Goal: Task Accomplishment & Management: Use online tool/utility

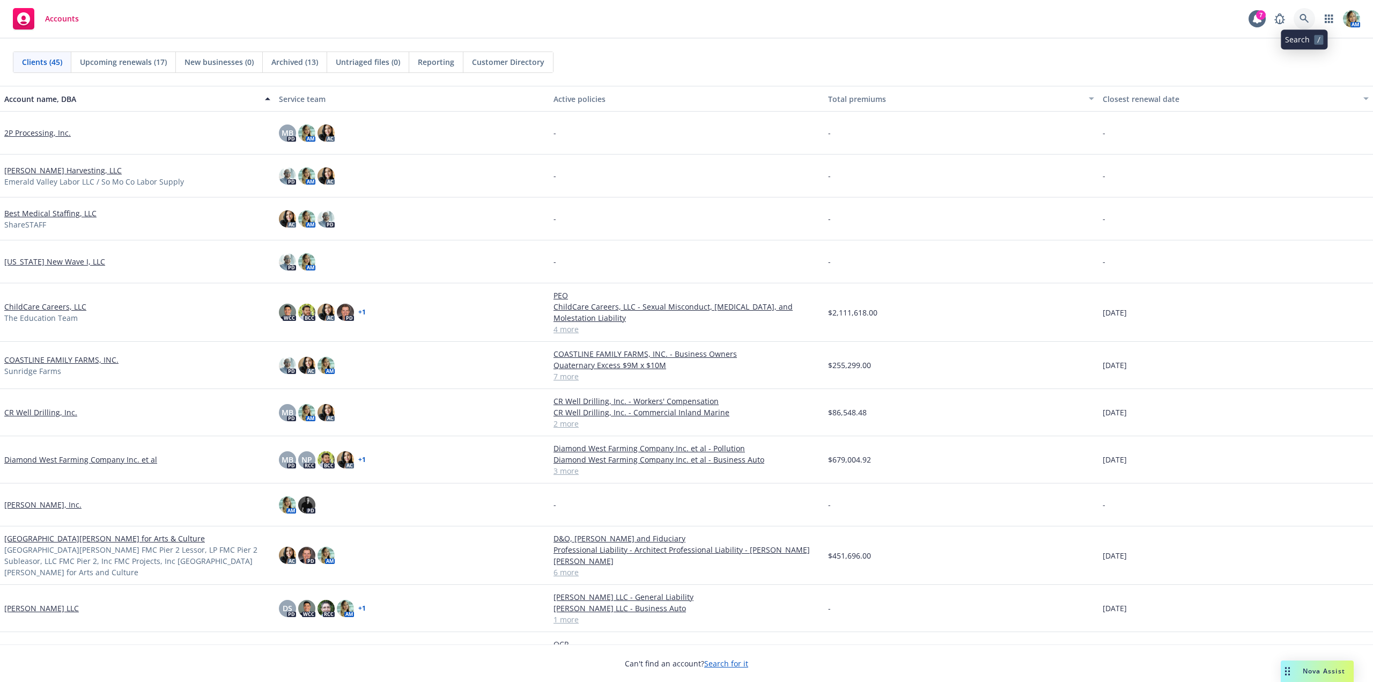
click at [1307, 19] on icon at bounding box center [1304, 19] width 10 height 10
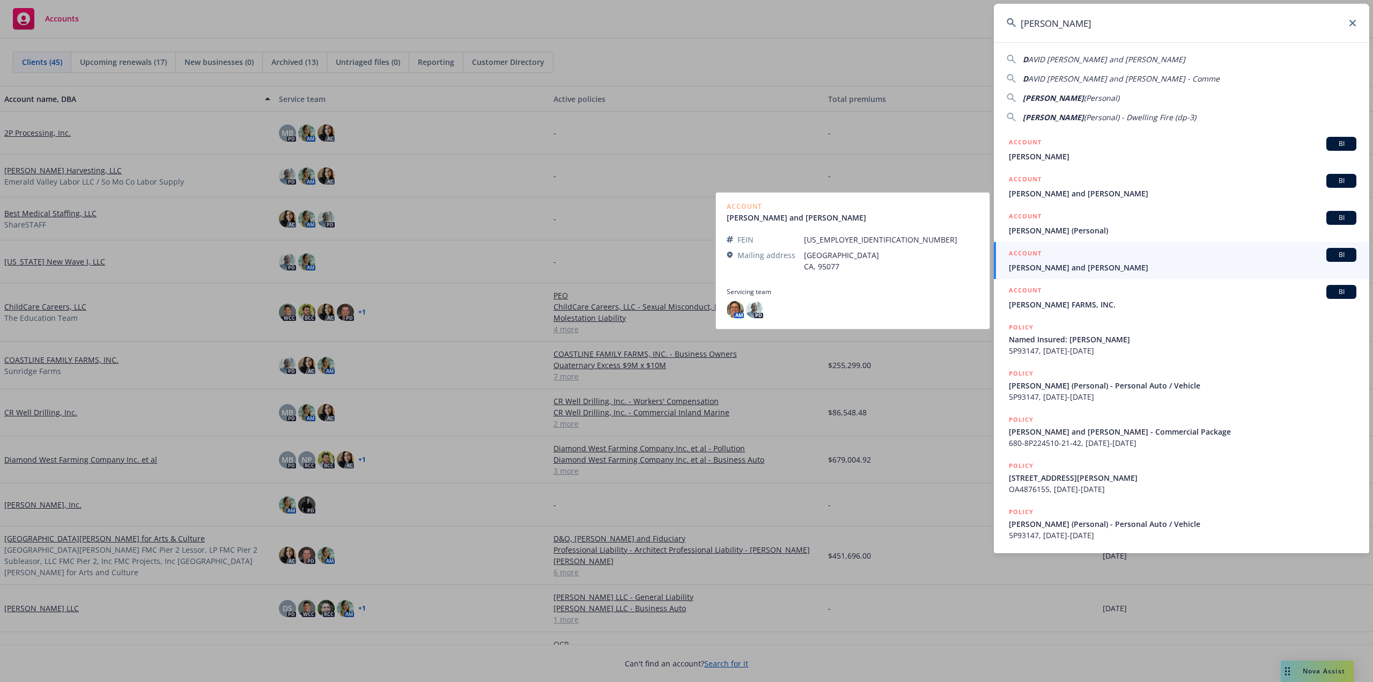
type input "[PERSON_NAME]"
click at [1093, 266] on span "DAVID WILLOUGHBY and DAVID F.WILLOUGHBY JR" at bounding box center [1182, 267] width 347 height 11
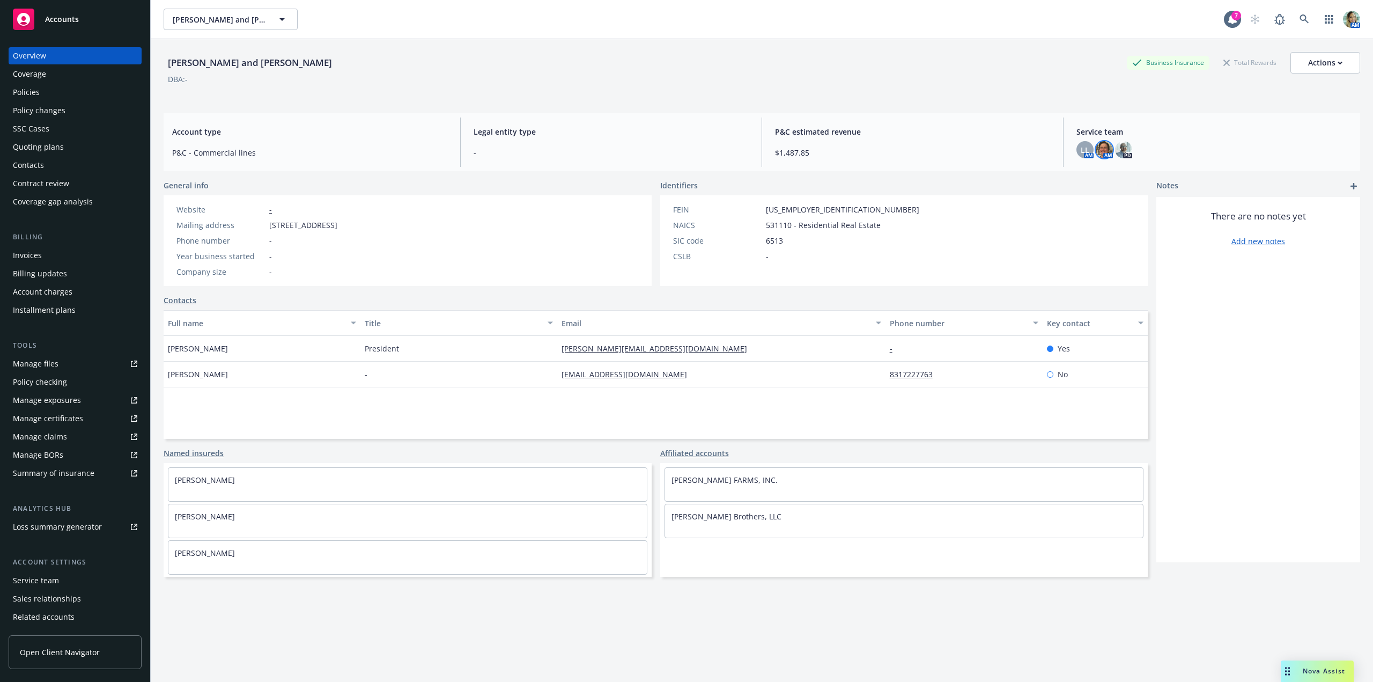
click at [1102, 153] on img at bounding box center [1103, 149] width 17 height 17
drag, startPoint x: 1014, startPoint y: 175, endPoint x: 970, endPoint y: 175, distance: 44.5
click at [970, 175] on span "Nicholas Baldwin" at bounding box center [1029, 178] width 125 height 13
copy span "Nicholas Baldwin"
click at [88, 91] on div "Policies" at bounding box center [75, 92] width 124 height 17
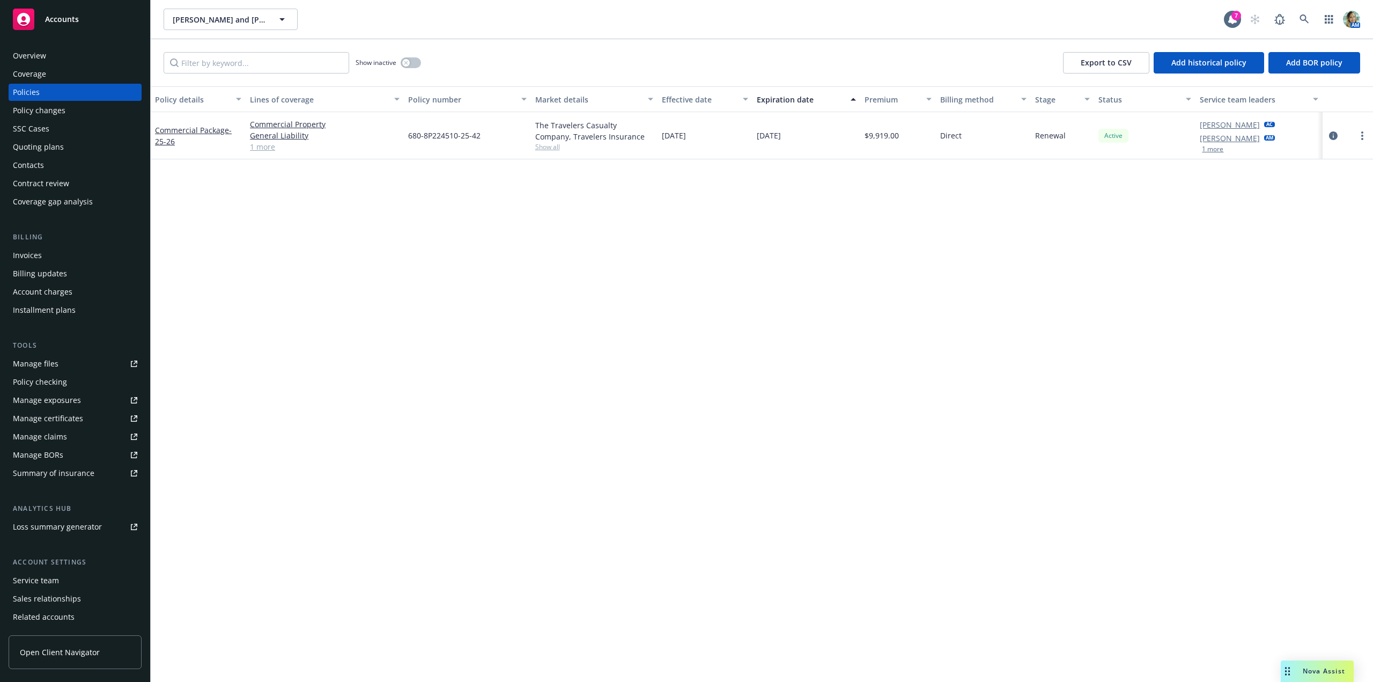
click at [65, 60] on div "Overview" at bounding box center [75, 55] width 124 height 17
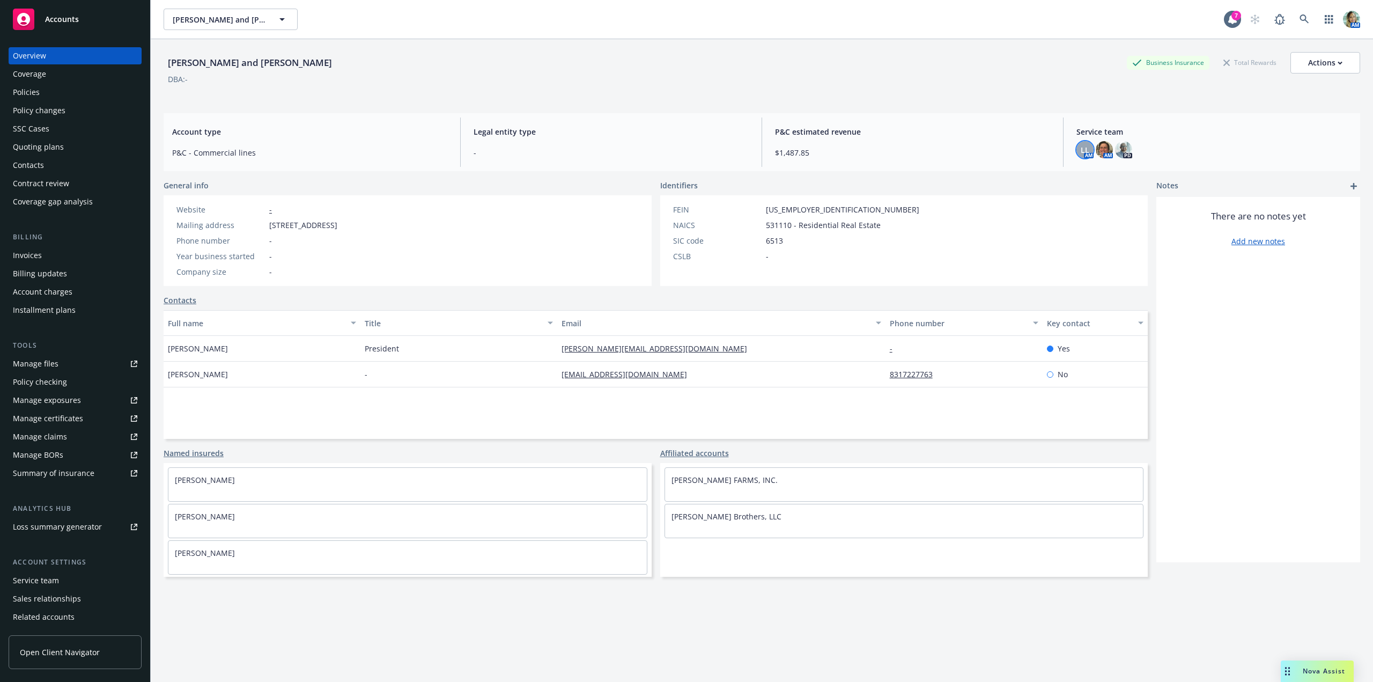
click at [1084, 155] on div "LL" at bounding box center [1084, 149] width 17 height 17
click at [1299, 20] on icon at bounding box center [1304, 19] width 10 height 10
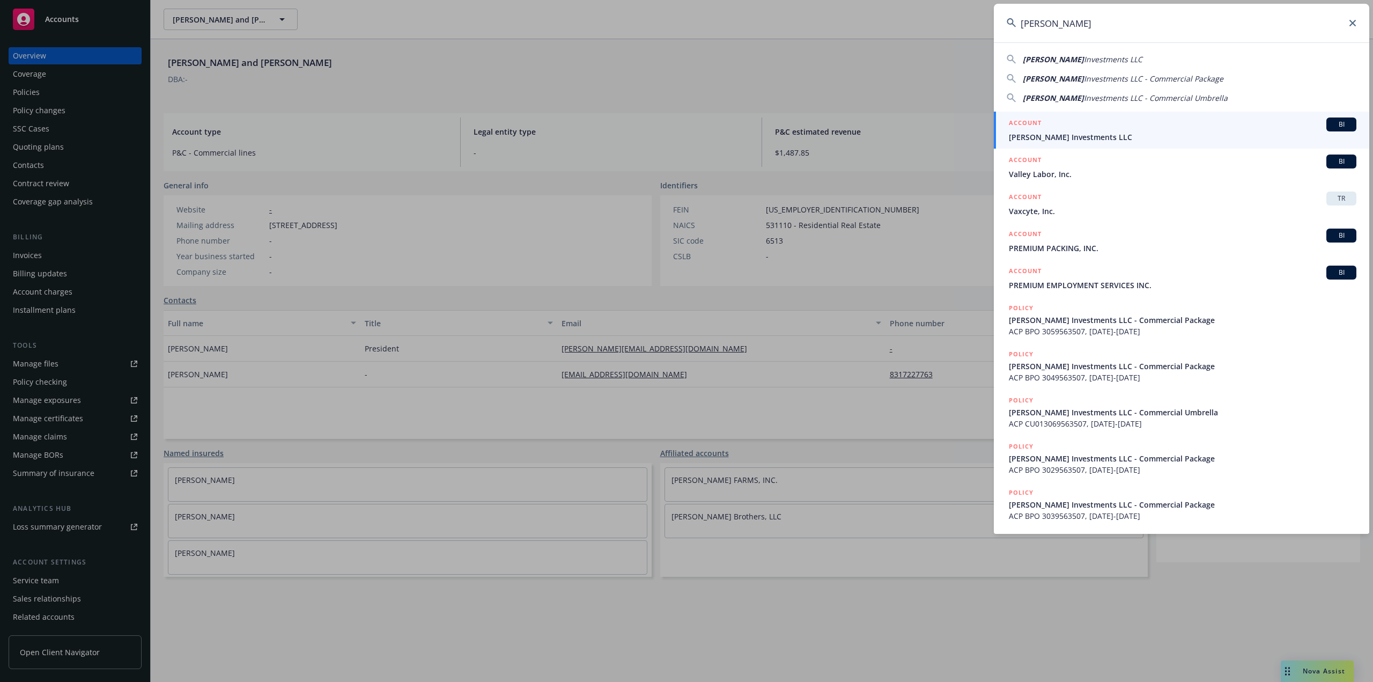
type input "Alderete"
click at [1061, 135] on span "Alderete Investments LLC" at bounding box center [1182, 136] width 347 height 11
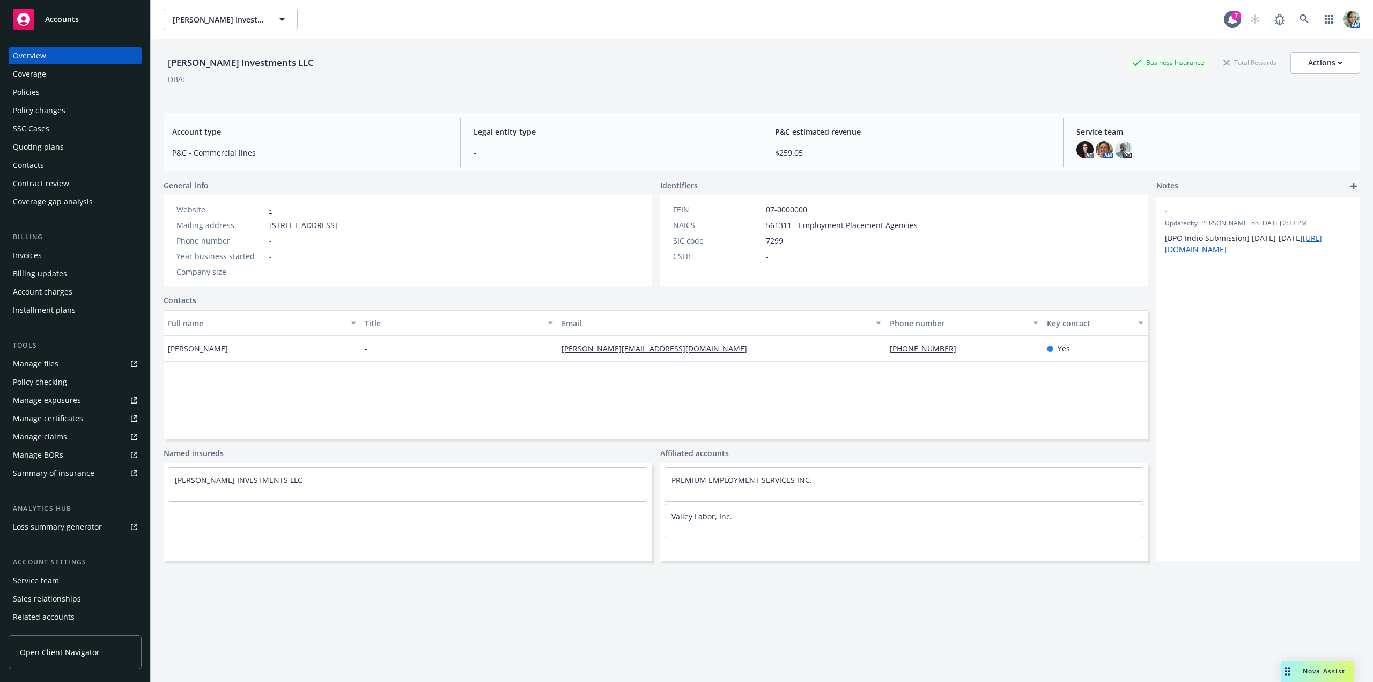
click at [34, 92] on div "Policies" at bounding box center [26, 92] width 27 height 17
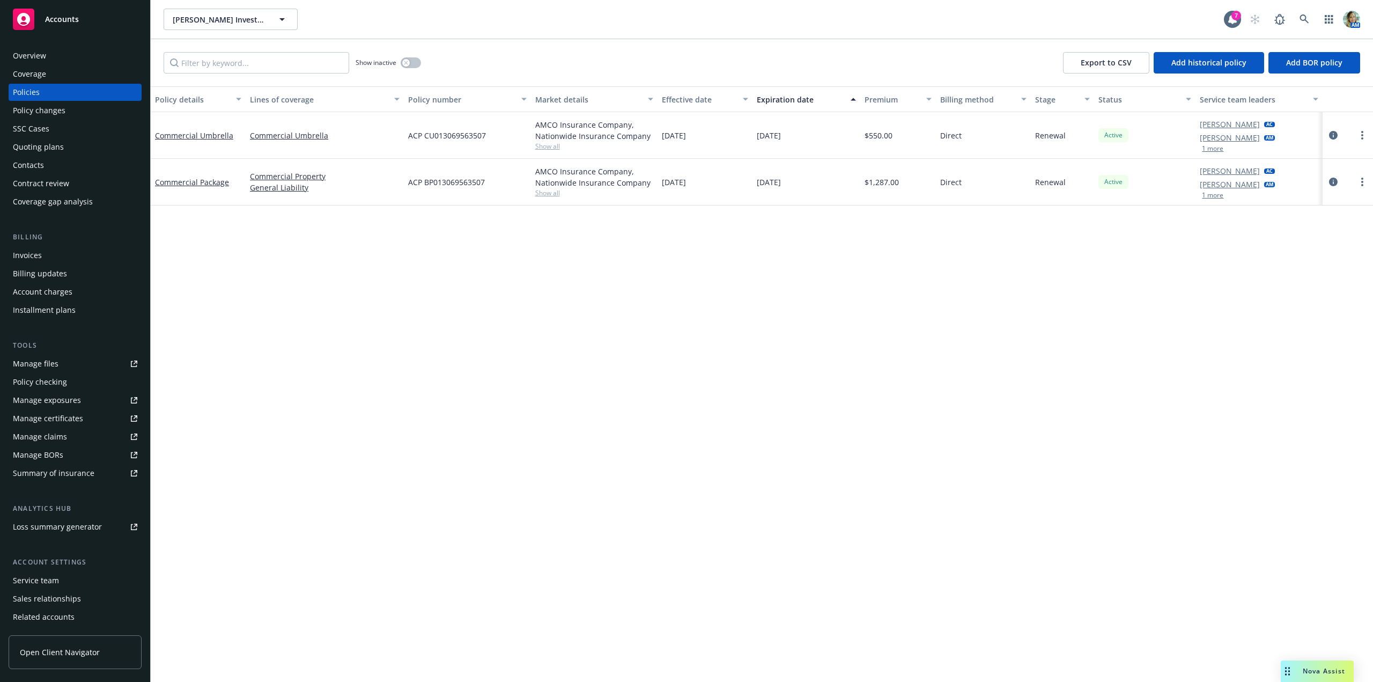
click at [27, 56] on div "Overview" at bounding box center [29, 55] width 33 height 17
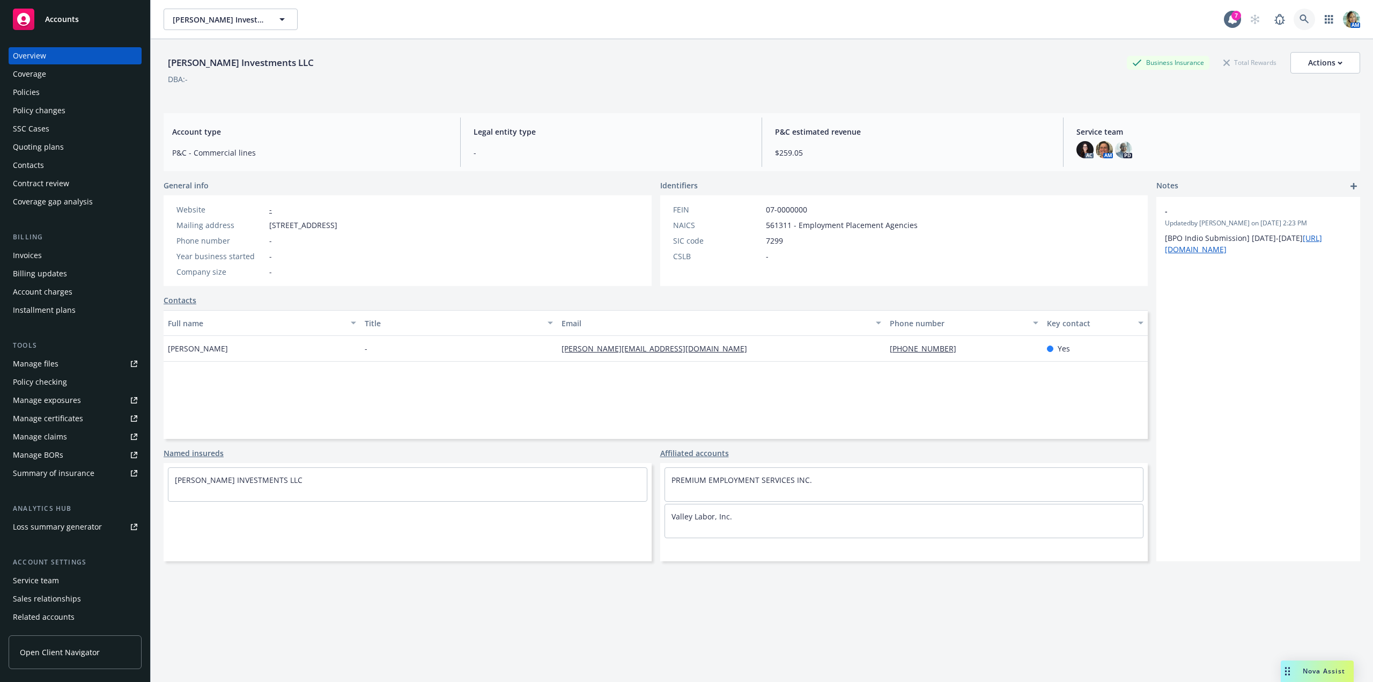
click at [1299, 20] on icon at bounding box center [1303, 18] width 9 height 9
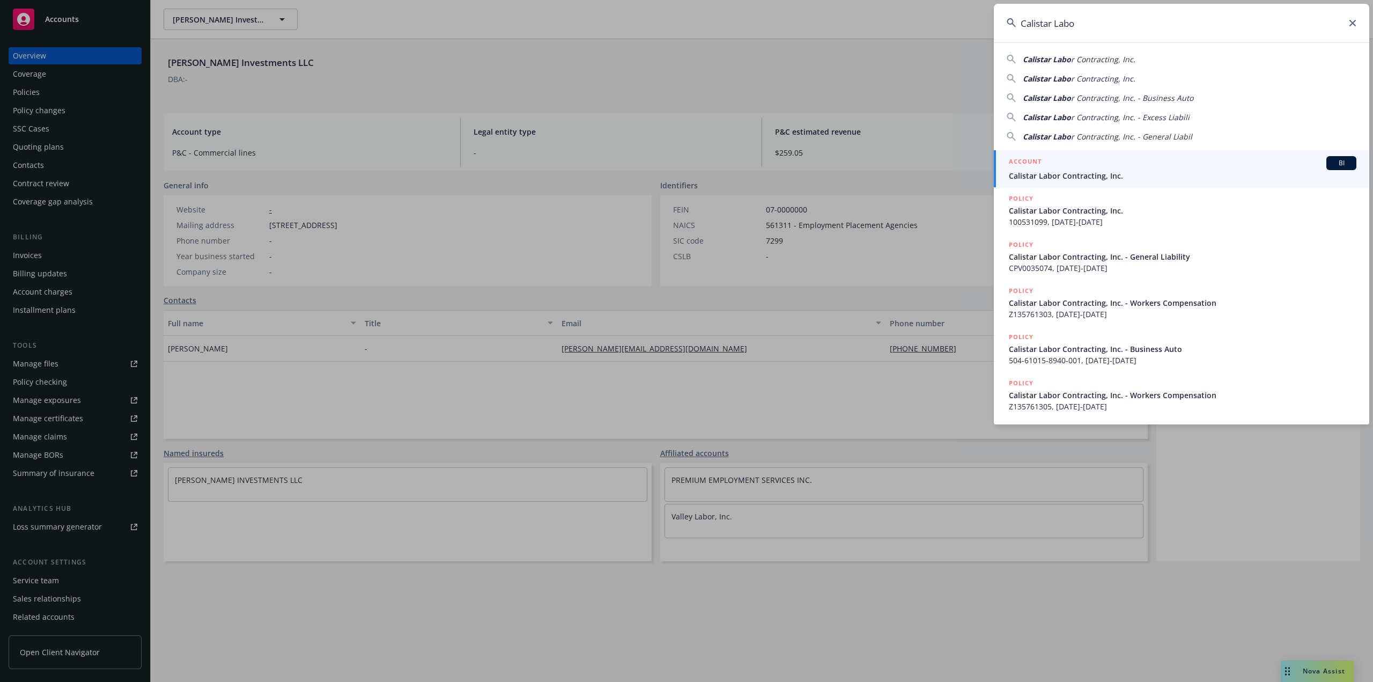
type input "Calistar Labo"
click at [1036, 180] on span "Calistar Labor Contracting, Inc." at bounding box center [1182, 175] width 347 height 11
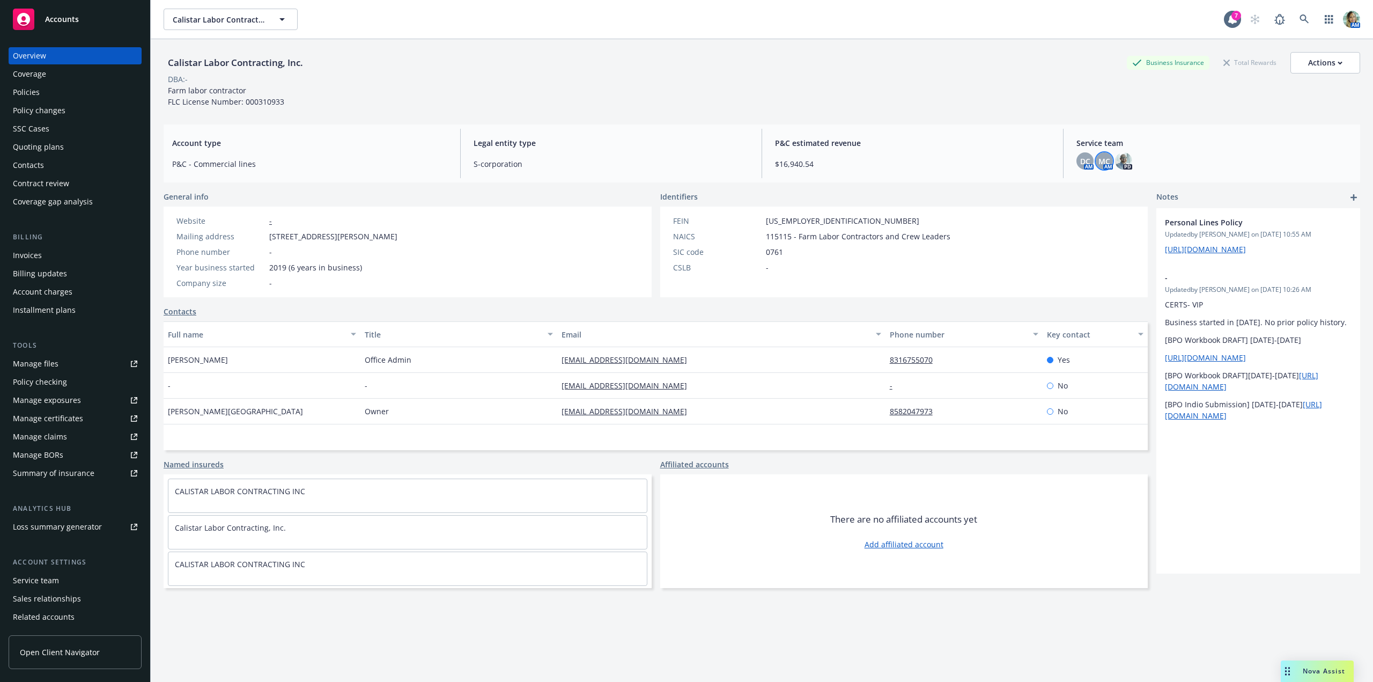
click at [1100, 166] on span "MC" at bounding box center [1104, 160] width 12 height 11
click at [1080, 166] on span "DC" at bounding box center [1085, 160] width 10 height 11
drag, startPoint x: 1019, startPoint y: 189, endPoint x: 945, endPoint y: 189, distance: 74.0
click at [950, 190] on span "Daniel Campbell" at bounding box center [1009, 189] width 125 height 13
copy span "Daniel Campbell"
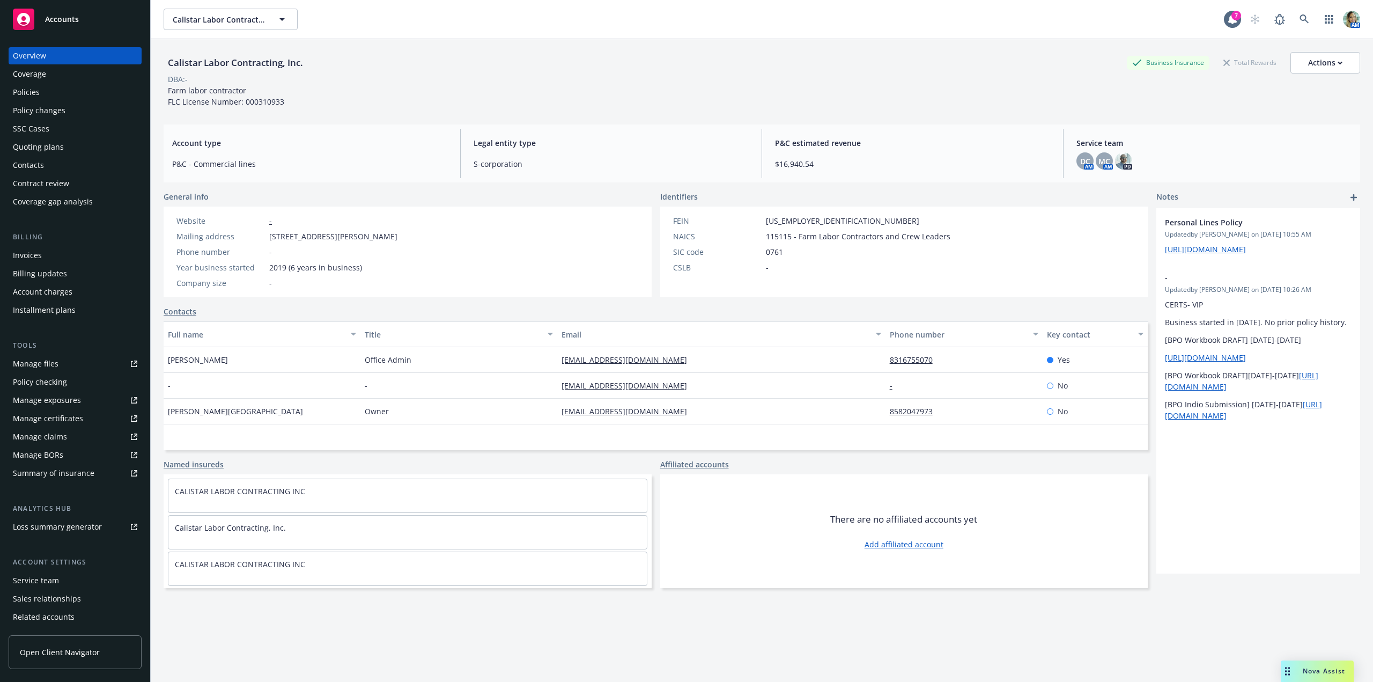
click at [27, 91] on div "Policies" at bounding box center [26, 92] width 27 height 17
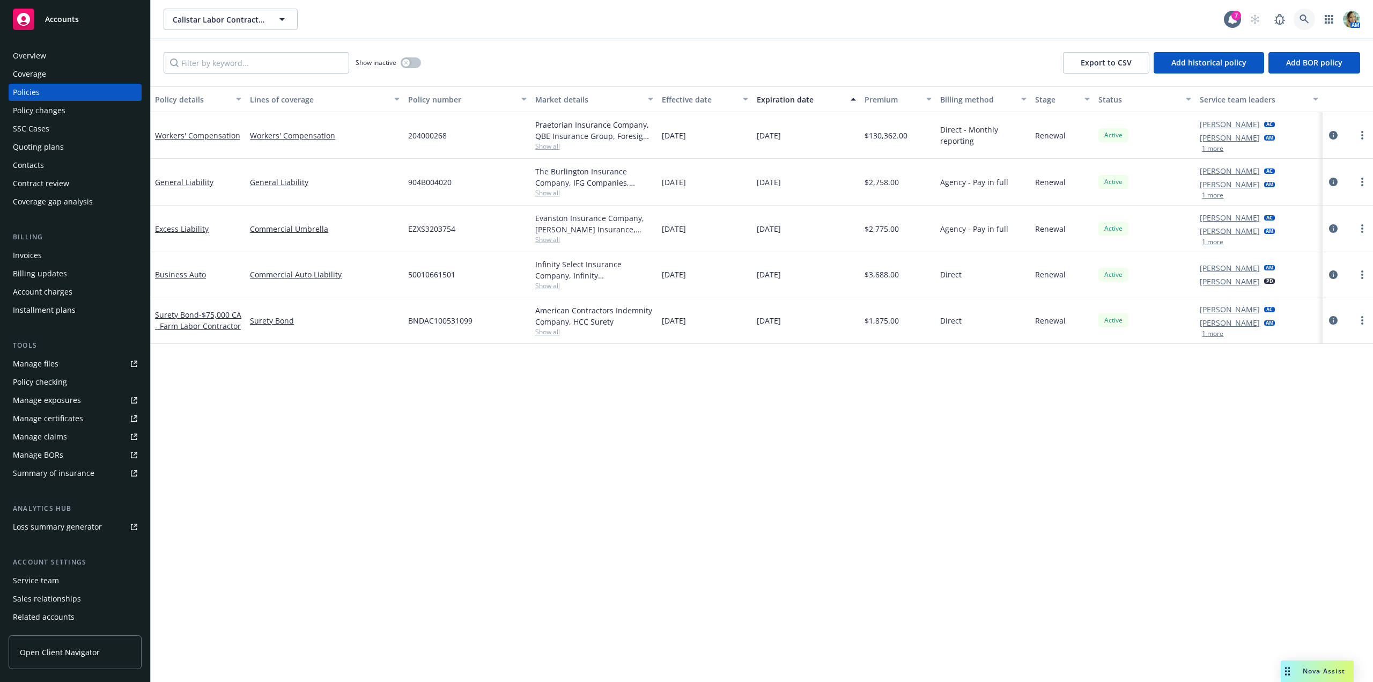
click at [1309, 16] on link at bounding box center [1303, 19] width 21 height 21
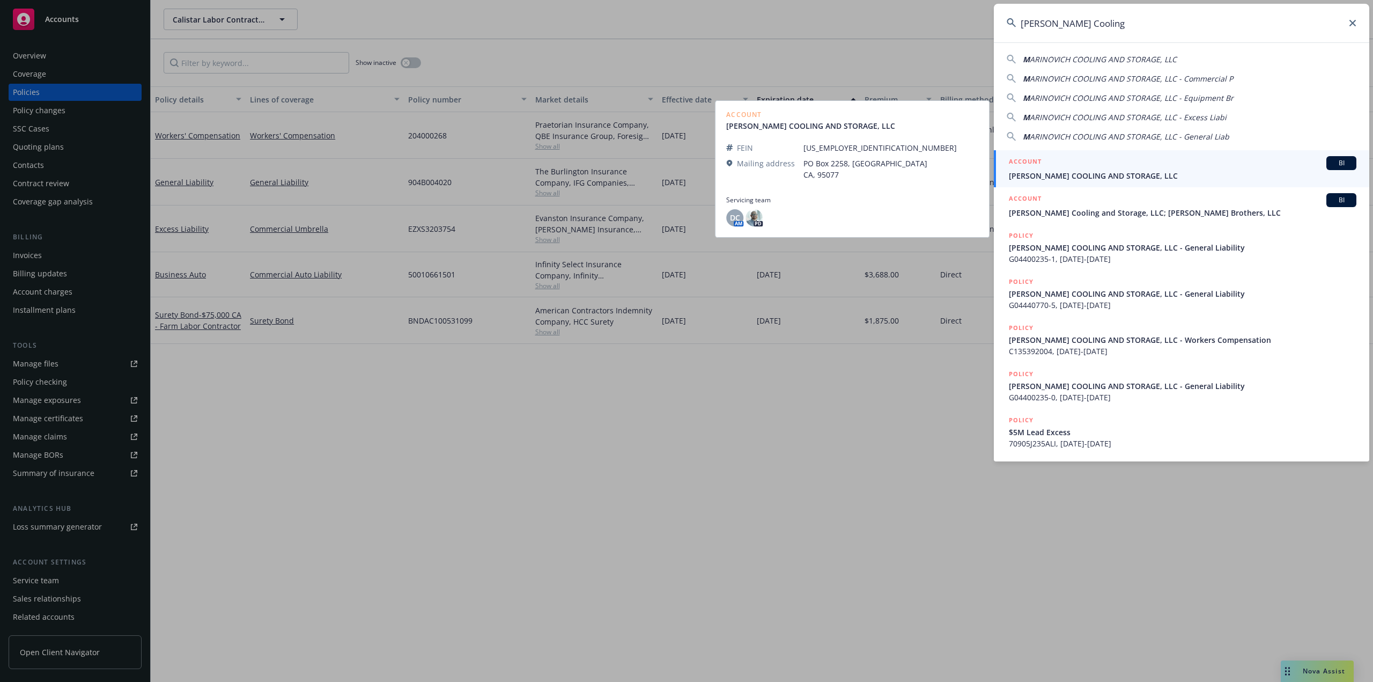
type input "Marinovich Cooling"
click at [1076, 173] on span "MARINOVICH COOLING AND STORAGE, LLC" at bounding box center [1182, 175] width 347 height 11
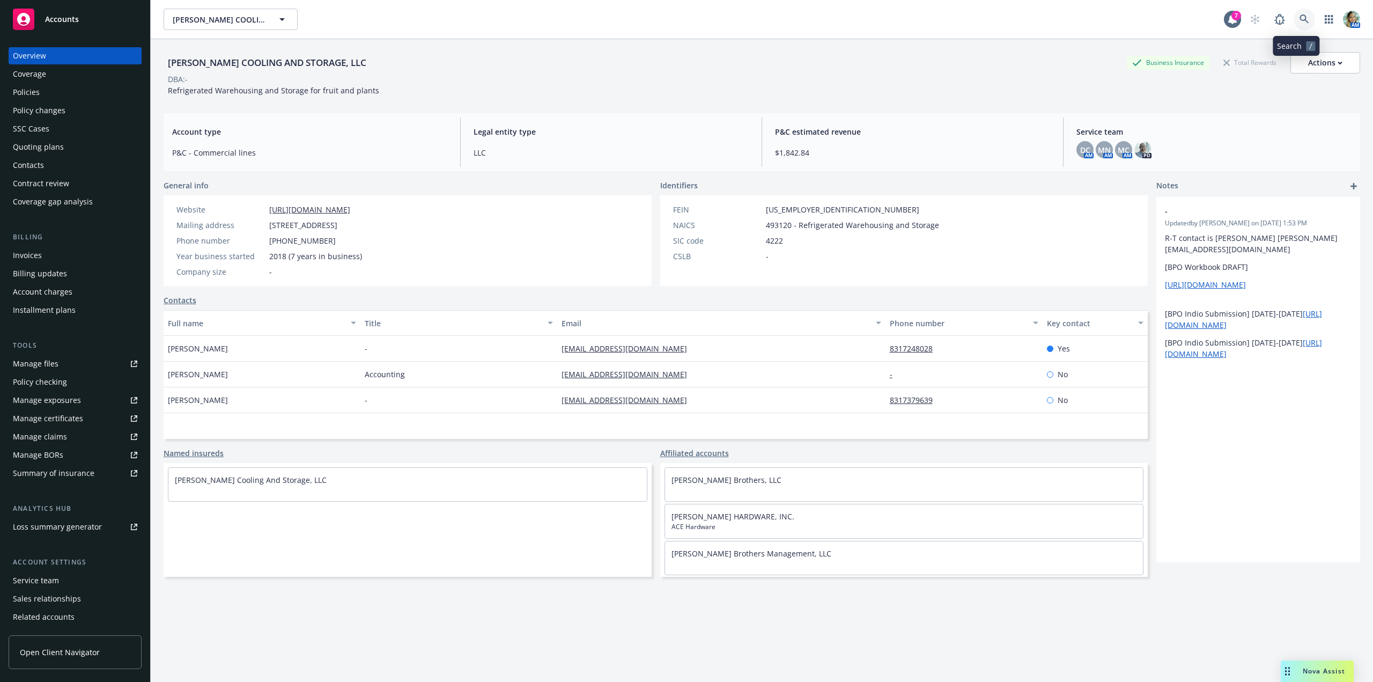
click at [1299, 23] on icon at bounding box center [1304, 19] width 10 height 10
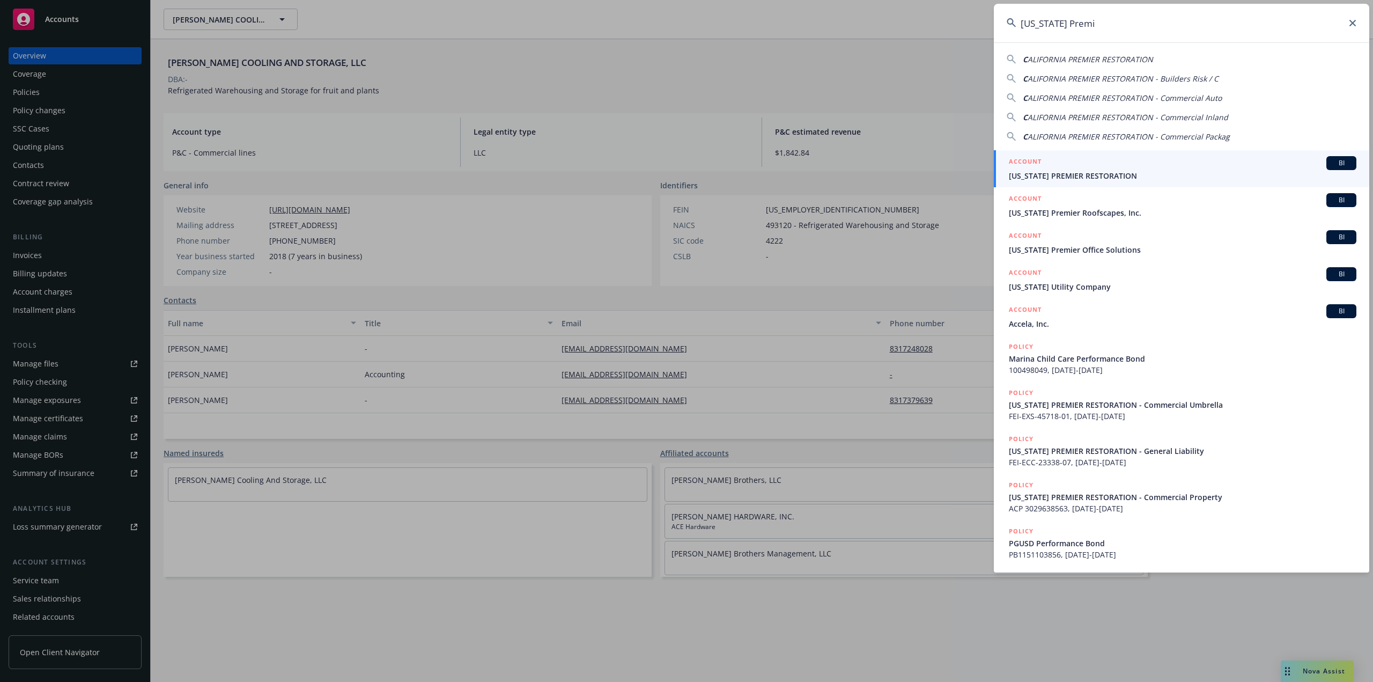
type input "California Premi"
click at [1036, 174] on span "CALIFORNIA PREMIER RESTORATION" at bounding box center [1182, 175] width 347 height 11
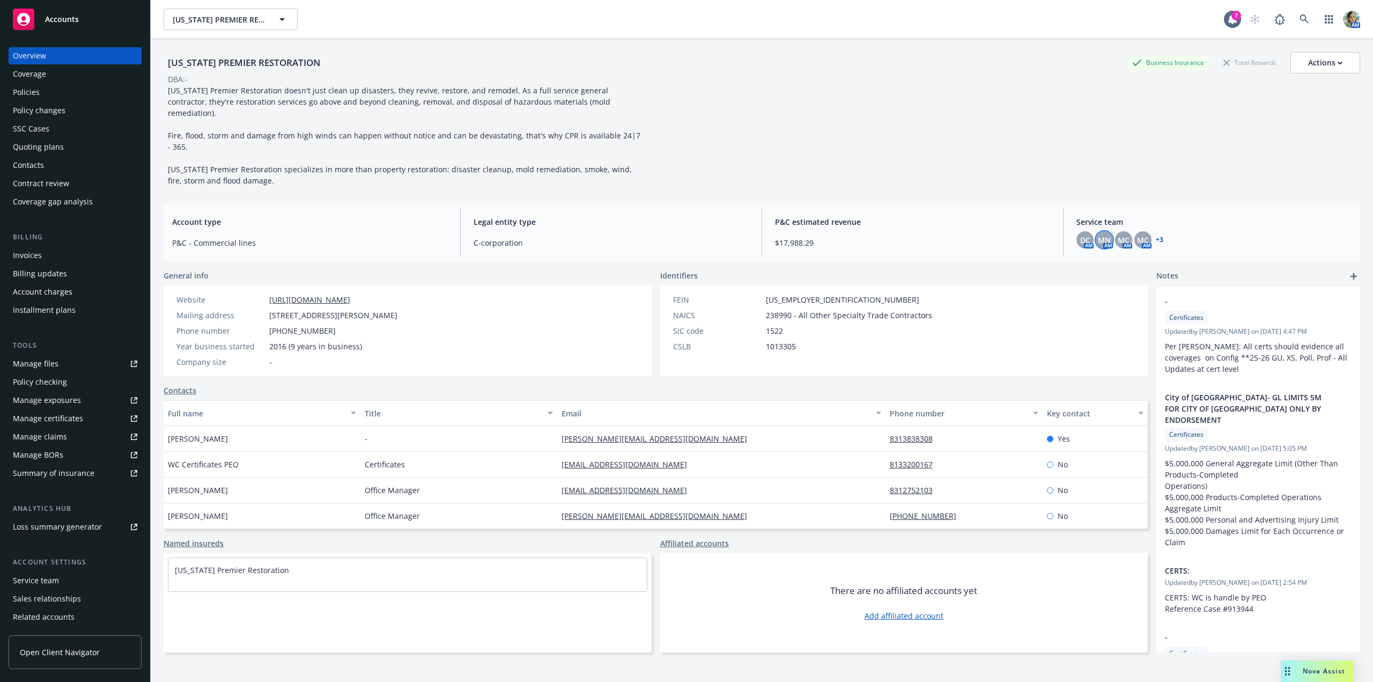
click at [1102, 234] on span "MN" at bounding box center [1104, 239] width 13 height 11
click at [1117, 234] on span "MC" at bounding box center [1123, 239] width 12 height 11
click at [1134, 231] on div "MC" at bounding box center [1142, 239] width 17 height 17
click at [1293, 25] on link at bounding box center [1303, 19] width 21 height 21
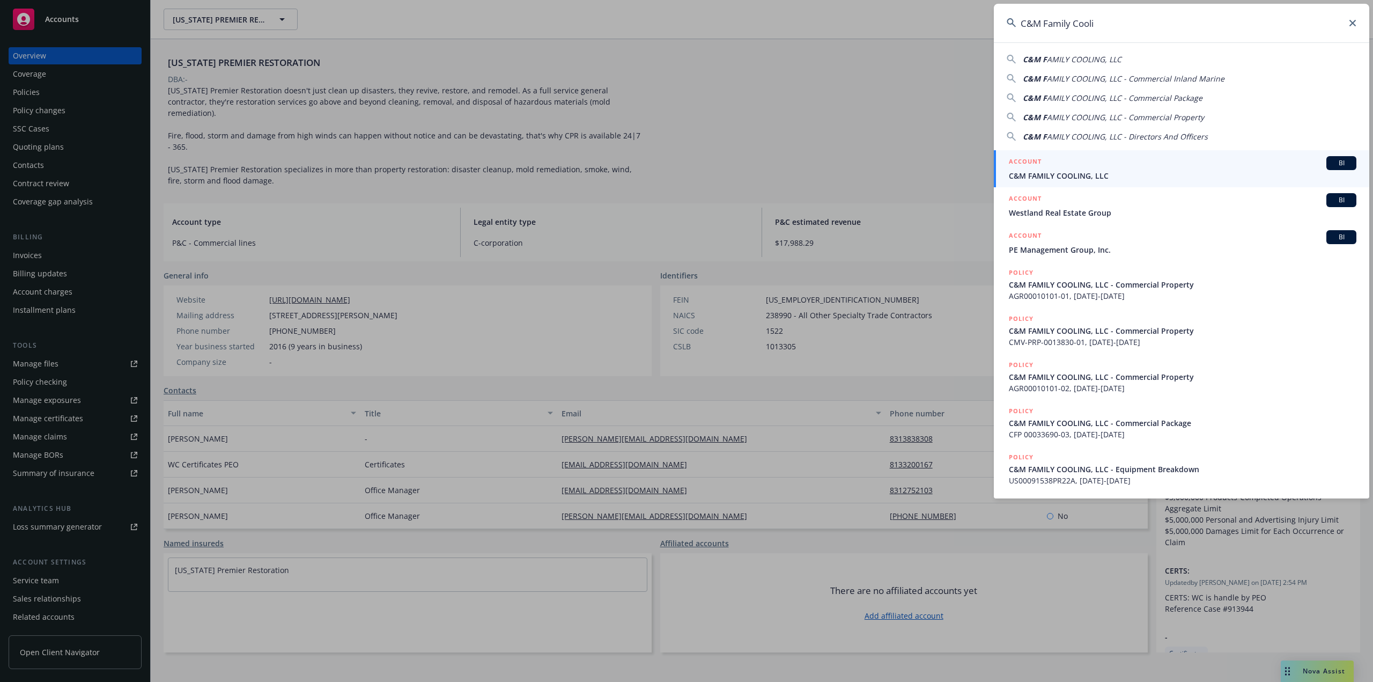
type input "C&M Family Cooli"
click at [1033, 174] on span "C&M FAMILY COOLING, LLC" at bounding box center [1182, 175] width 347 height 11
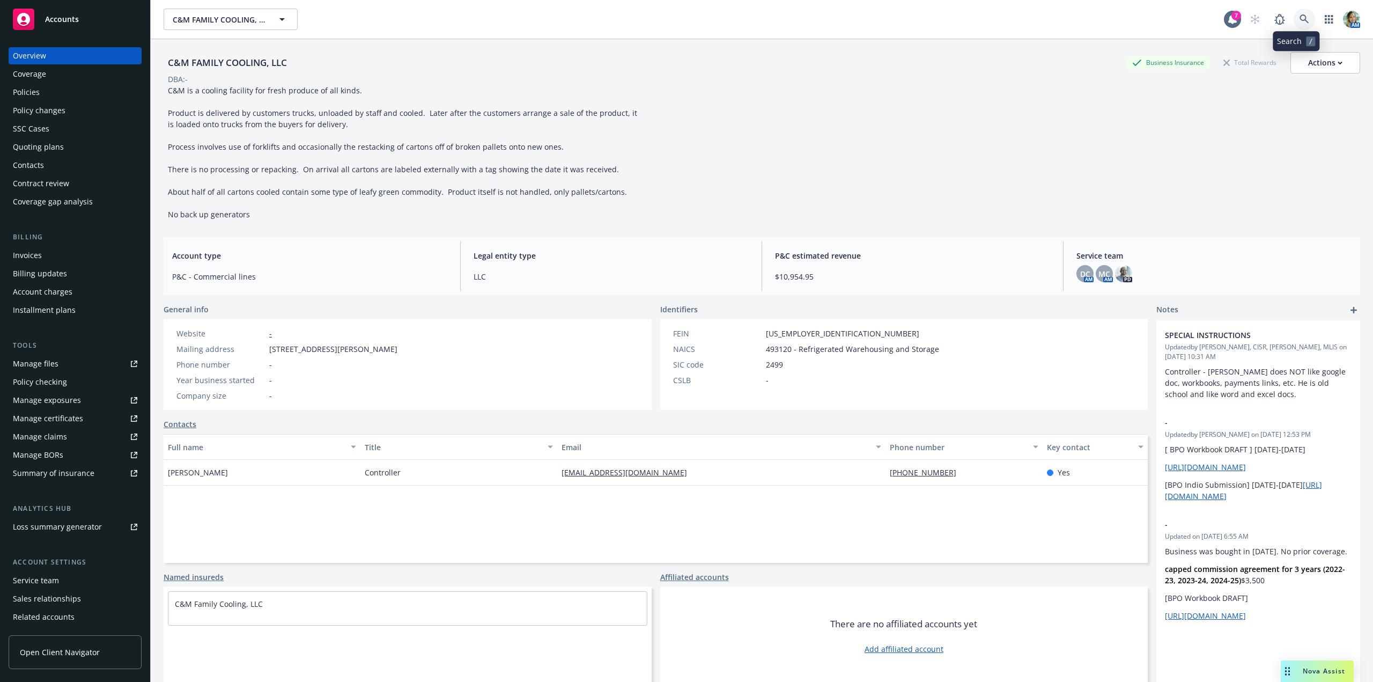
click at [1303, 18] on link at bounding box center [1303, 19] width 21 height 21
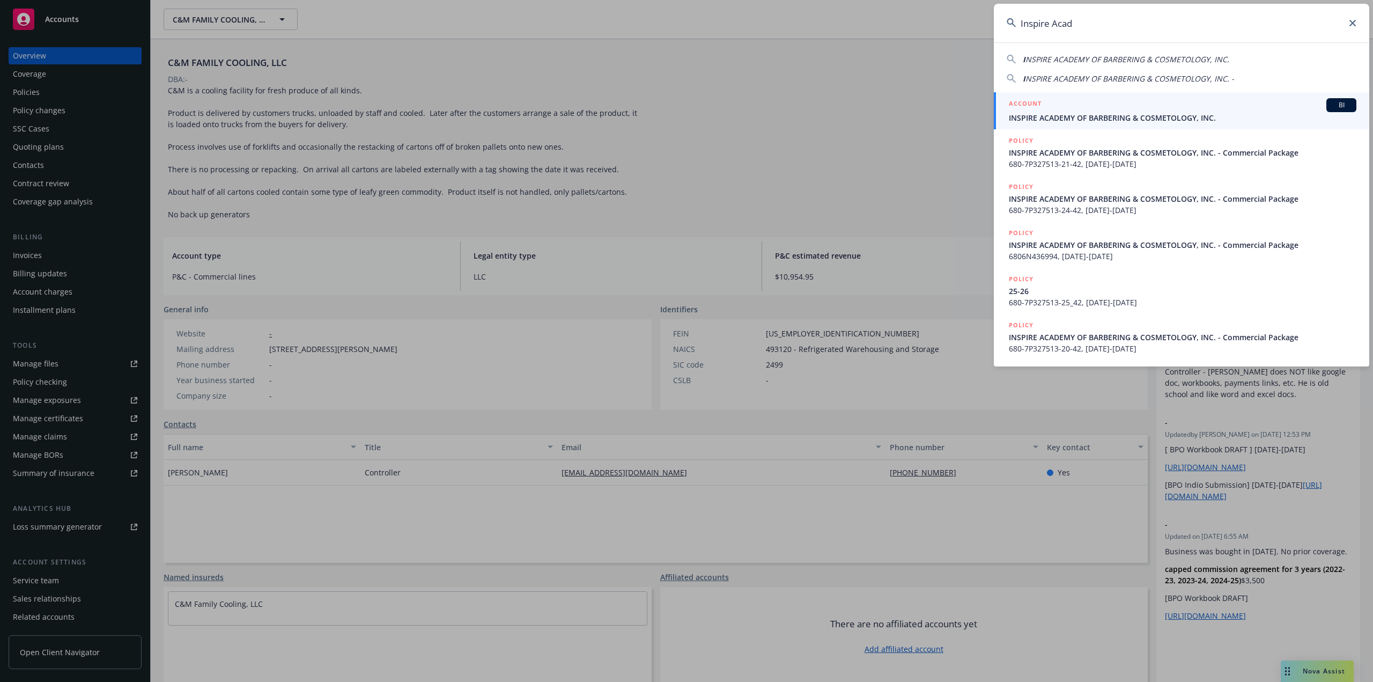
type input "Inspire Acad"
click at [1039, 121] on span "INSPIRE ACADEMY OF BARBERING & COSMETOLOGY, INC." at bounding box center [1182, 117] width 347 height 11
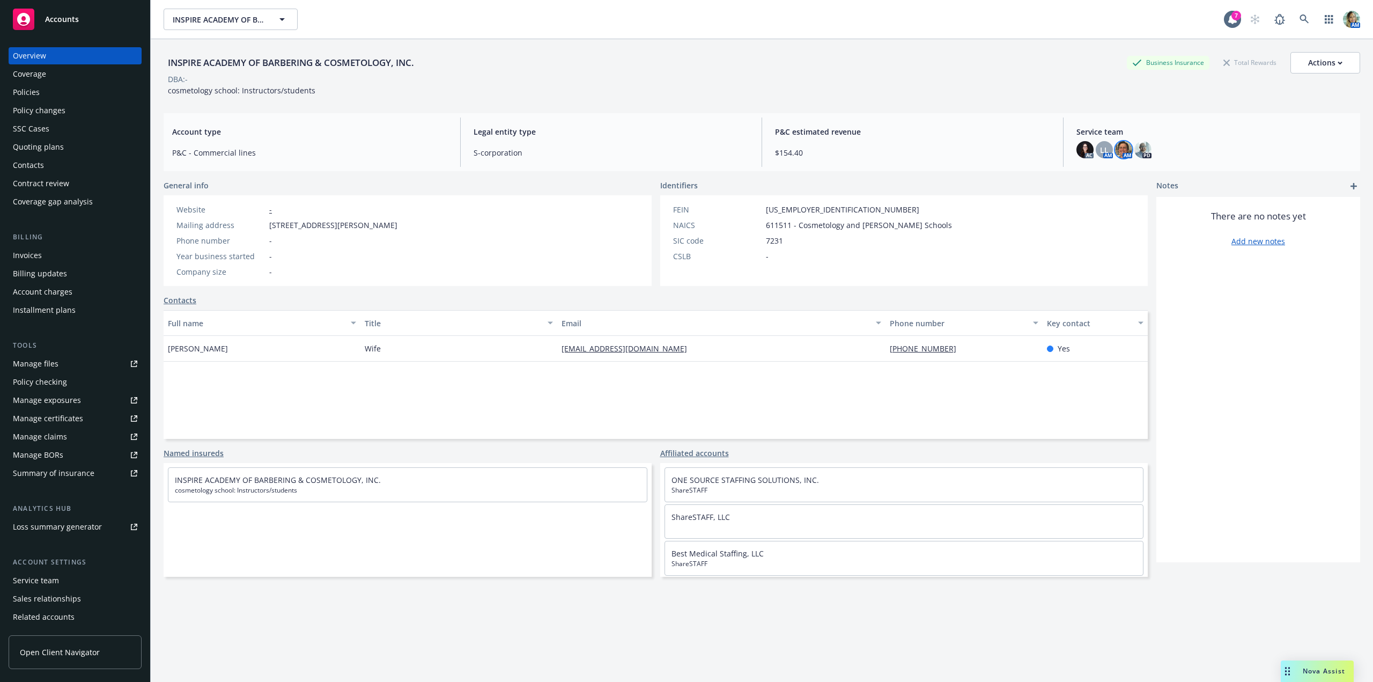
click at [1115, 151] on img at bounding box center [1123, 149] width 17 height 17
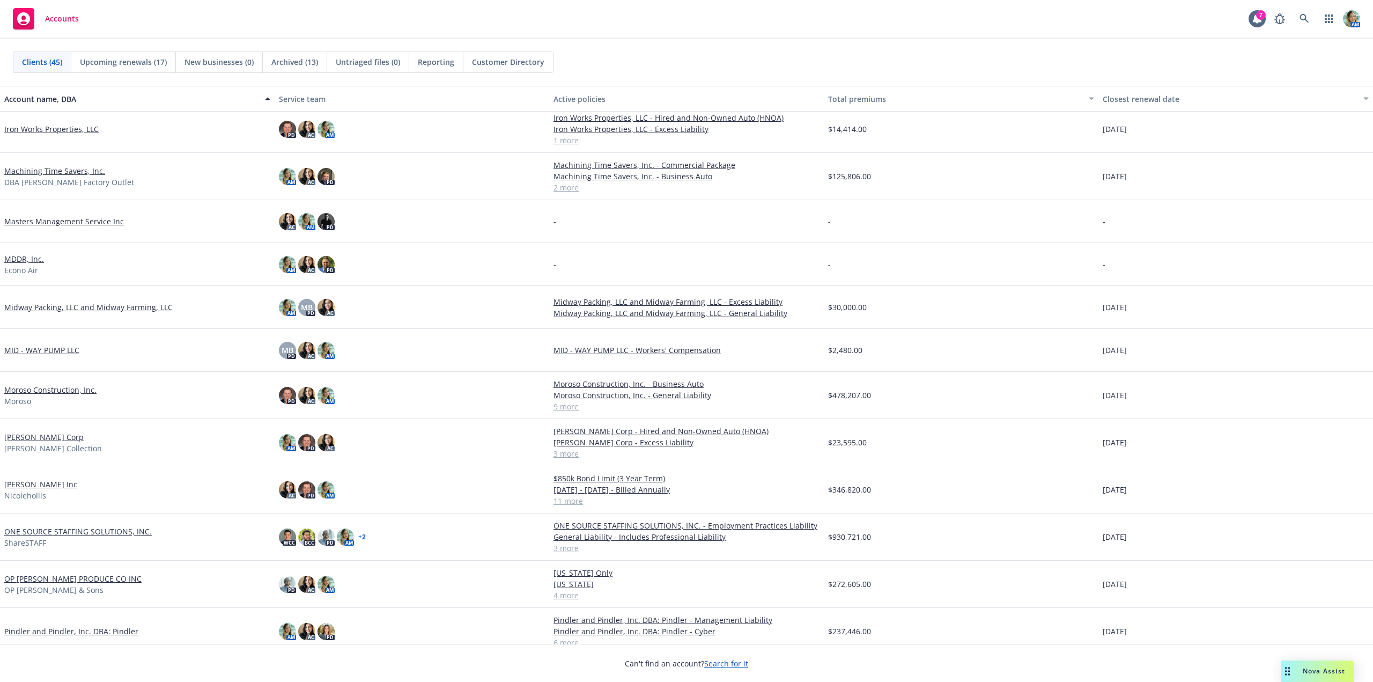
scroll to position [751, 0]
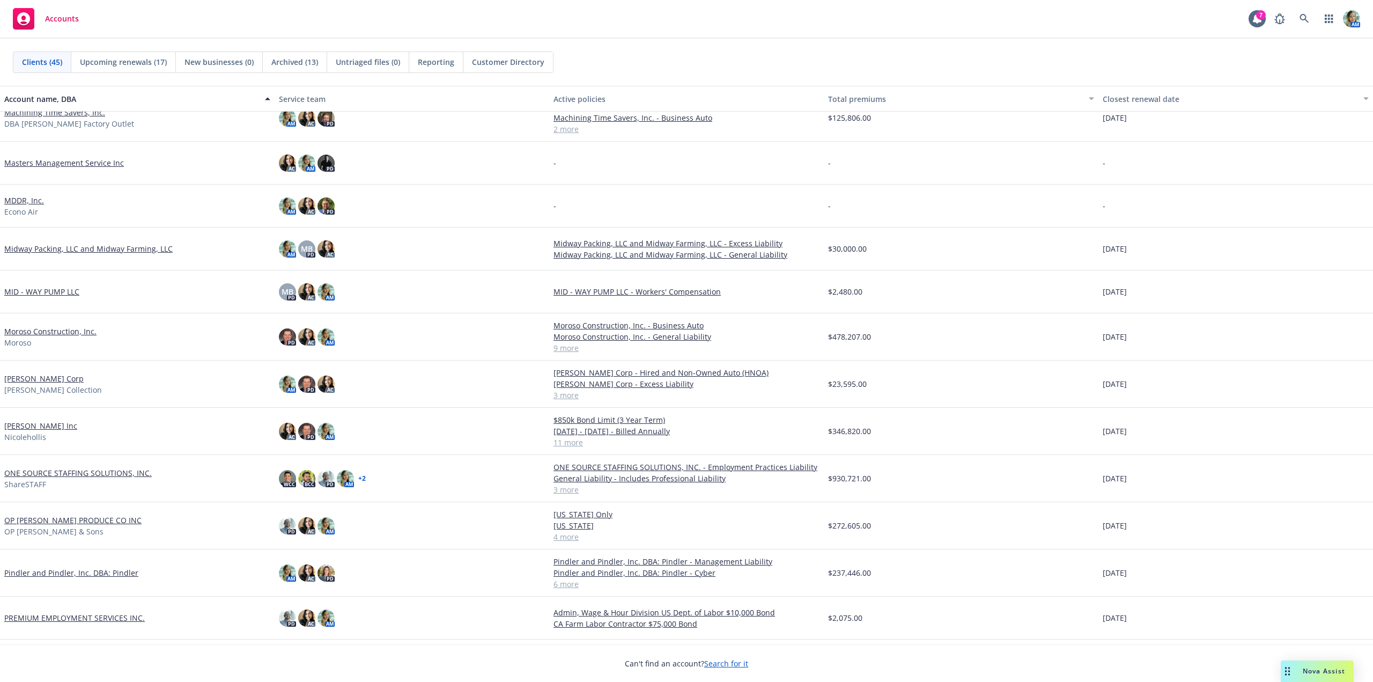
click at [39, 428] on link "[PERSON_NAME] Inc" at bounding box center [40, 425] width 73 height 11
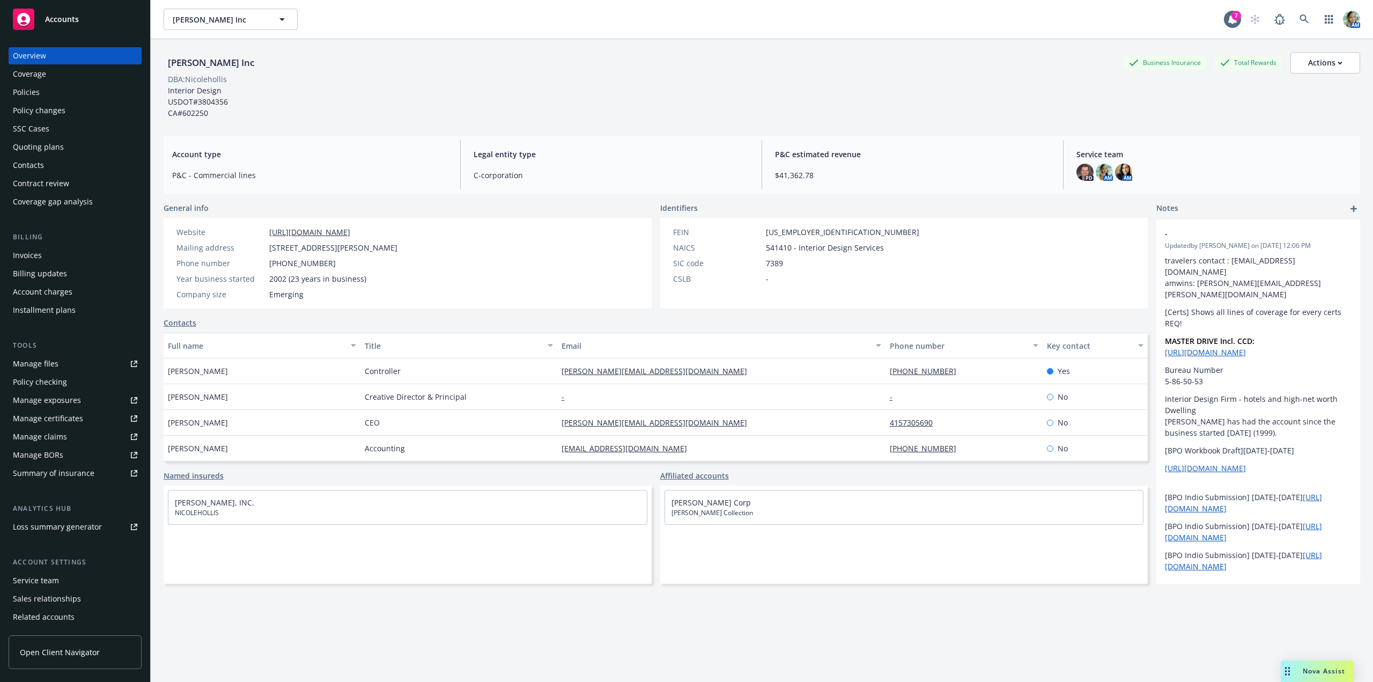
drag, startPoint x: 21, startPoint y: 95, endPoint x: 33, endPoint y: 113, distance: 21.0
click at [21, 94] on div "Policies" at bounding box center [26, 92] width 27 height 17
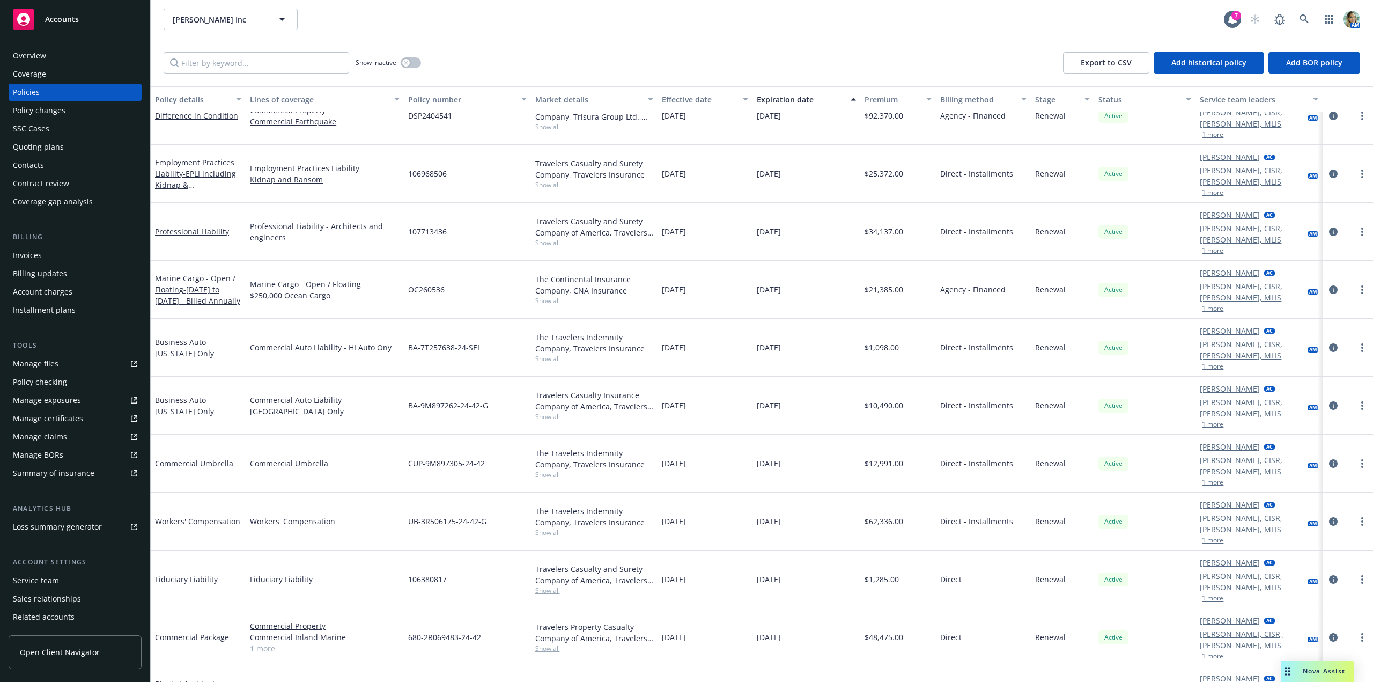
scroll to position [83, 0]
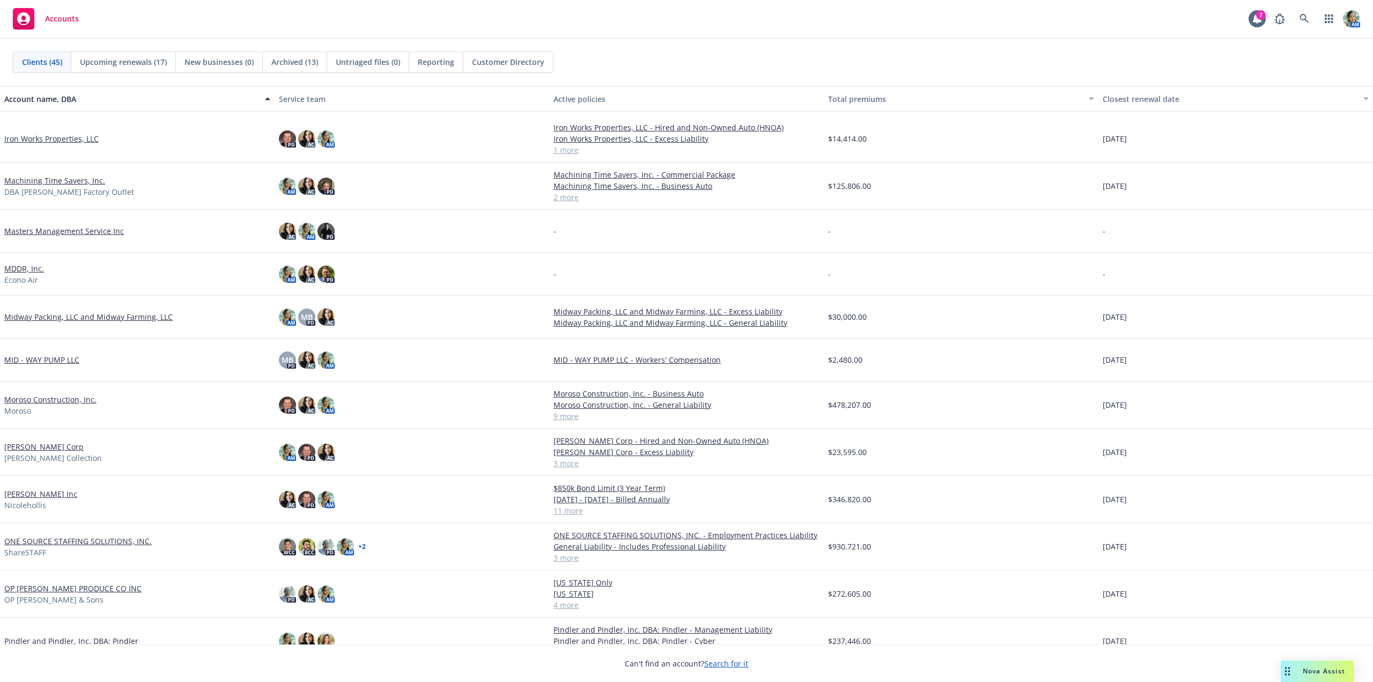
scroll to position [751, 0]
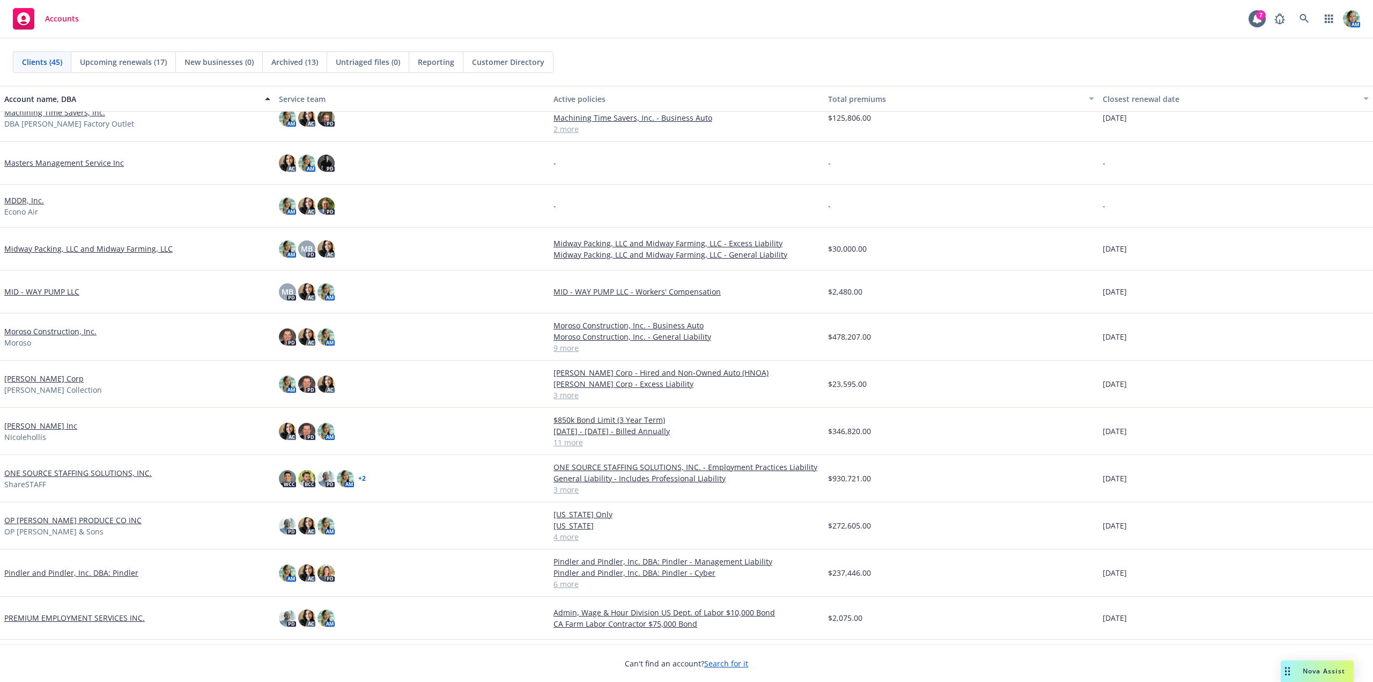
click at [71, 331] on link "Moroso Construction, Inc." at bounding box center [50, 330] width 92 height 11
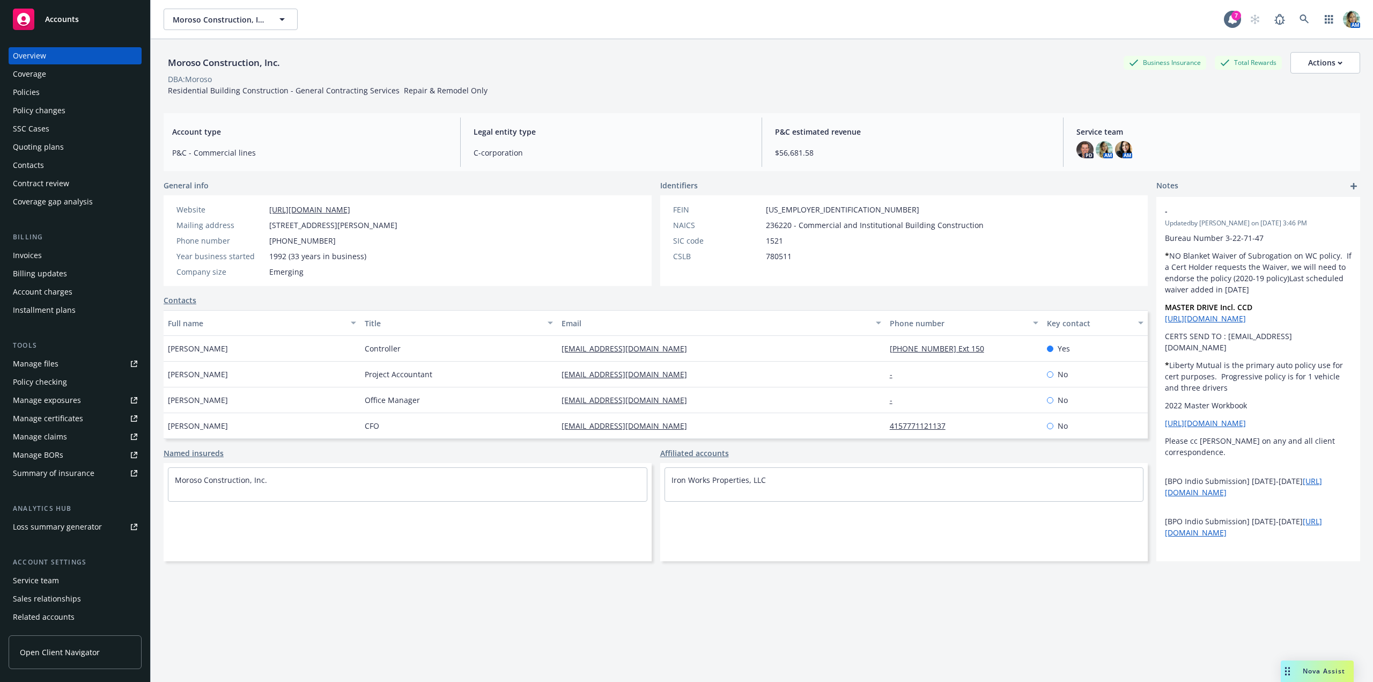
click at [40, 98] on div "Policies" at bounding box center [75, 92] width 124 height 17
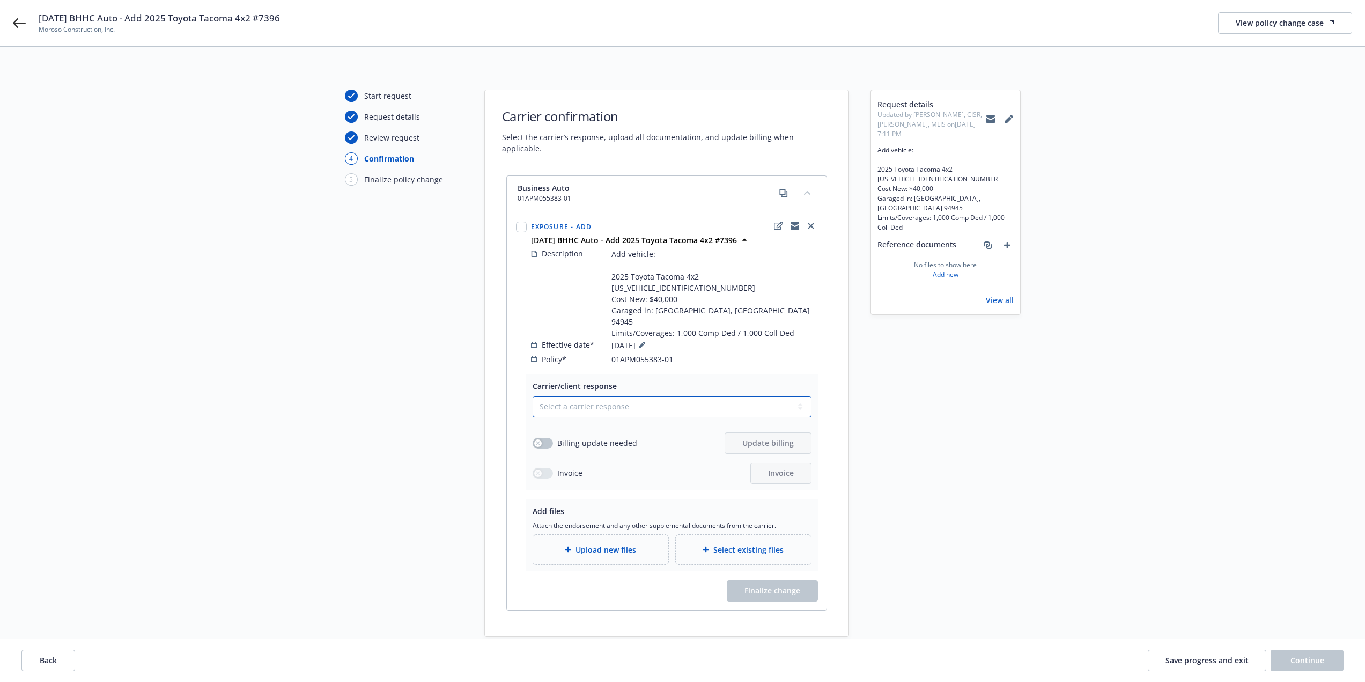
click at [675, 396] on select "Select a carrier response Accepted Accepted with revision No endorsement needed…" at bounding box center [671, 406] width 279 height 21
select select "ACCEPTED"
click at [532, 396] on select "Select a carrier response Accepted Accepted with revision No endorsement needed…" at bounding box center [671, 406] width 279 height 21
drag, startPoint x: 546, startPoint y: 421, endPoint x: 688, endPoint y: 423, distance: 142.1
click at [547, 438] on button "button" at bounding box center [542, 443] width 20 height 11
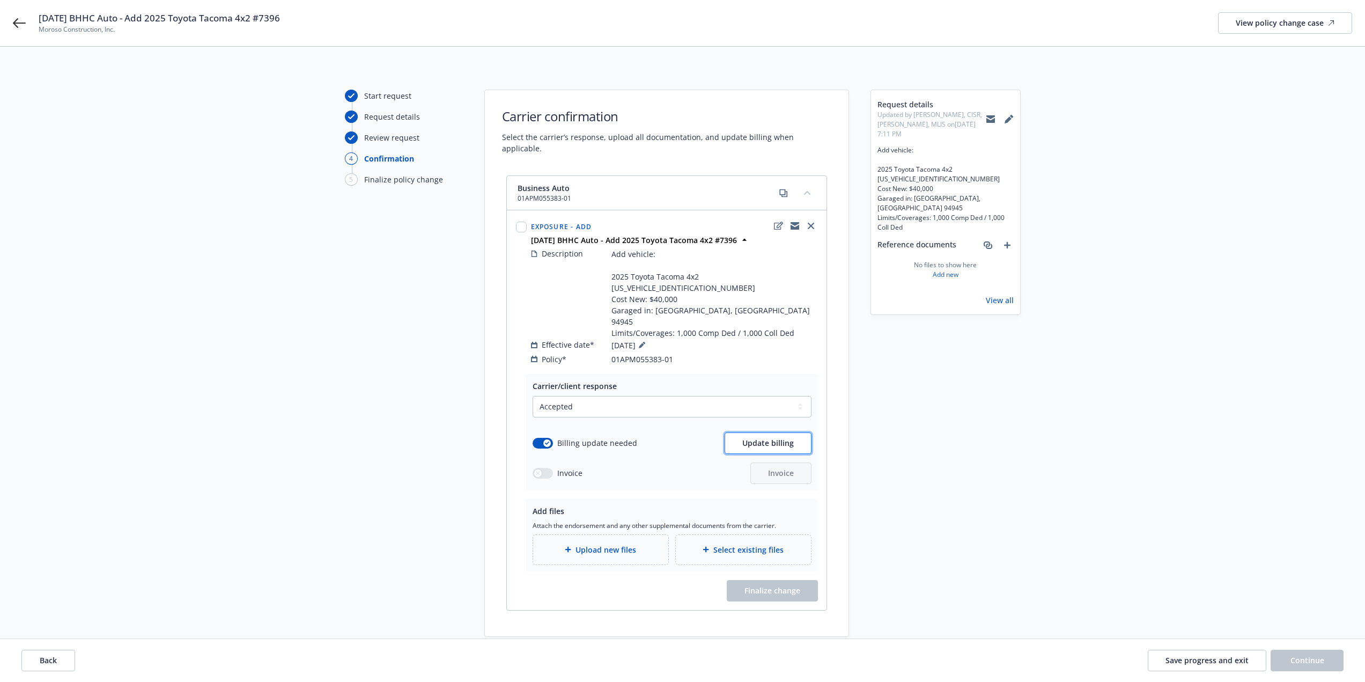
click at [747, 438] on span "Update billing" at bounding box center [767, 443] width 51 height 10
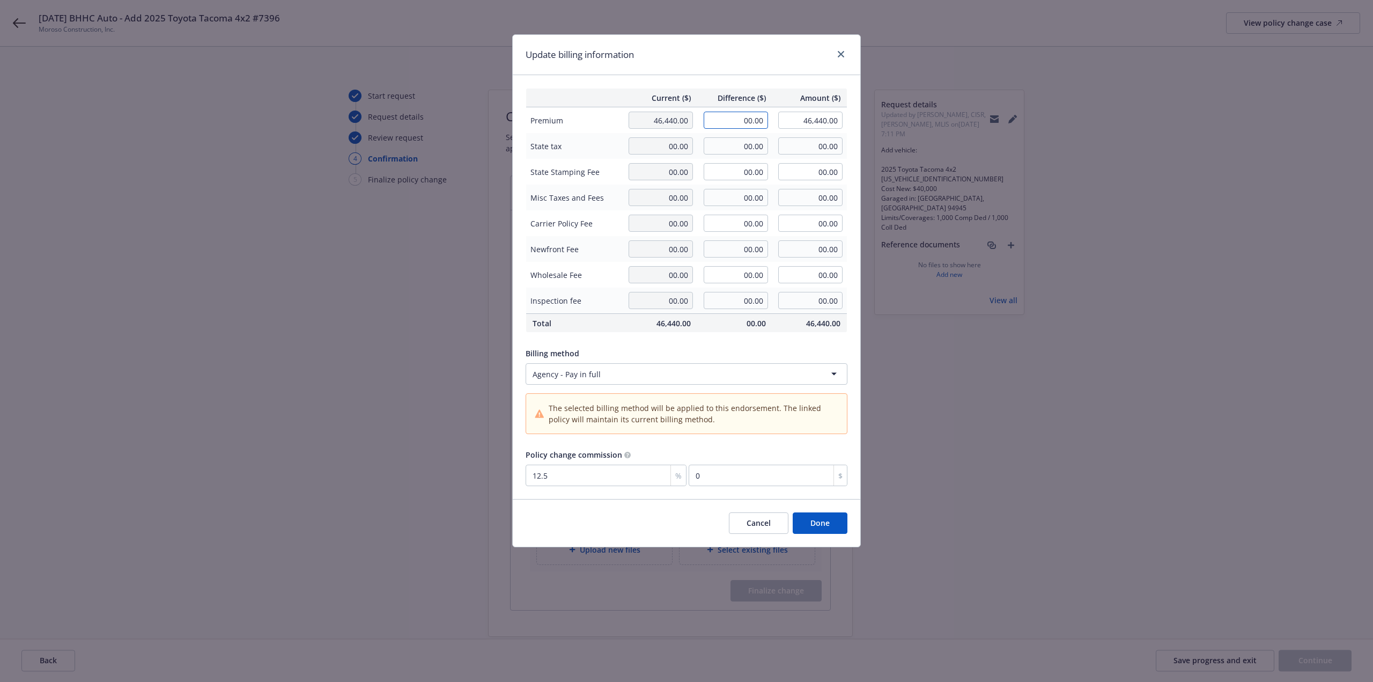
click at [727, 126] on input "00.00" at bounding box center [735, 120] width 64 height 17
type input "3,722.00"
type input "50,162.00"
type input "465.25"
drag, startPoint x: 1127, startPoint y: 439, endPoint x: 1119, endPoint y: 438, distance: 8.1
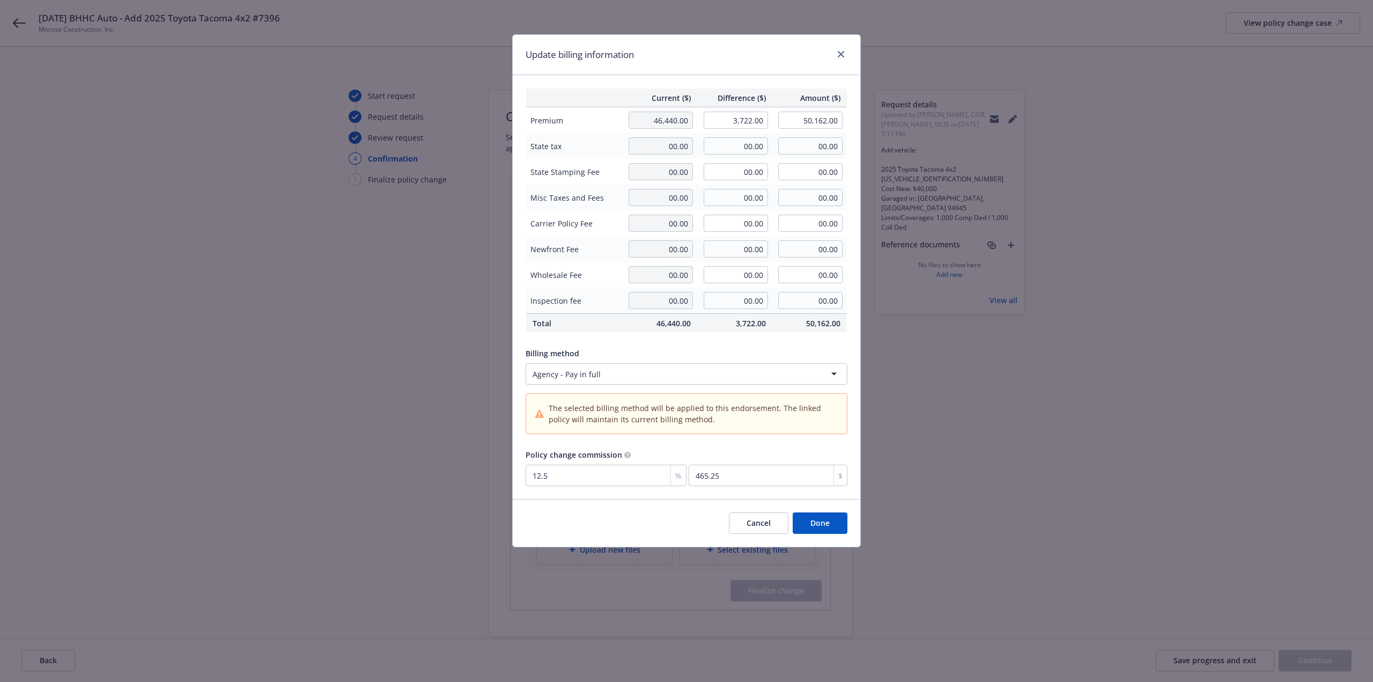
click at [1125, 439] on div "Update billing information Current ($) Difference ($) Amount ($) Premium 46,440…" at bounding box center [686, 341] width 1373 height 682
click at [814, 524] on button "Done" at bounding box center [820, 522] width 55 height 21
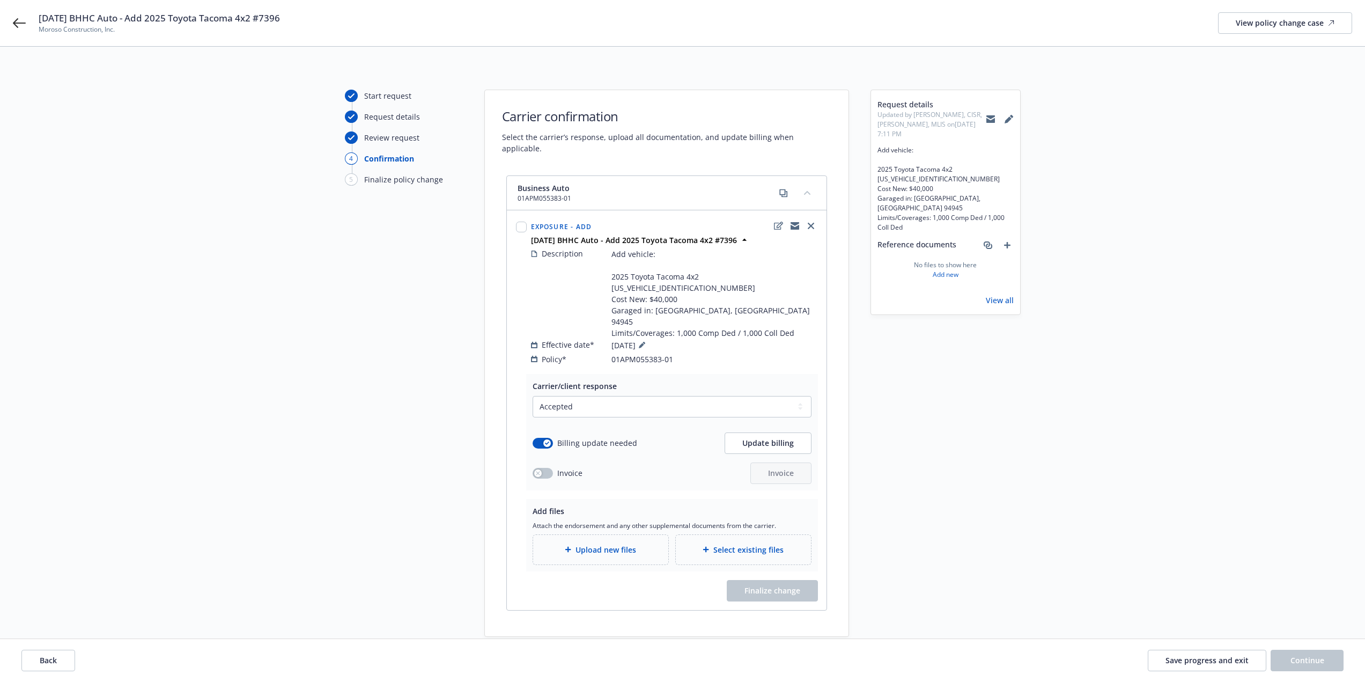
click at [658, 543] on div "Upload new files" at bounding box center [601, 549] width 118 height 12
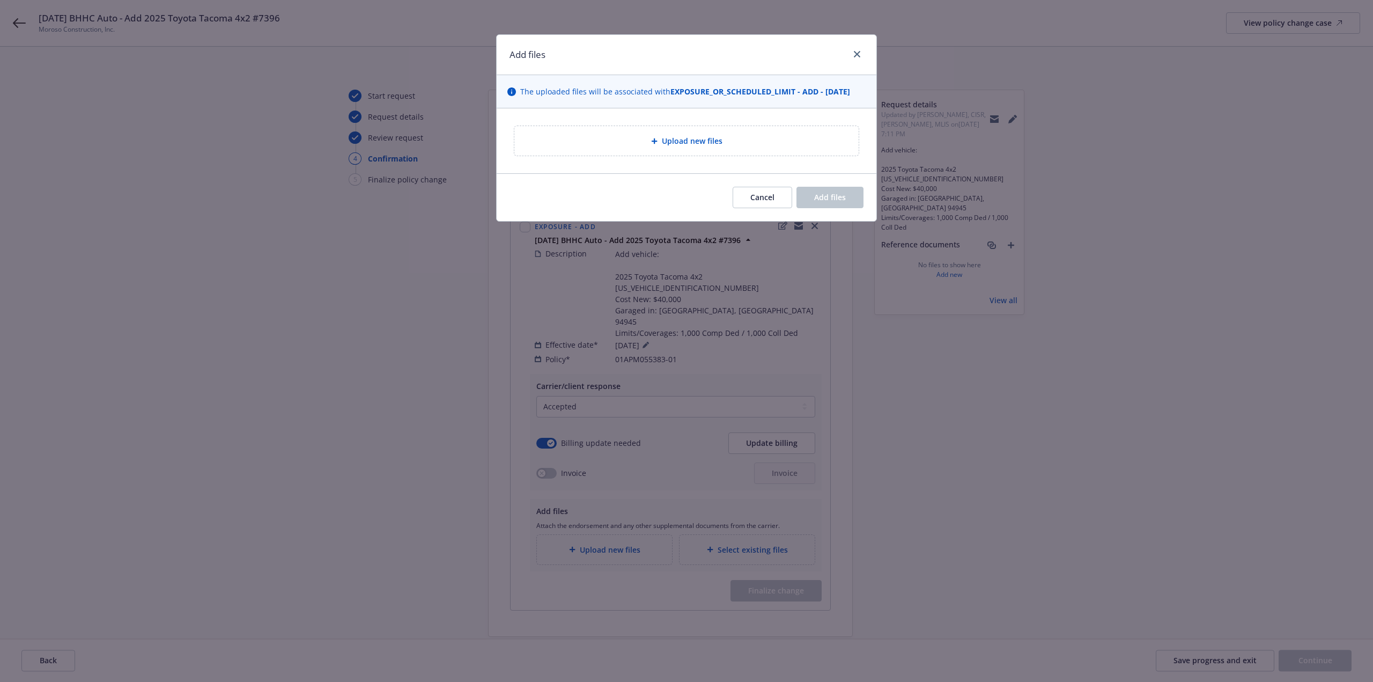
click at [584, 143] on div "Upload new files" at bounding box center [686, 141] width 327 height 12
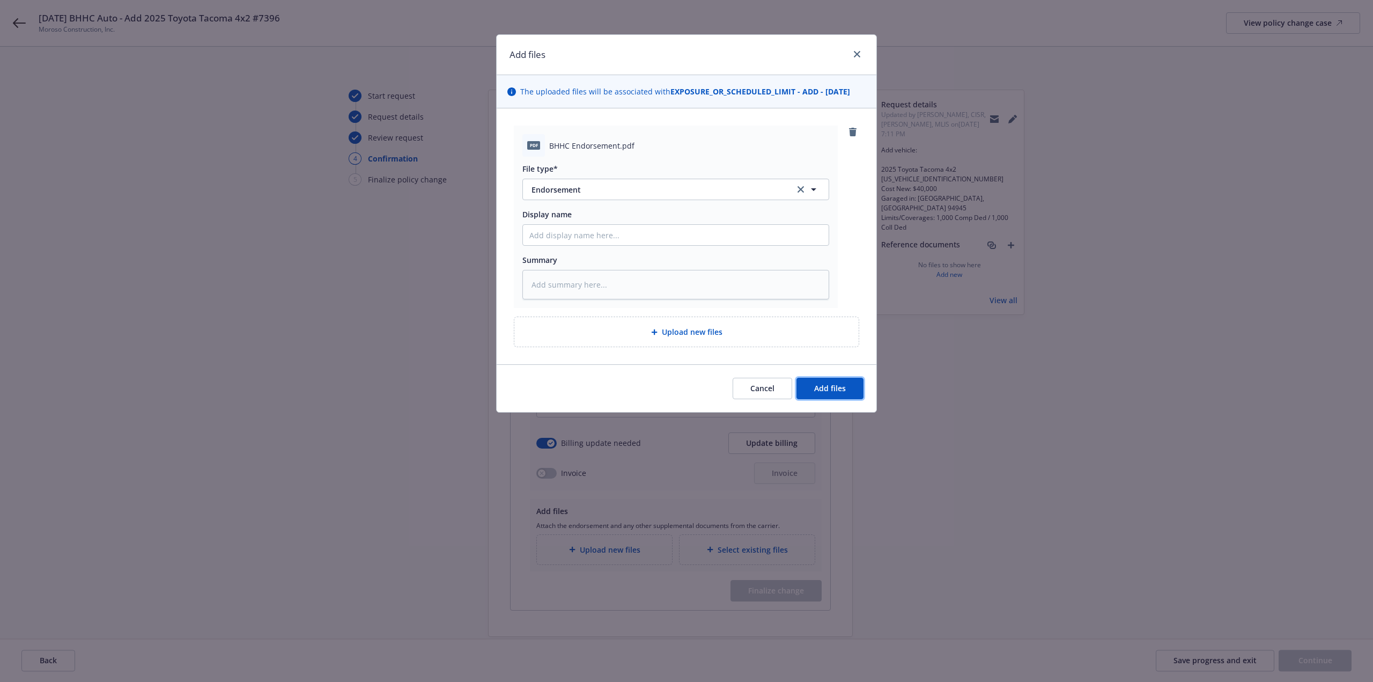
click at [854, 387] on button "Add files" at bounding box center [829, 387] width 67 height 21
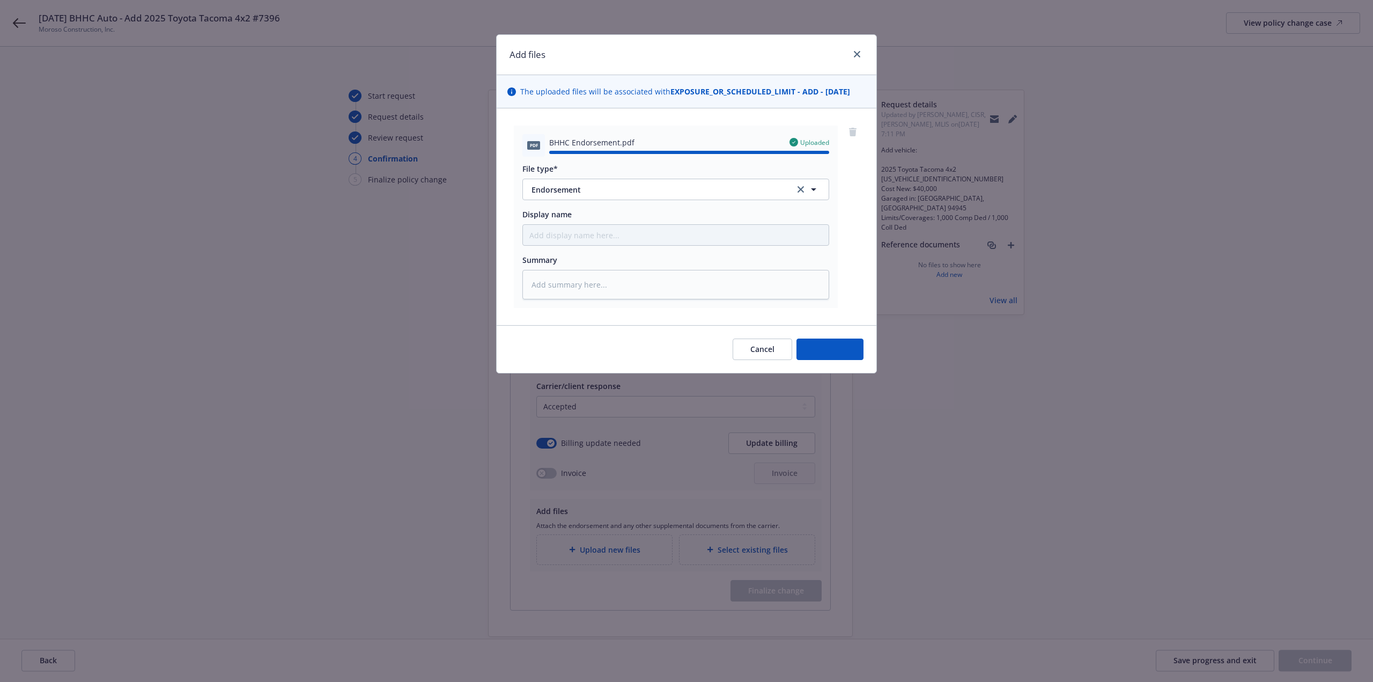
type textarea "x"
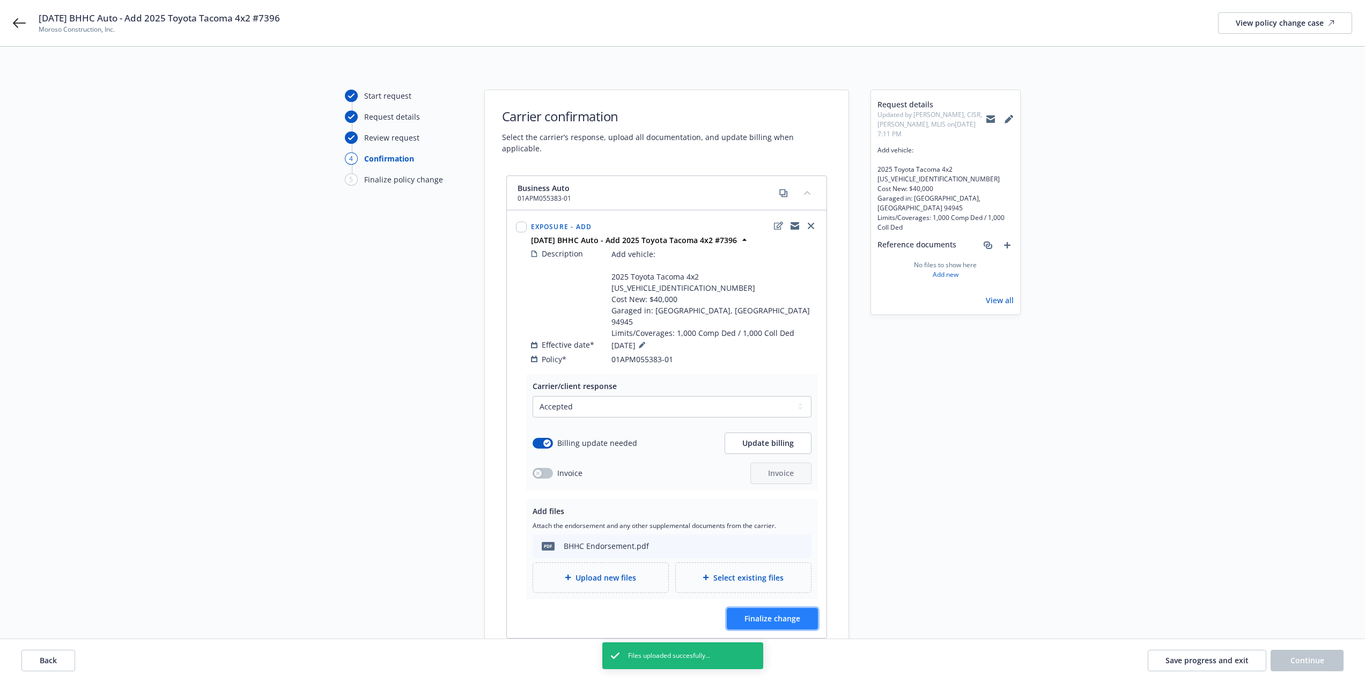
click at [778, 613] on span "Finalize change" at bounding box center [772, 618] width 56 height 10
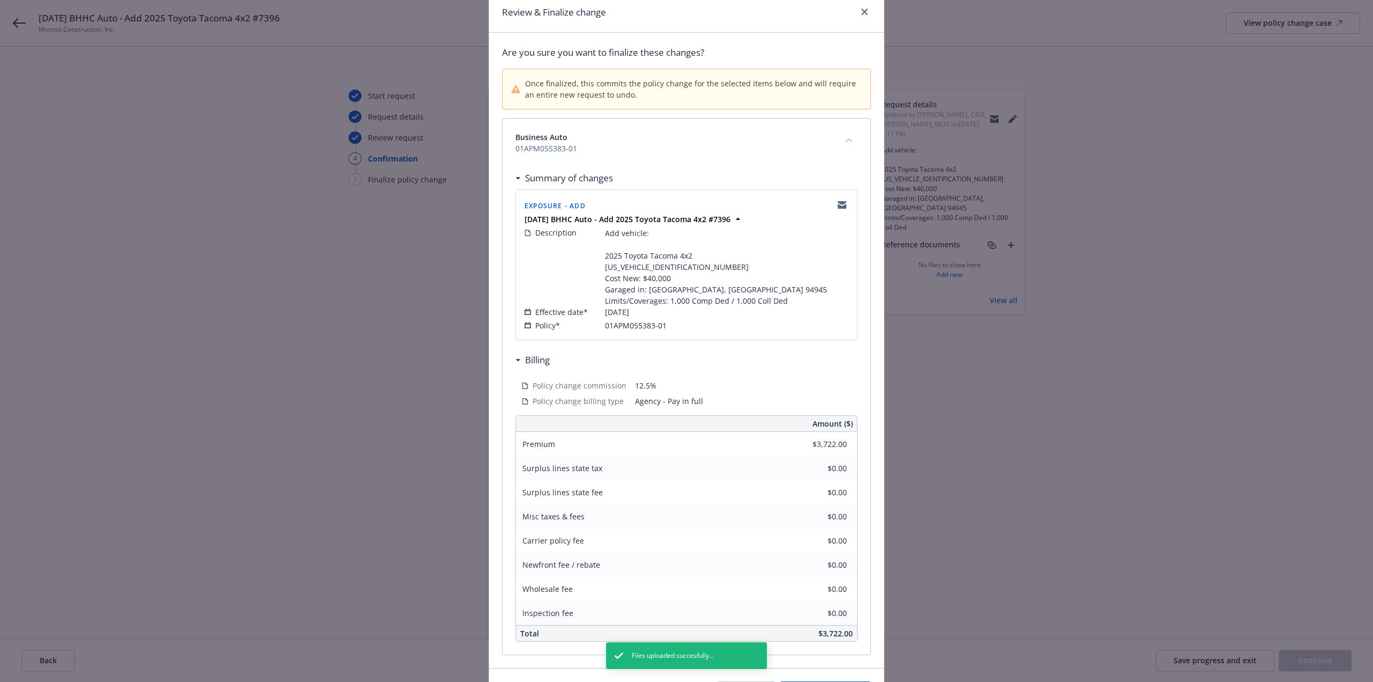
scroll to position [111, 0]
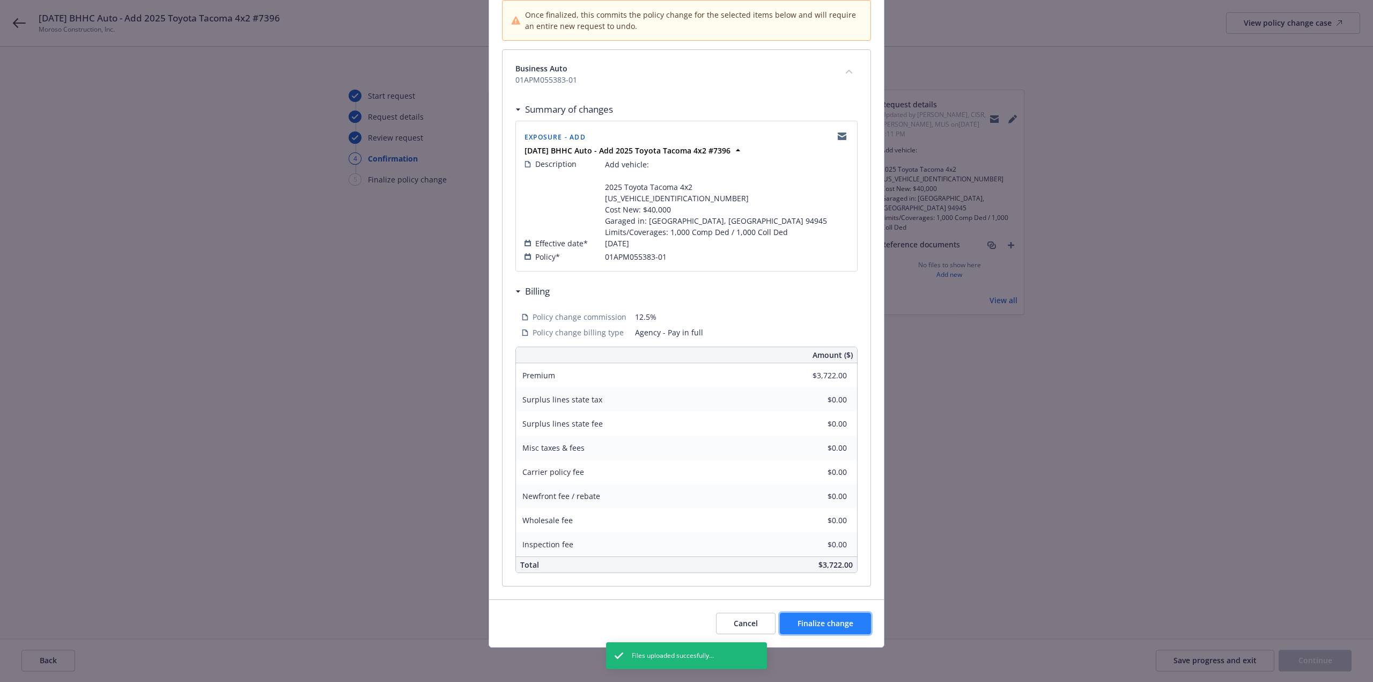
drag, startPoint x: 843, startPoint y: 621, endPoint x: 860, endPoint y: 617, distance: 17.0
click at [843, 621] on span "Finalize change" at bounding box center [825, 623] width 56 height 10
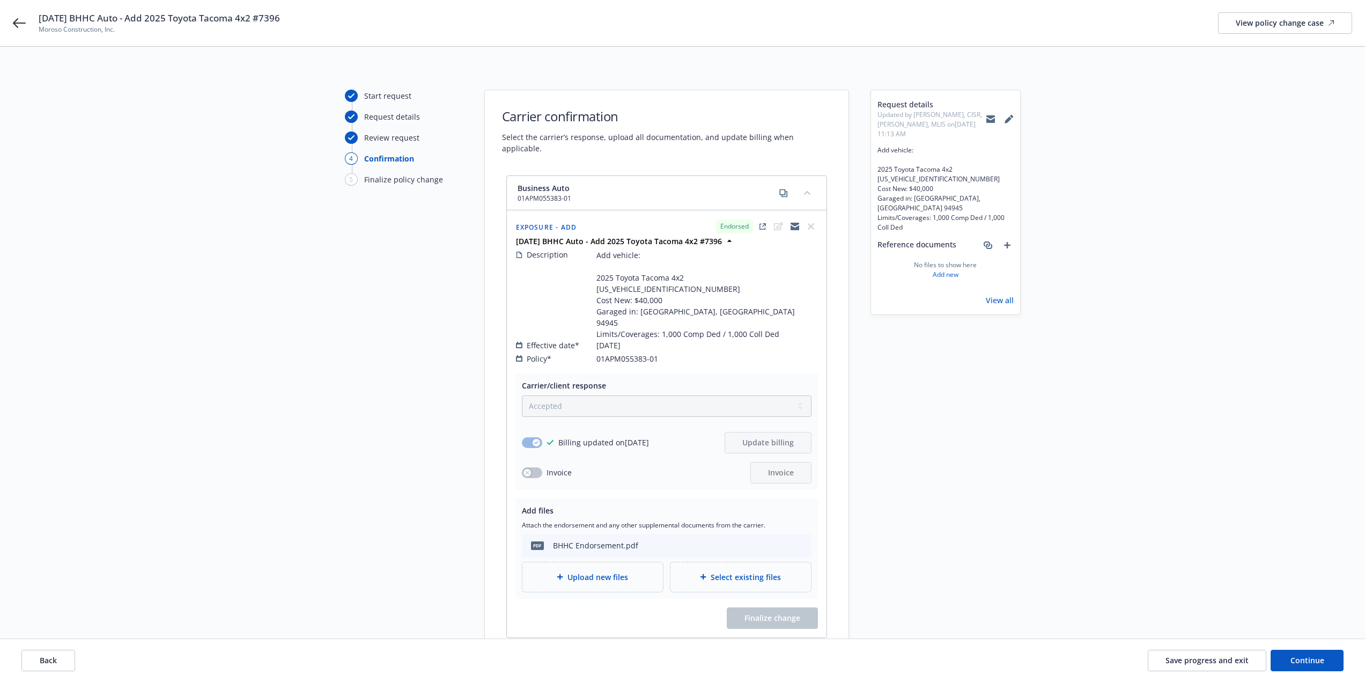
click at [1321, 676] on div "Back Save progress and exit Continue" at bounding box center [682, 660] width 1365 height 43
click at [1320, 669] on button "Continue" at bounding box center [1306, 659] width 73 height 21
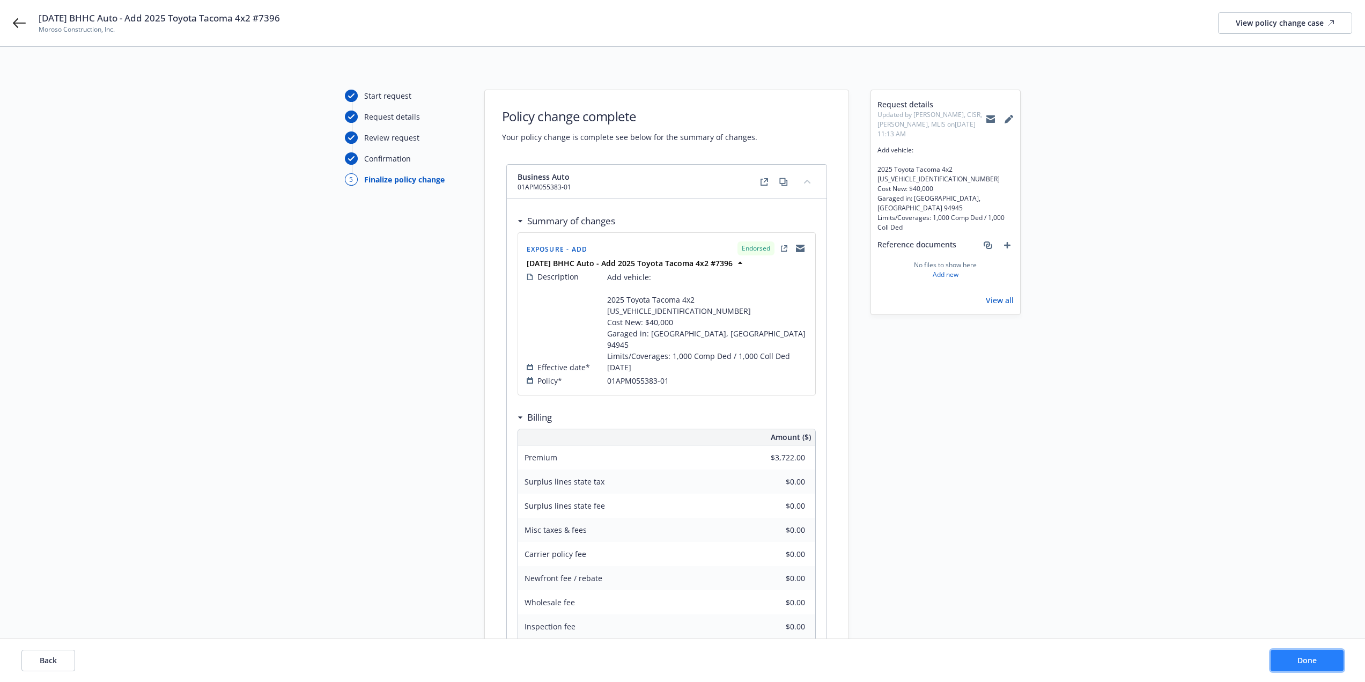
click at [1320, 664] on button "Done" at bounding box center [1306, 659] width 73 height 21
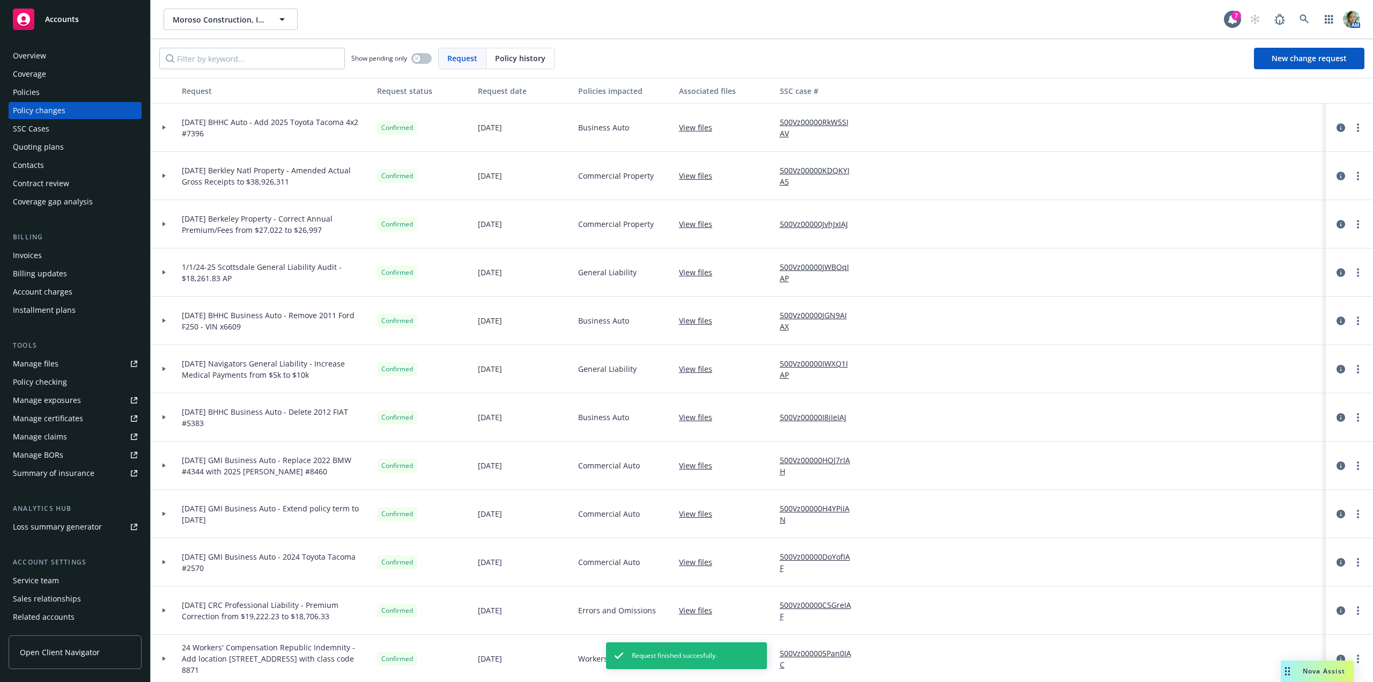
click at [43, 90] on div "Policies" at bounding box center [75, 92] width 124 height 17
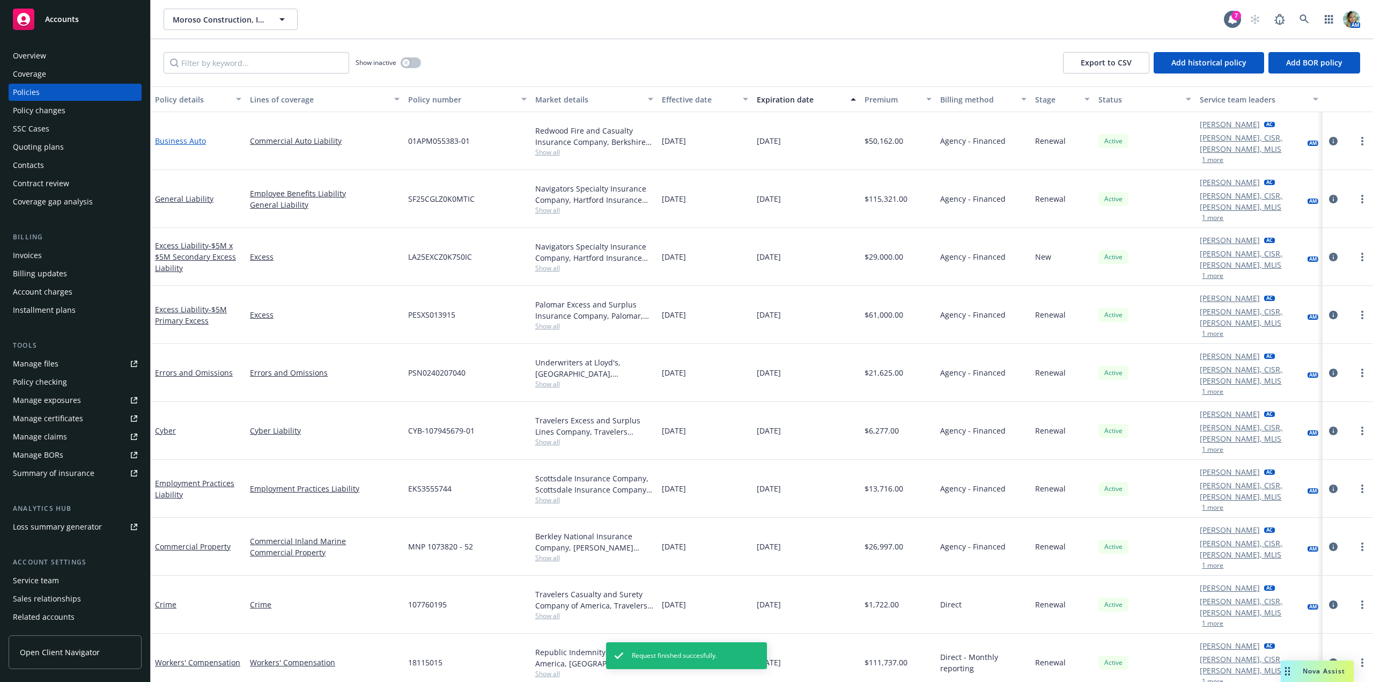
click at [196, 136] on link "Business Auto" at bounding box center [180, 141] width 51 height 10
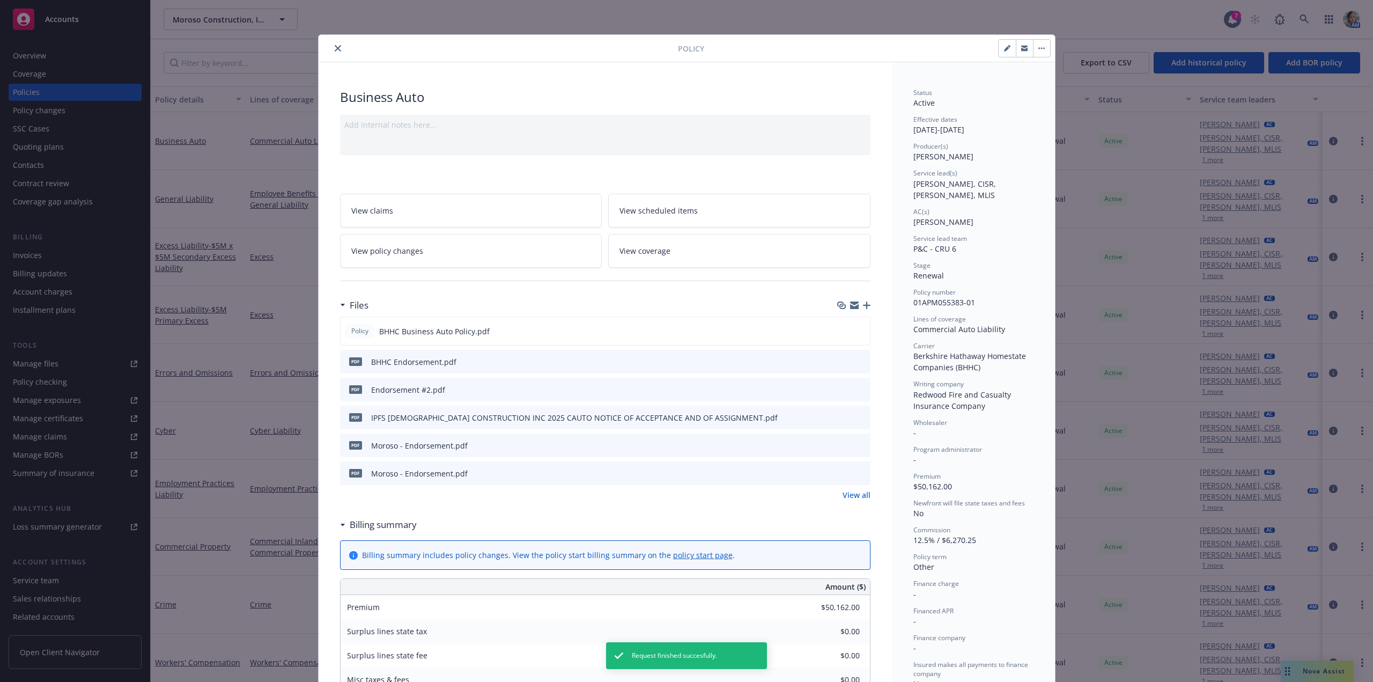
scroll to position [32, 0]
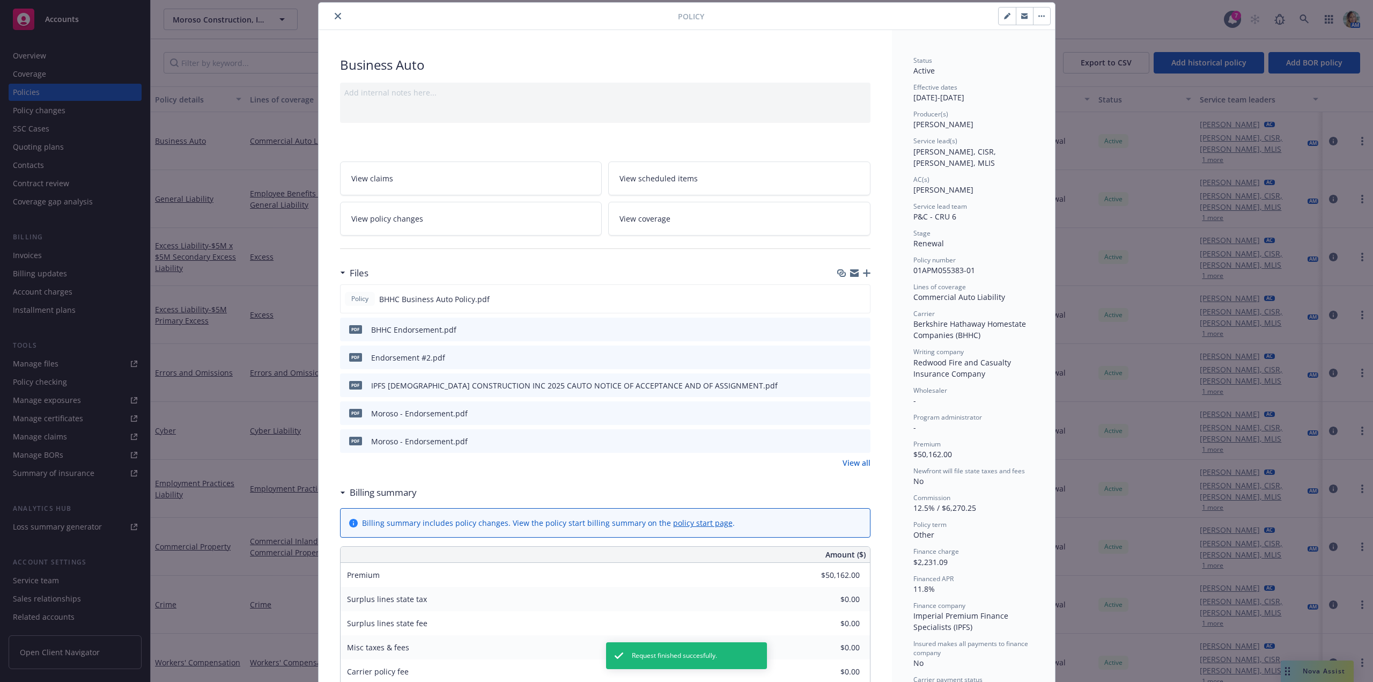
click at [855, 382] on icon "preview file" at bounding box center [860, 385] width 10 height 8
click at [335, 15] on icon "close" at bounding box center [338, 16] width 6 height 6
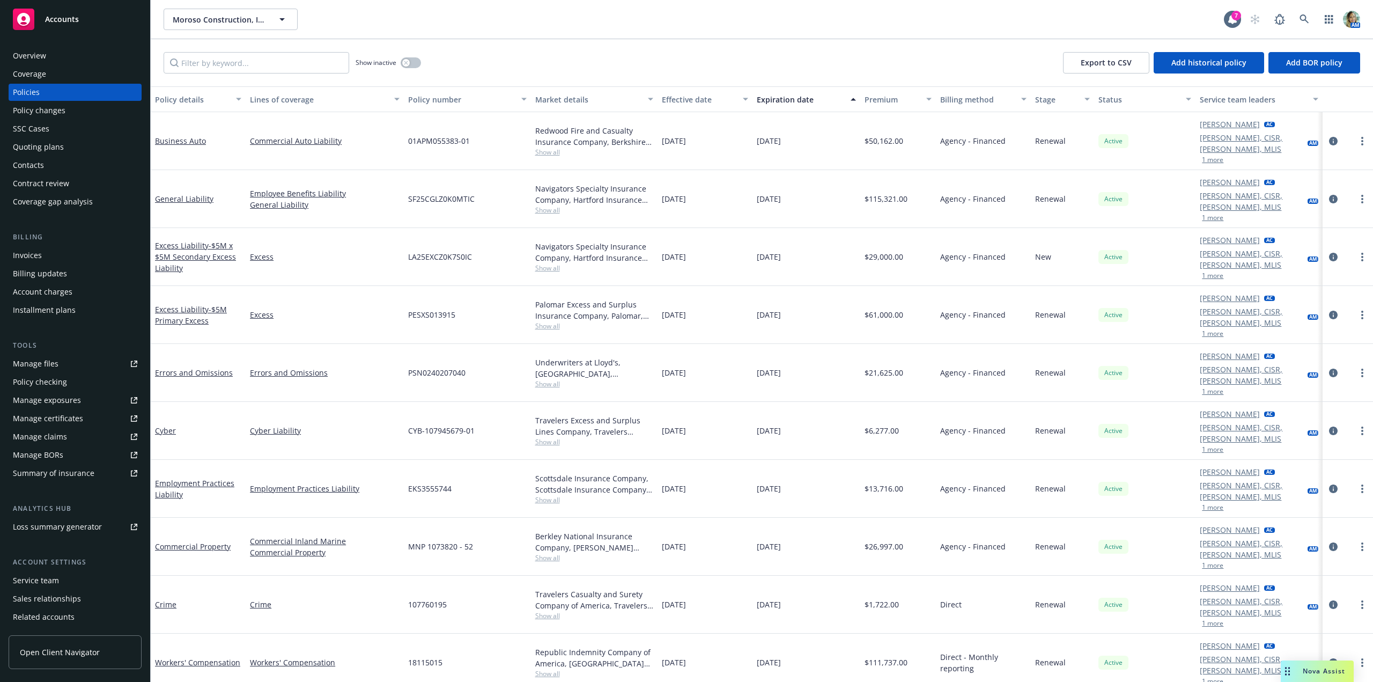
click at [36, 254] on div "Invoices" at bounding box center [27, 255] width 29 height 17
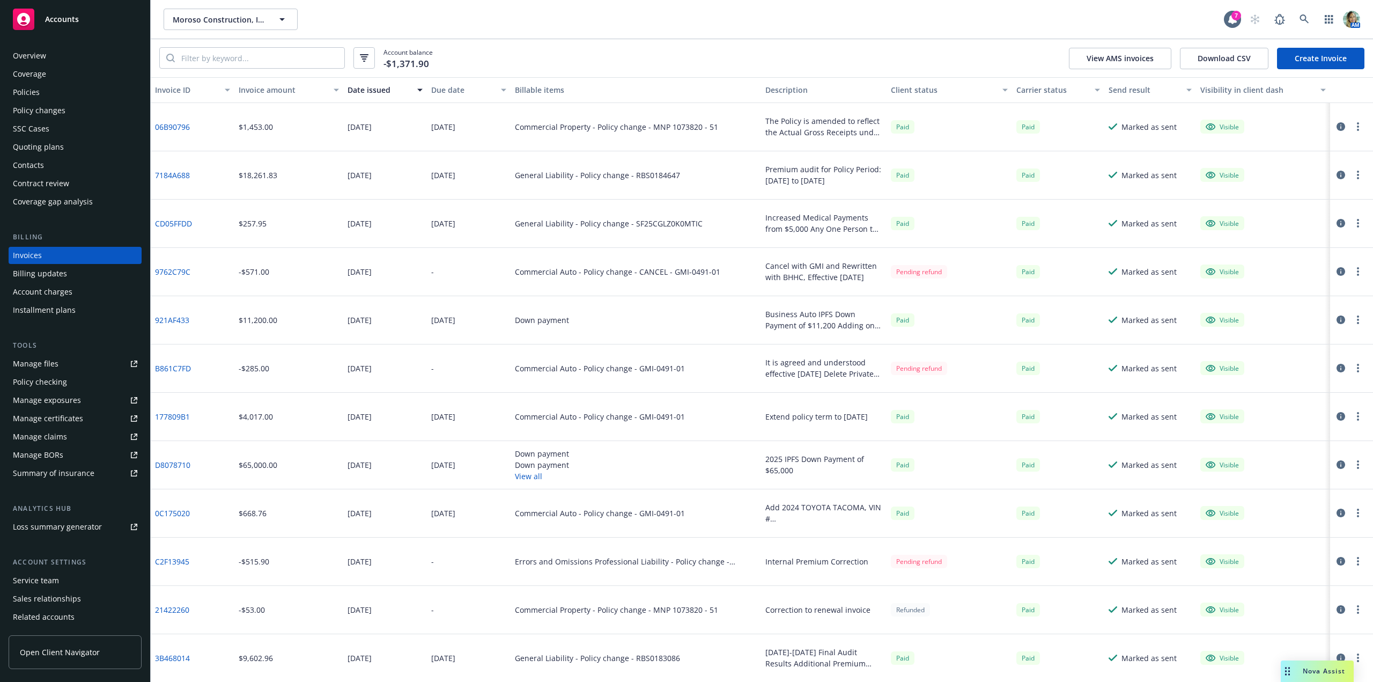
click at [1310, 53] on link "Create Invoice" at bounding box center [1320, 58] width 87 height 21
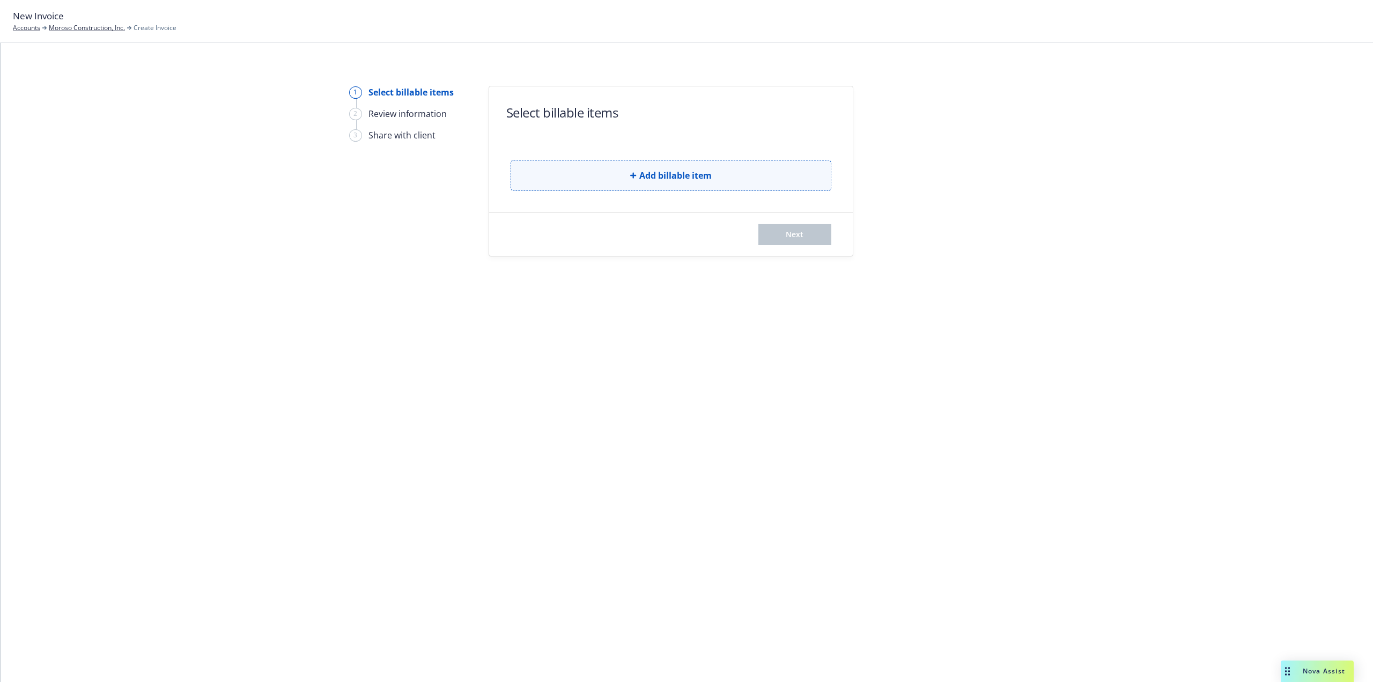
click at [649, 175] on span "Add billable item" at bounding box center [675, 175] width 72 height 13
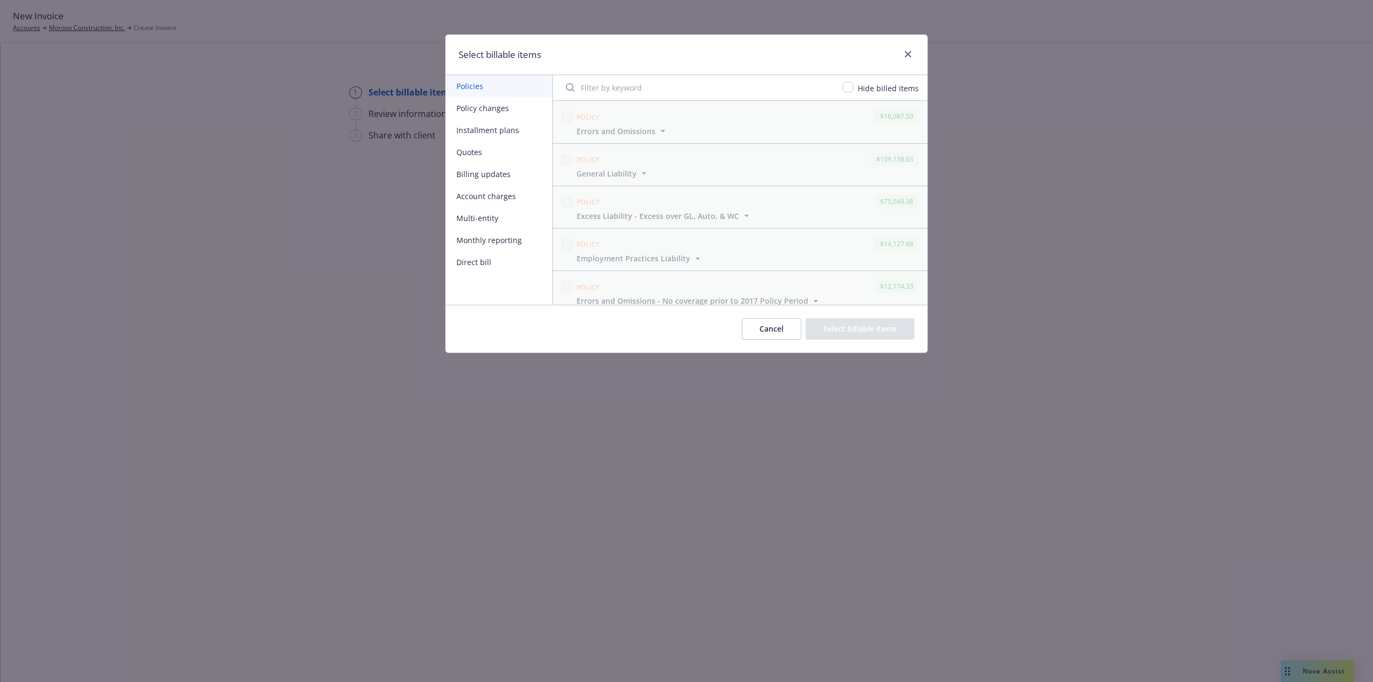
click at [488, 106] on button "Policy changes" at bounding box center [499, 108] width 107 height 22
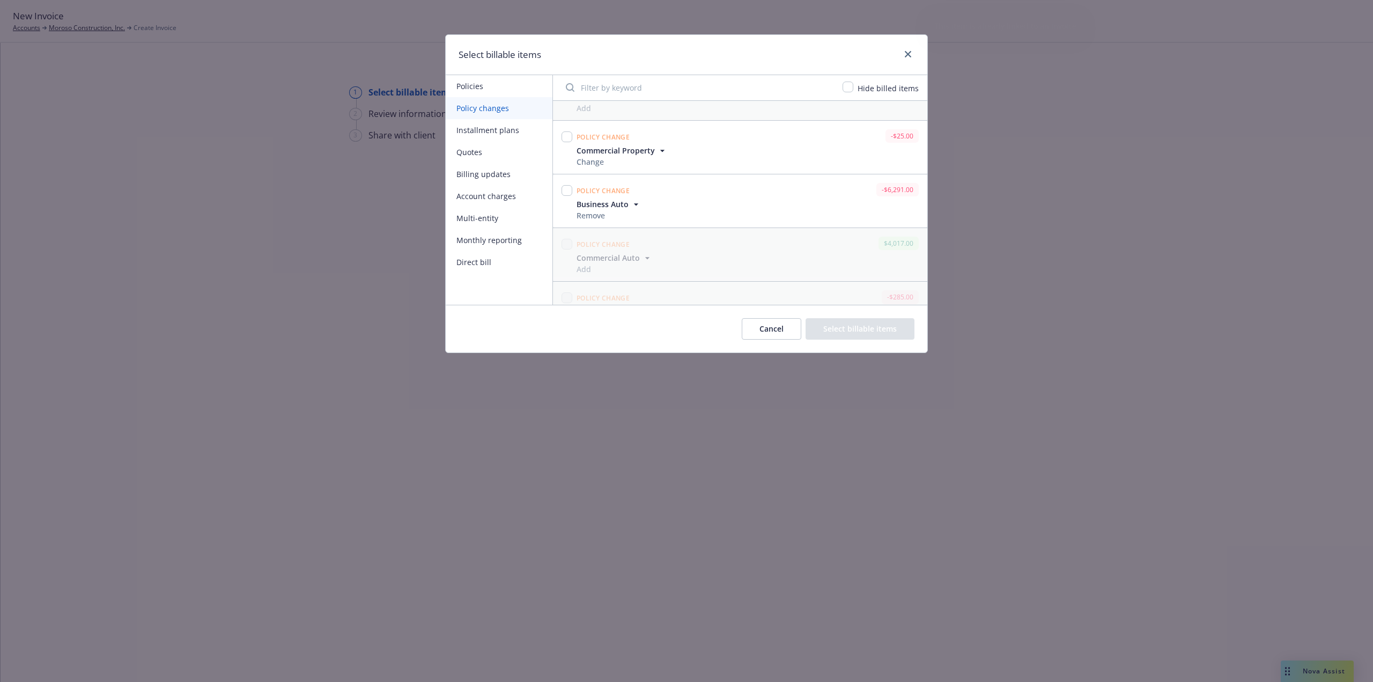
scroll to position [1515, 0]
click at [567, 267] on input "checkbox" at bounding box center [566, 267] width 11 height 11
checkbox input "true"
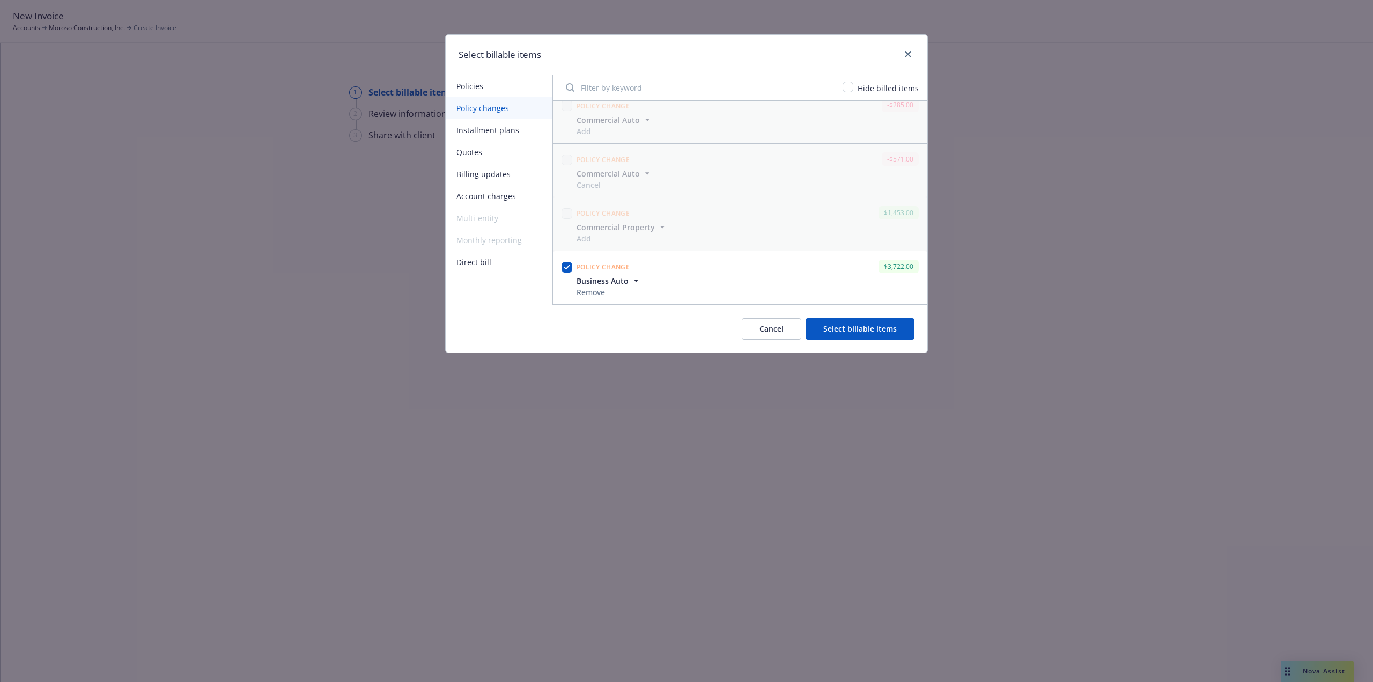
click at [892, 325] on button "Select billable items" at bounding box center [859, 328] width 109 height 21
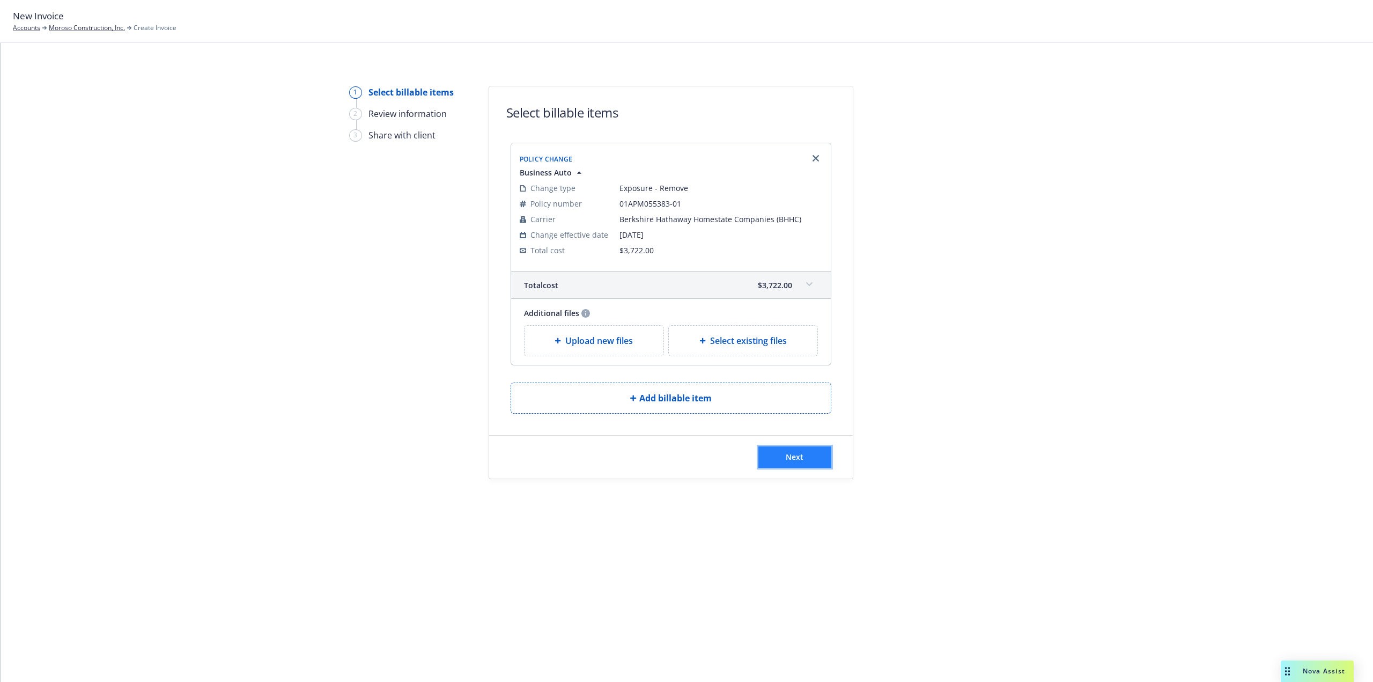
click at [775, 449] on button "Next" at bounding box center [794, 456] width 73 height 21
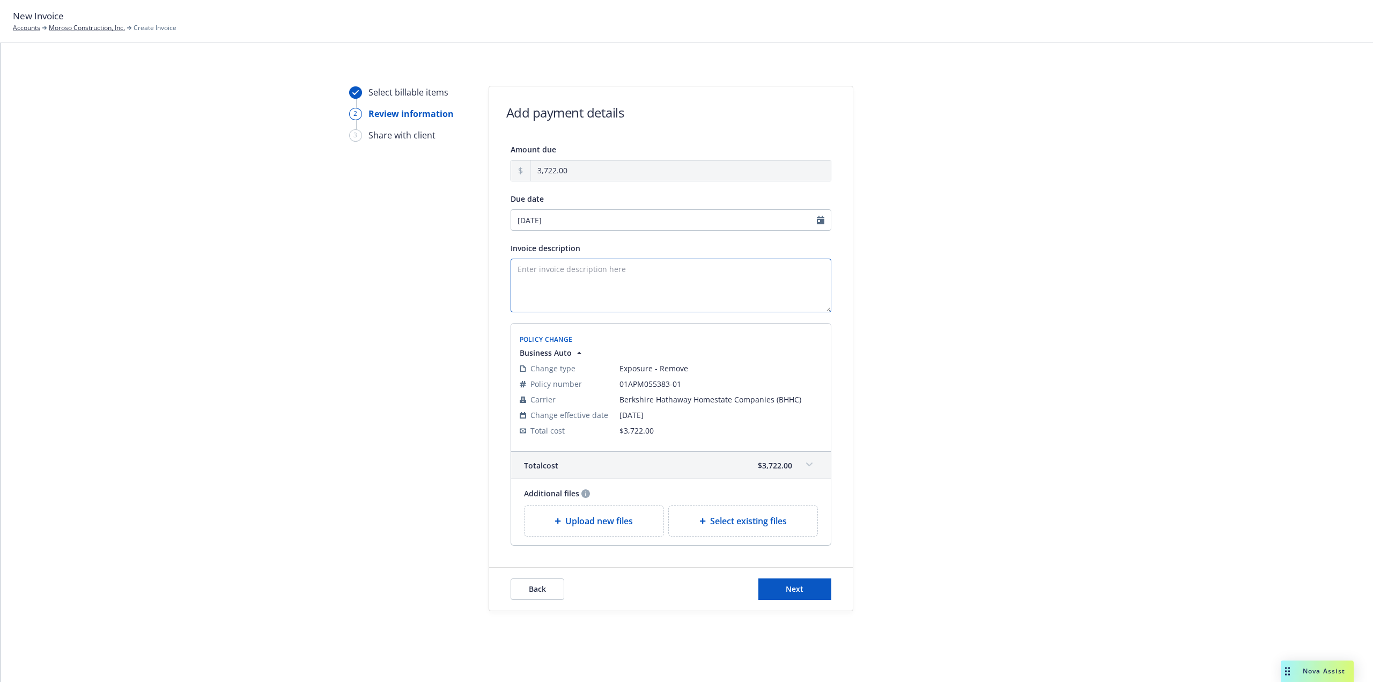
click at [565, 293] on textarea "Invoice description" at bounding box center [670, 285] width 321 height 54
paste textarea "[DATE] BHHC Auto - Add 2025 Toyota Tacoma 4x2 #7396"
drag, startPoint x: 588, startPoint y: 272, endPoint x: 515, endPoint y: 272, distance: 72.9
click at [515, 272] on textarea "[DATE] BHHC Auto - Add 2025 Toyota Tacoma 4x2 #7396" at bounding box center [670, 285] width 321 height 54
drag, startPoint x: 716, startPoint y: 270, endPoint x: 754, endPoint y: 275, distance: 38.8
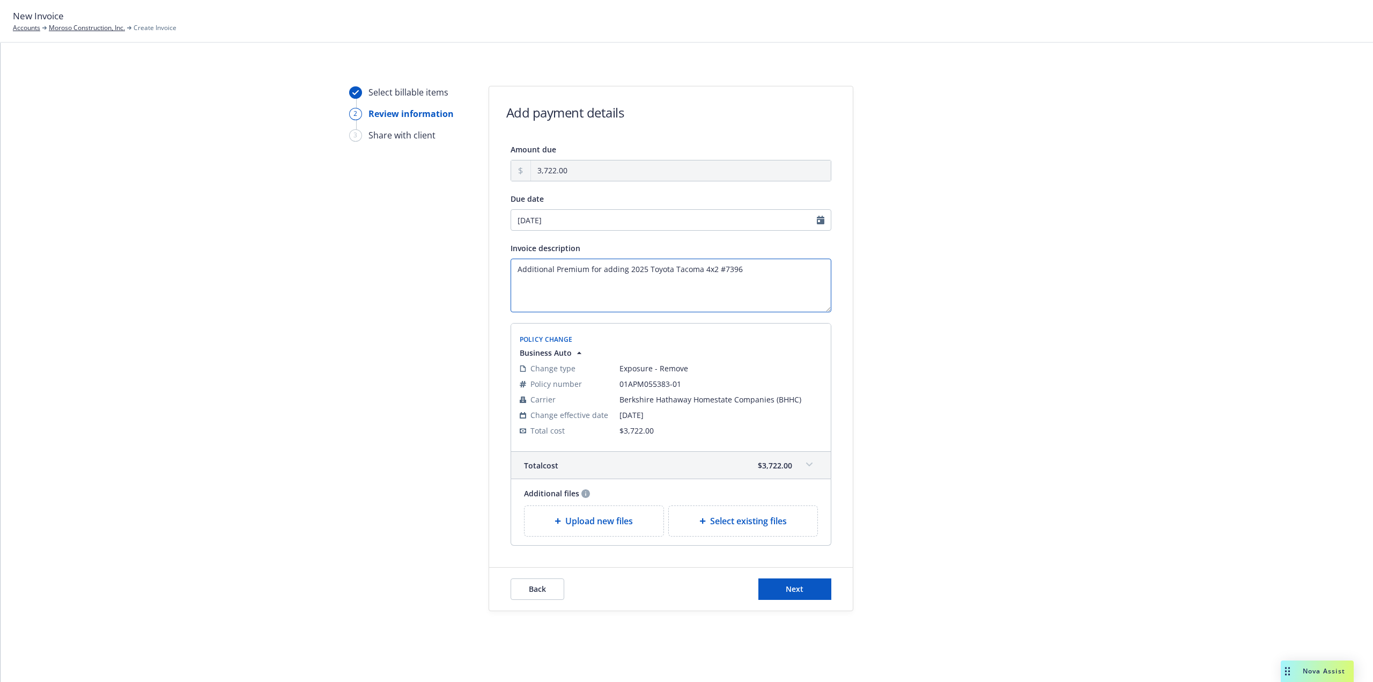
click at [754, 275] on textarea "Additional Premium for adding 2025 Toyota Tacoma 4x2 #7396" at bounding box center [670, 285] width 321 height 54
paste textarea "[US_VEHICLE_IDENTIFICATION_NUMBER]"
click at [739, 295] on textarea "Additional Premium for adding 2025 Toyota Tacoma 4x2 / VIN [US_VEHICLE_IDENTIFI…" at bounding box center [670, 285] width 321 height 54
click at [819, 270] on textarea "Additional Premium for adding 2025 Toyota Tacoma 4x2 / VIN [US_VEHICLE_IDENTIFI…" at bounding box center [670, 285] width 321 height 54
type textarea "Additional Premium for adding 2025 Toyota Tacoma 4x2 / VIN [US_VEHICLE_IDENTIFI…"
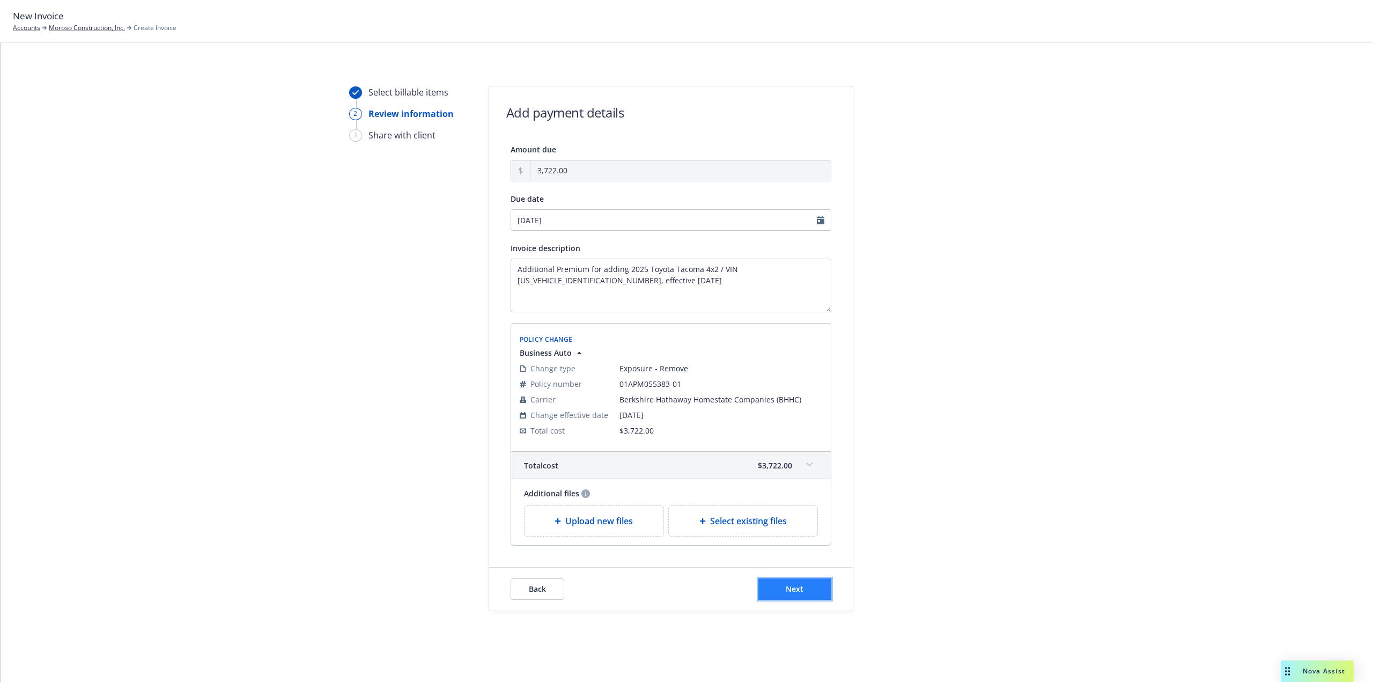
click at [801, 588] on span "Next" at bounding box center [795, 588] width 18 height 10
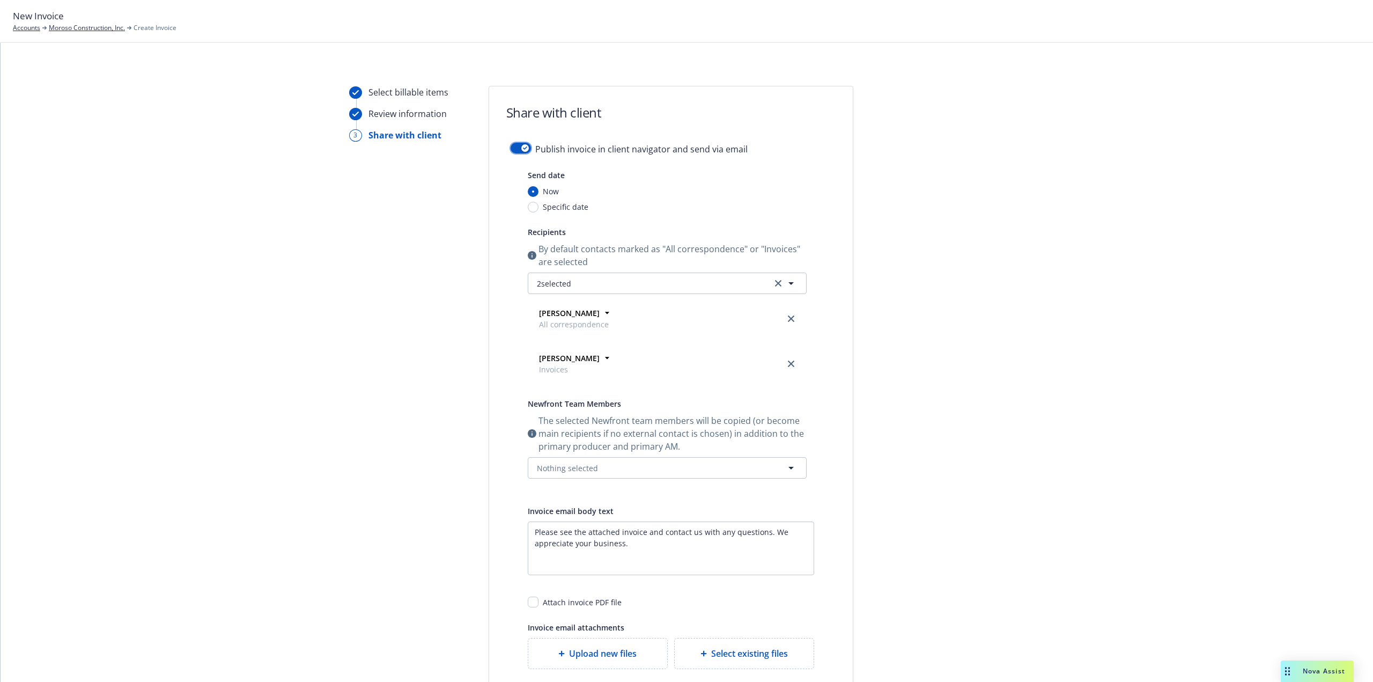
click at [511, 149] on button "button" at bounding box center [520, 148] width 20 height 11
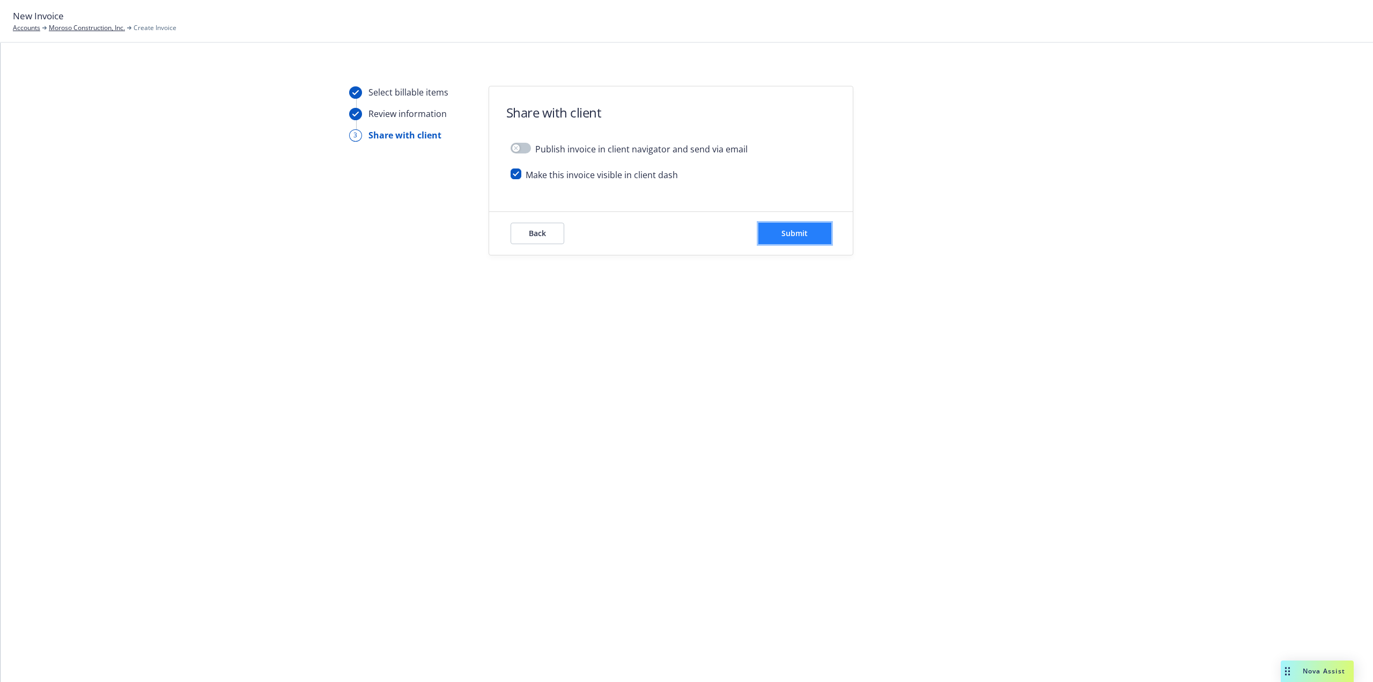
click at [796, 226] on button "Submit" at bounding box center [794, 233] width 73 height 21
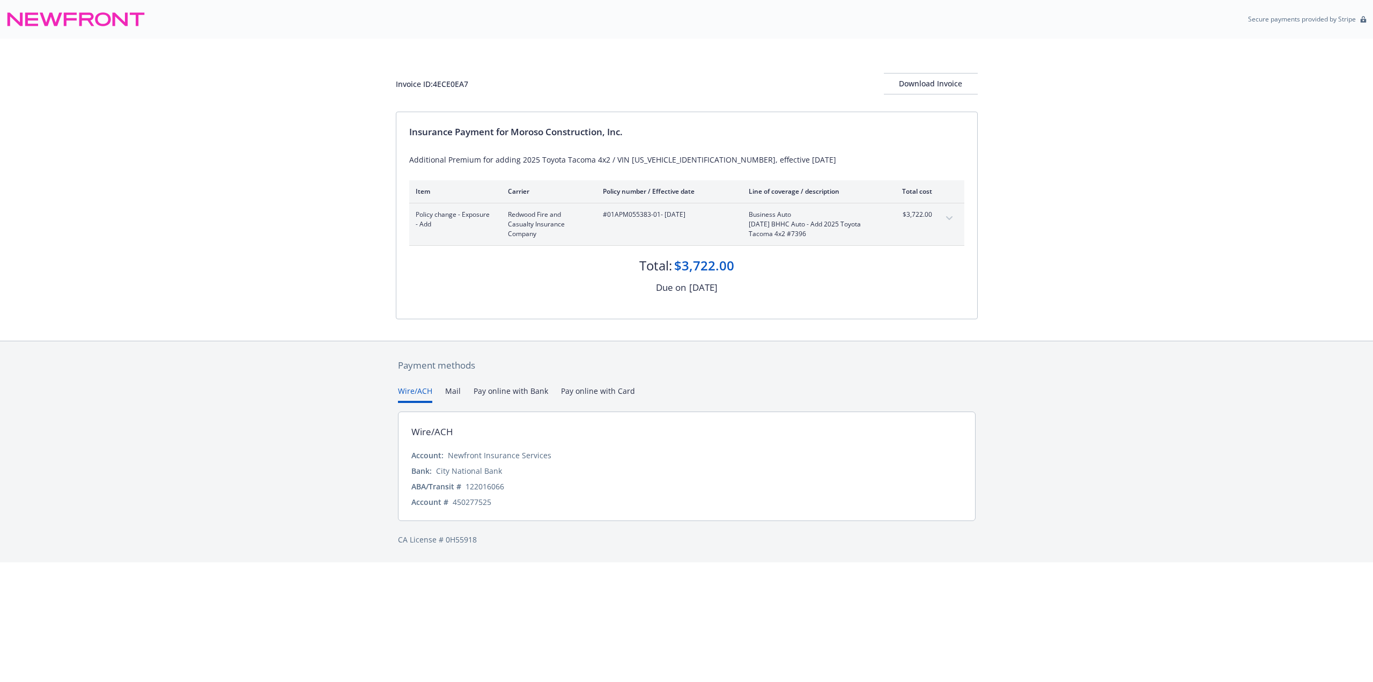
click at [932, 97] on div "Invoice ID: 4ECE0EA7 Download Invoice" at bounding box center [687, 75] width 582 height 73
click at [937, 83] on div "Download Invoice" at bounding box center [931, 83] width 94 height 20
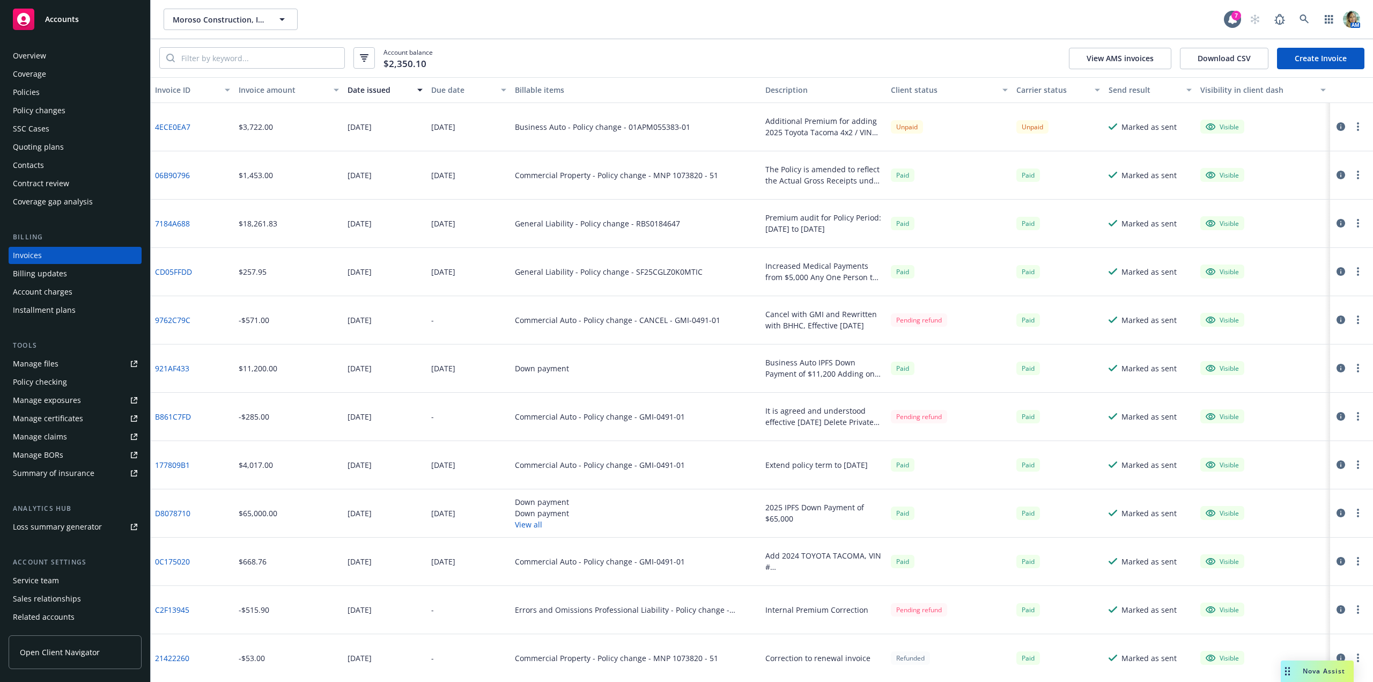
click at [33, 97] on div "Policies" at bounding box center [26, 92] width 27 height 17
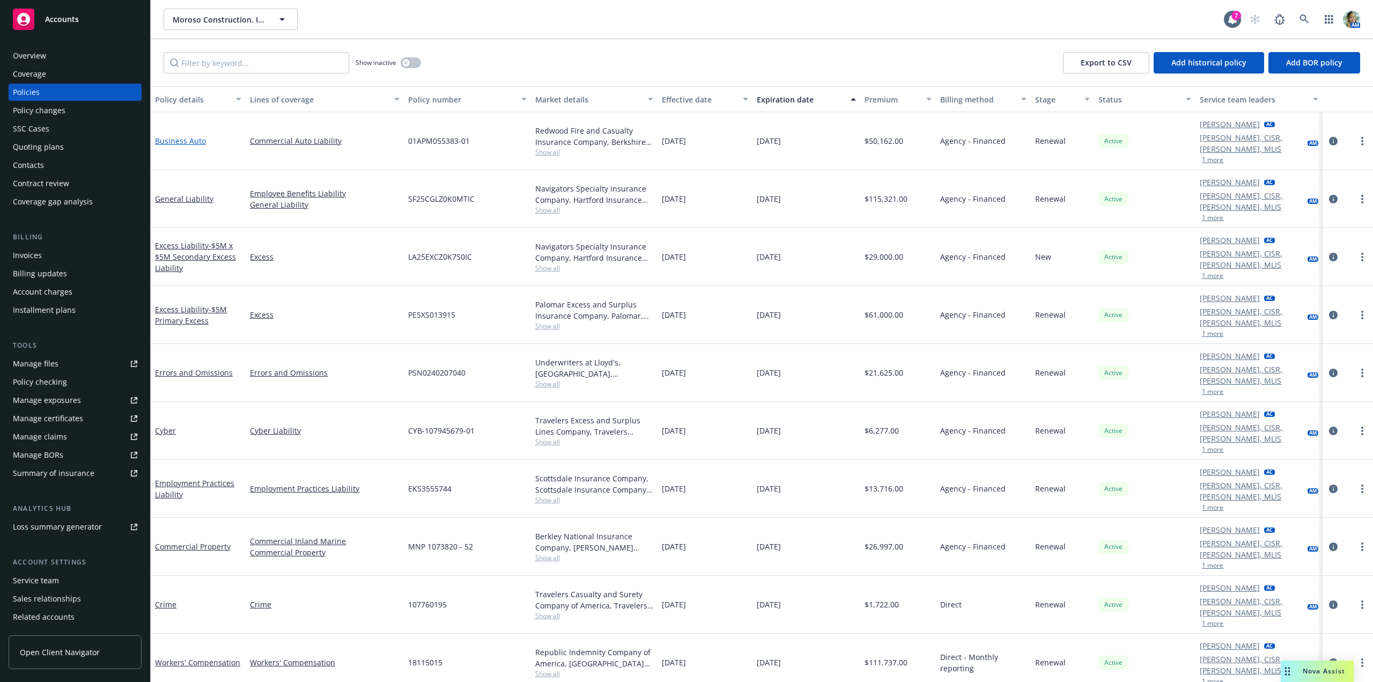
click at [189, 136] on link "Business Auto" at bounding box center [180, 141] width 51 height 10
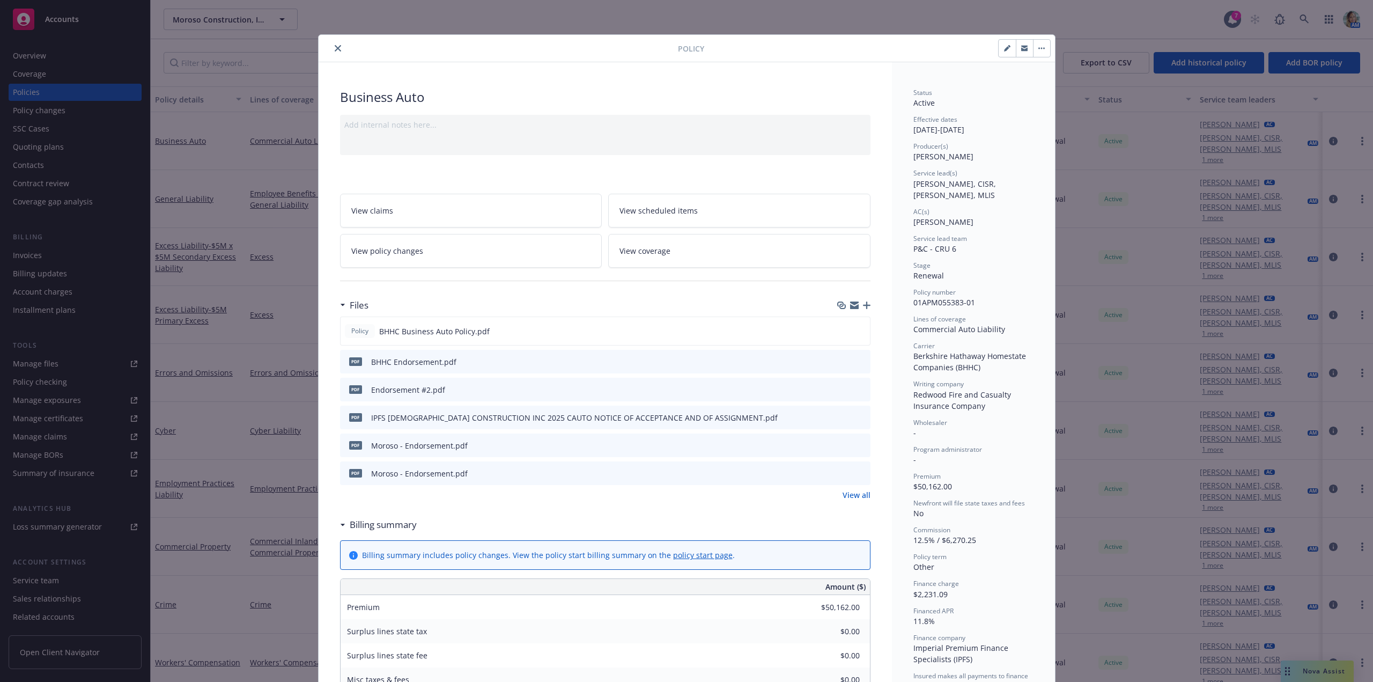
click at [846, 498] on link "View all" at bounding box center [856, 494] width 28 height 11
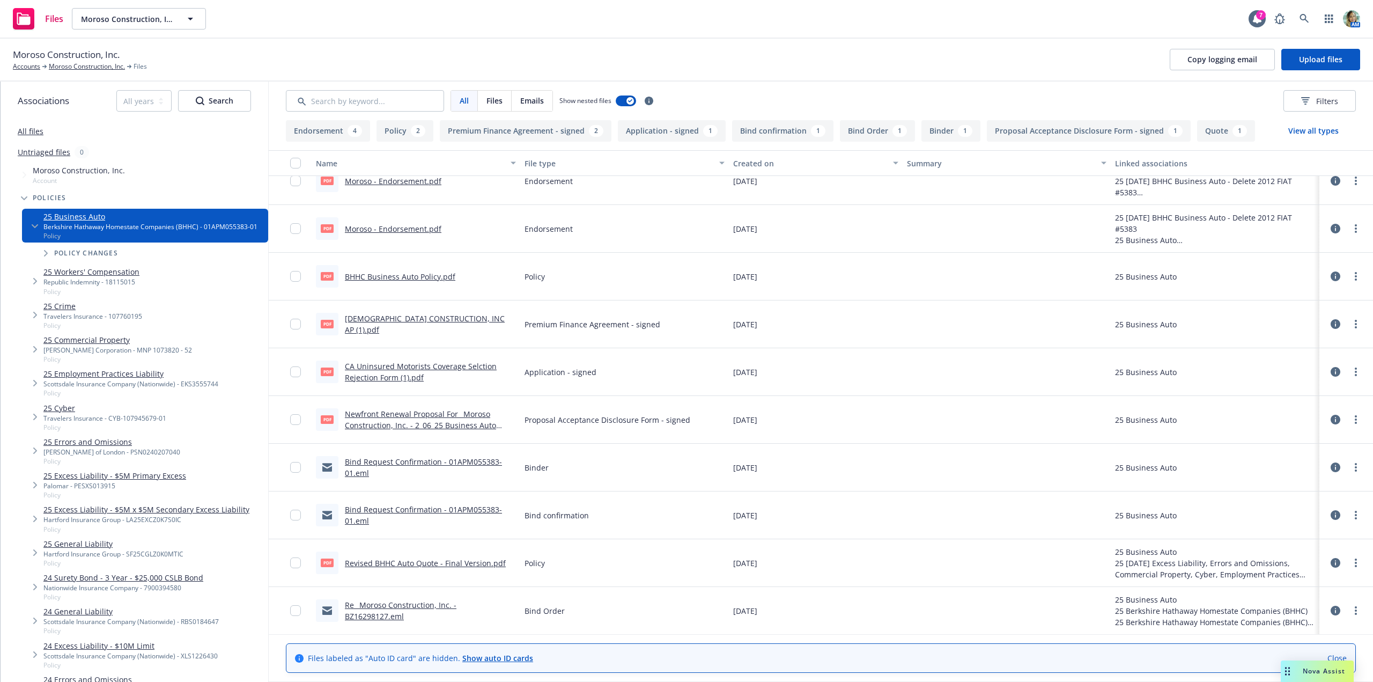
scroll to position [209, 0]
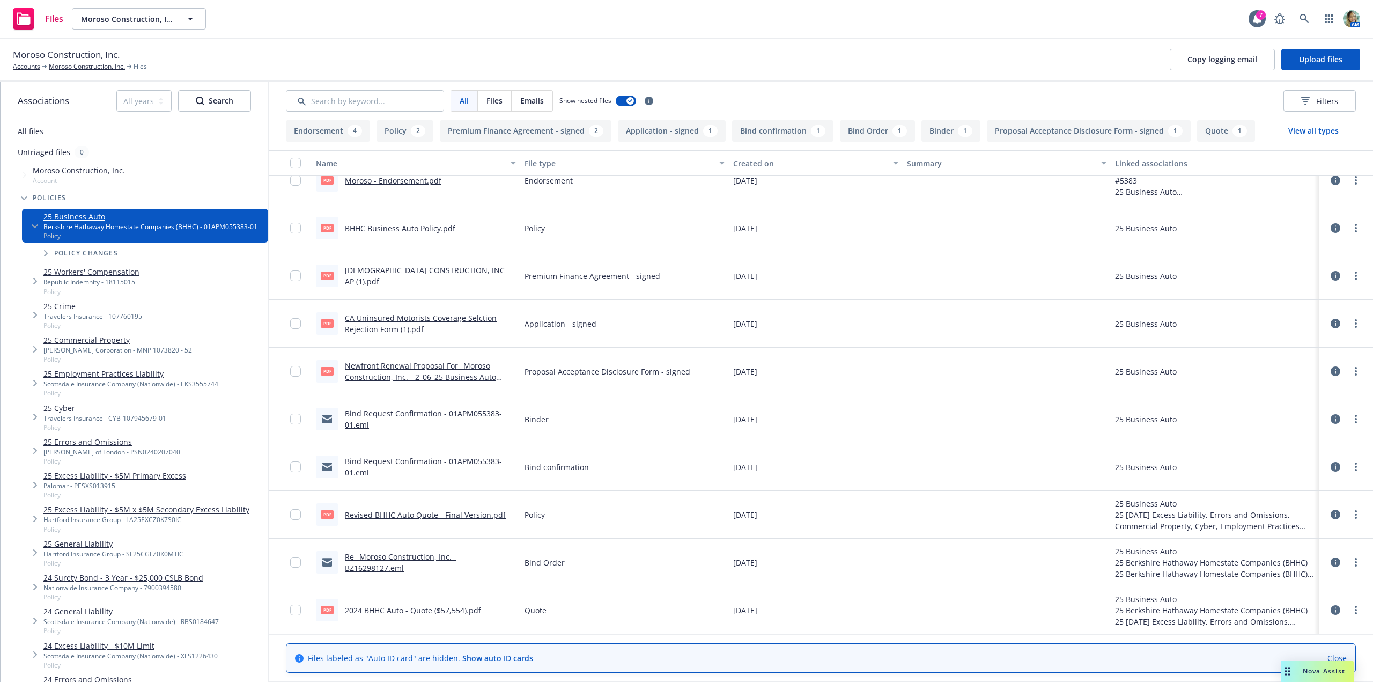
click at [456, 558] on link "Re_ Moroso Construction, Inc. - BZ16298127.eml" at bounding box center [401, 561] width 112 height 21
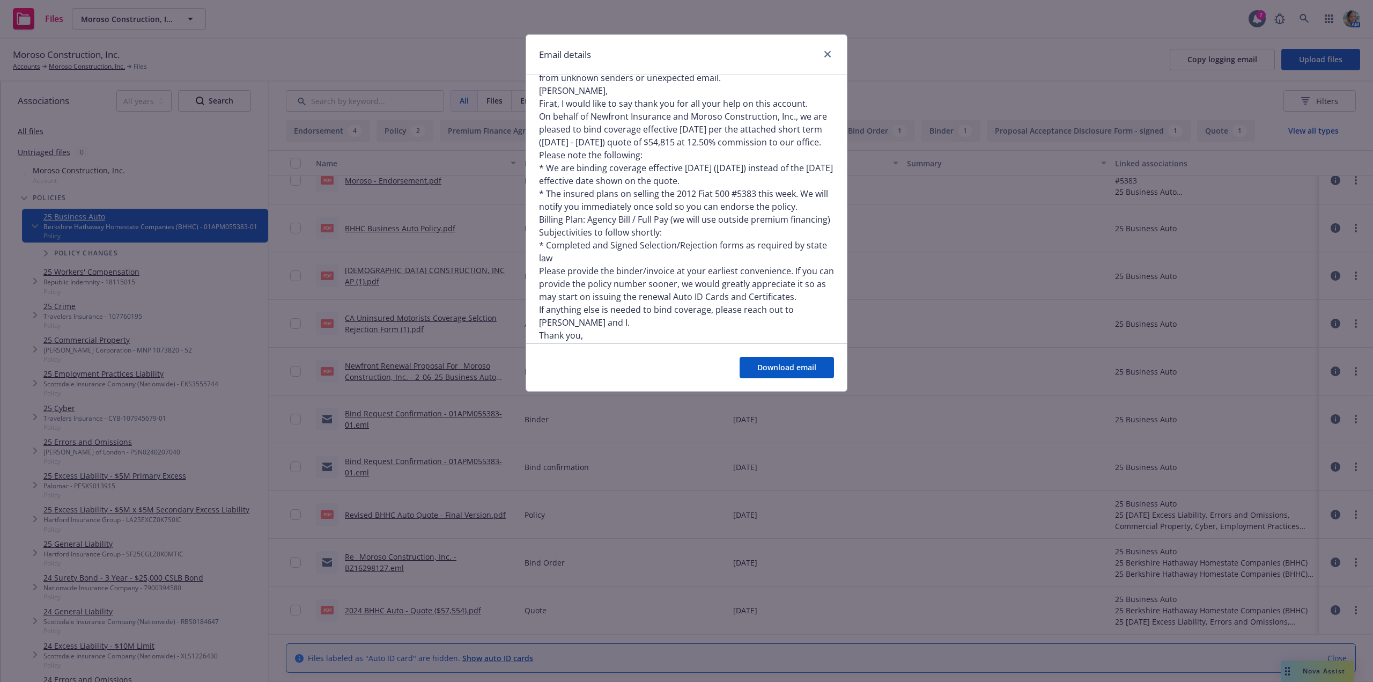
scroll to position [965, 0]
click at [831, 56] on link "close" at bounding box center [827, 54] width 13 height 13
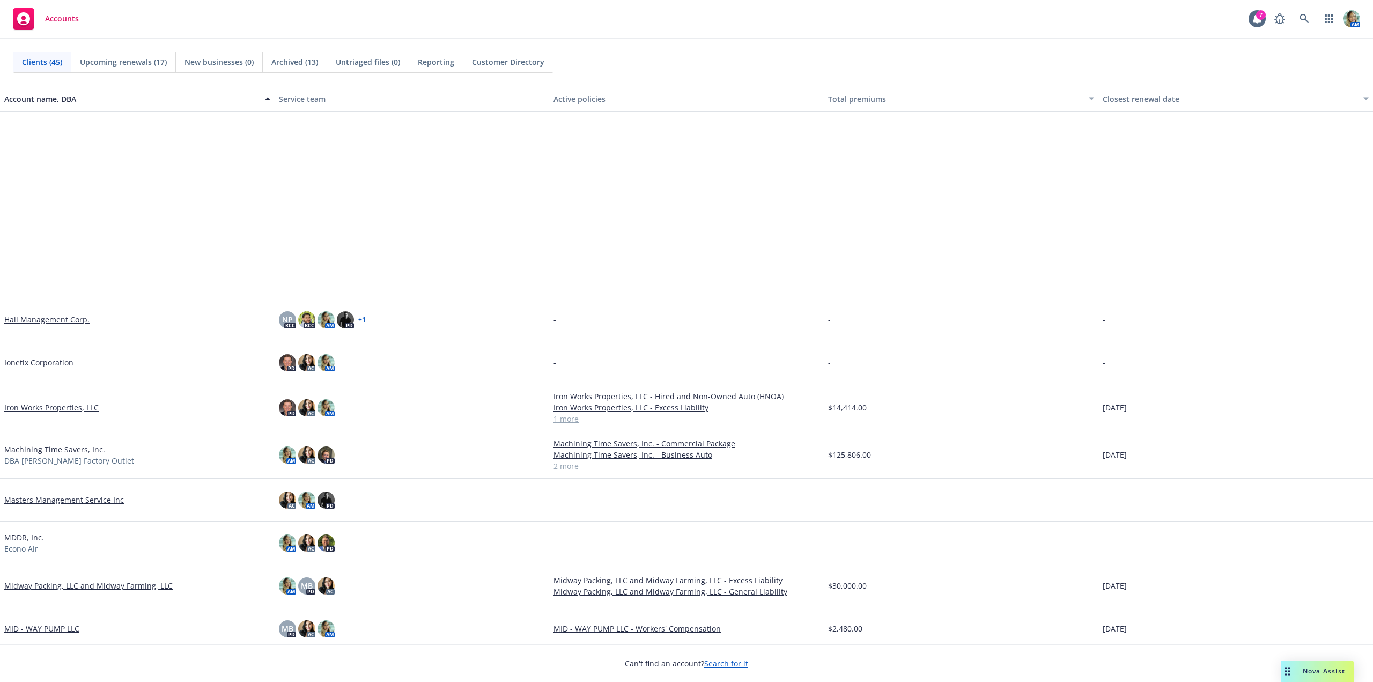
scroll to position [643, 0]
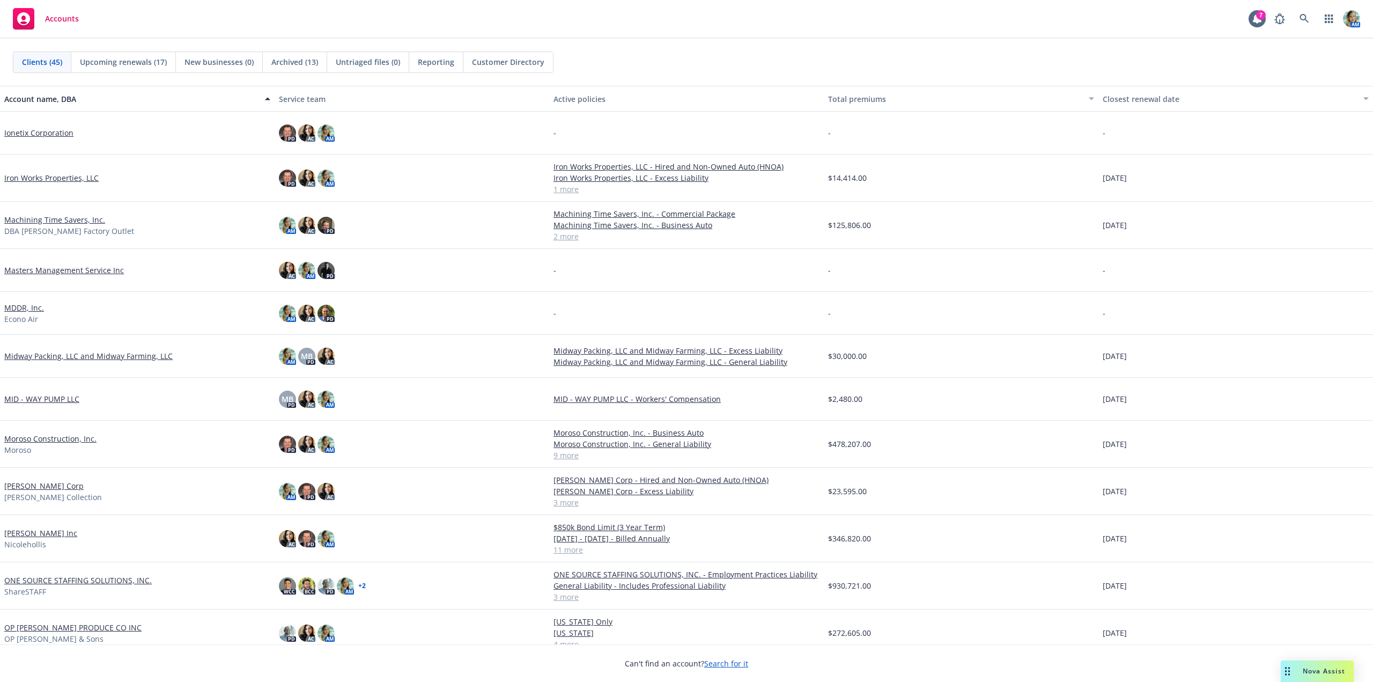
click at [58, 438] on link "Moroso Construction, Inc." at bounding box center [50, 438] width 92 height 11
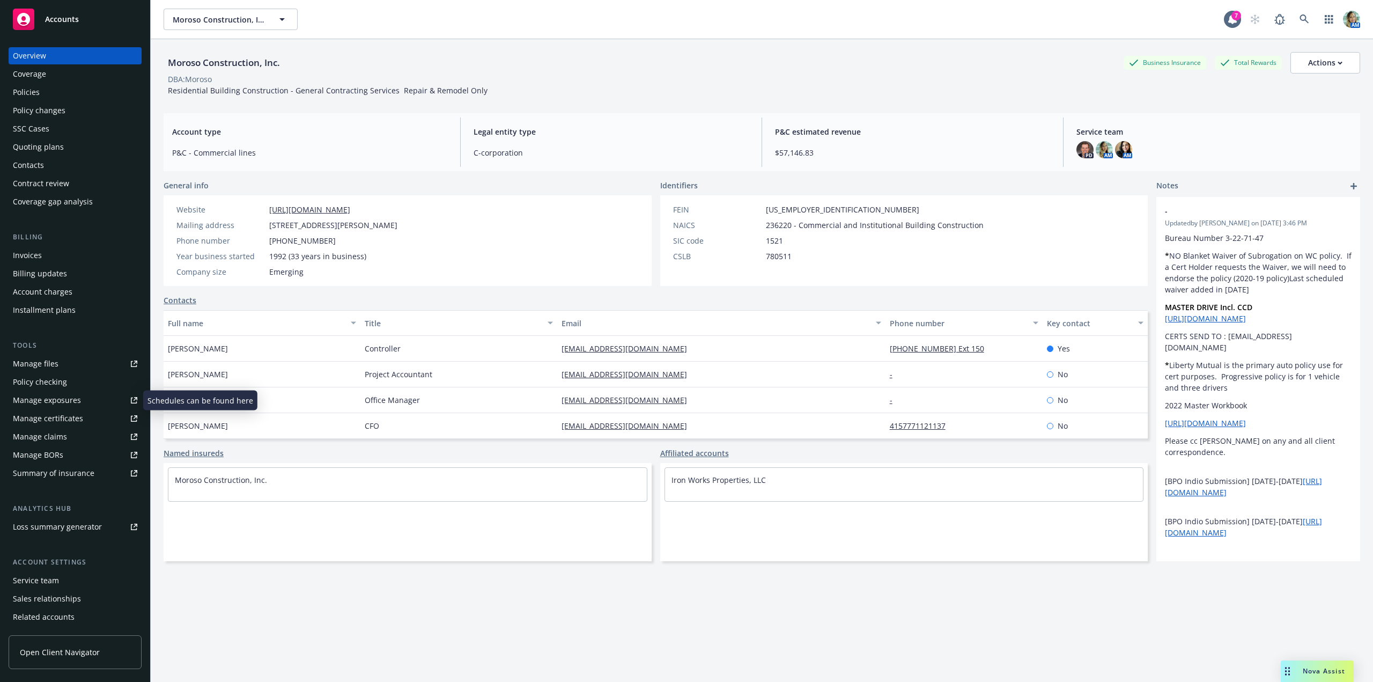
click at [61, 395] on div "Manage exposures" at bounding box center [47, 399] width 68 height 17
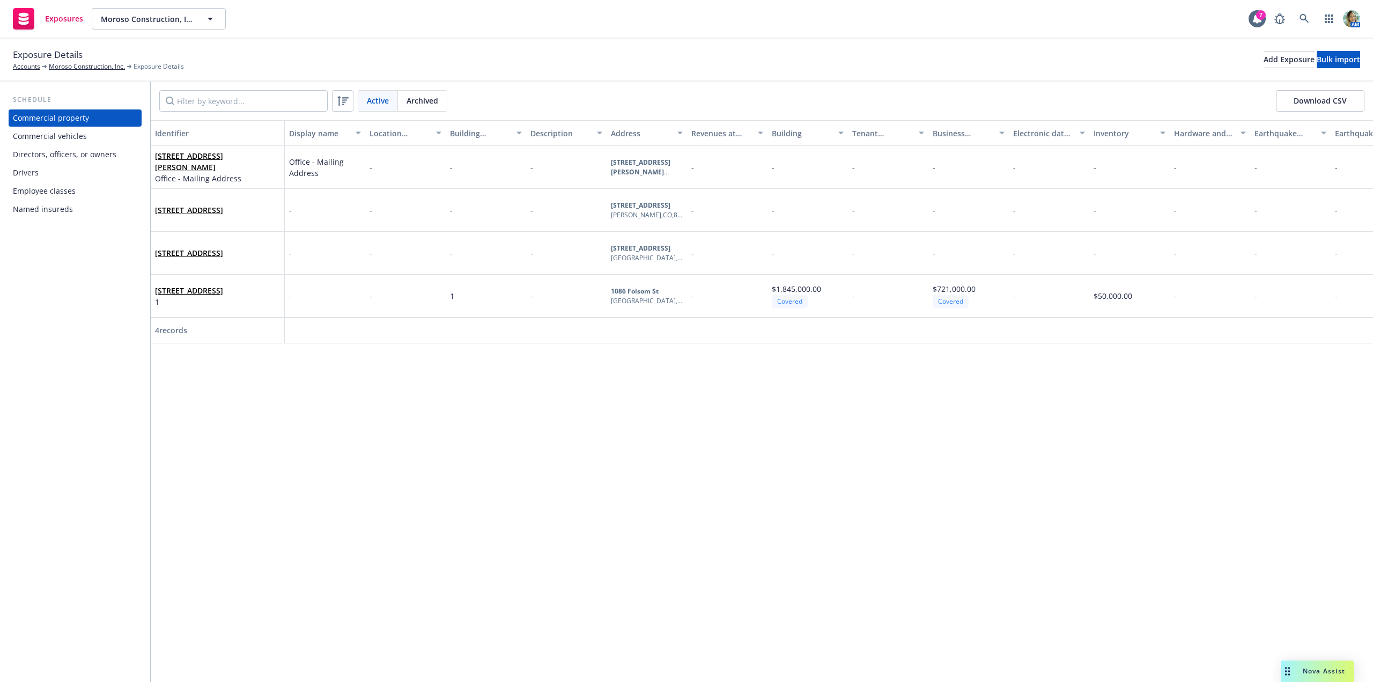
drag, startPoint x: 68, startPoint y: 137, endPoint x: 100, endPoint y: 130, distance: 32.3
click at [69, 137] on div "Commercial vehicles" at bounding box center [50, 136] width 74 height 17
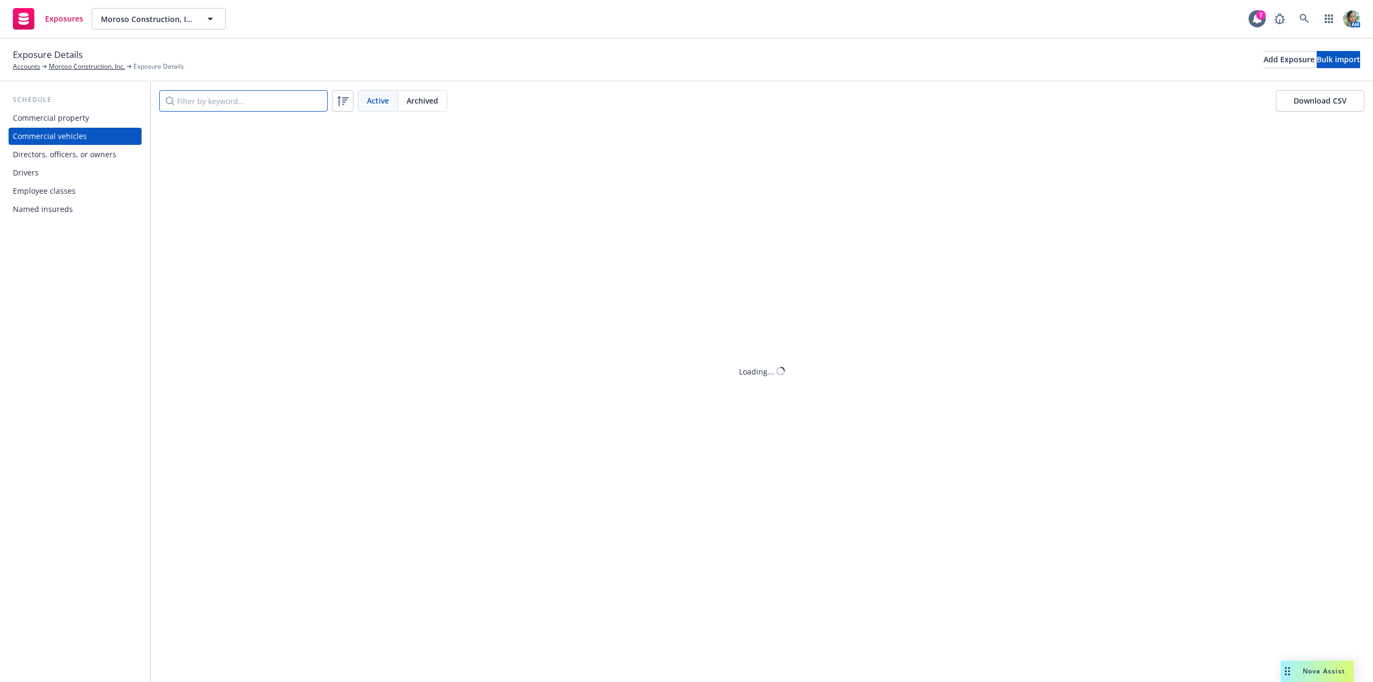
click at [201, 103] on input "Filter by keyword..." at bounding box center [243, 100] width 168 height 21
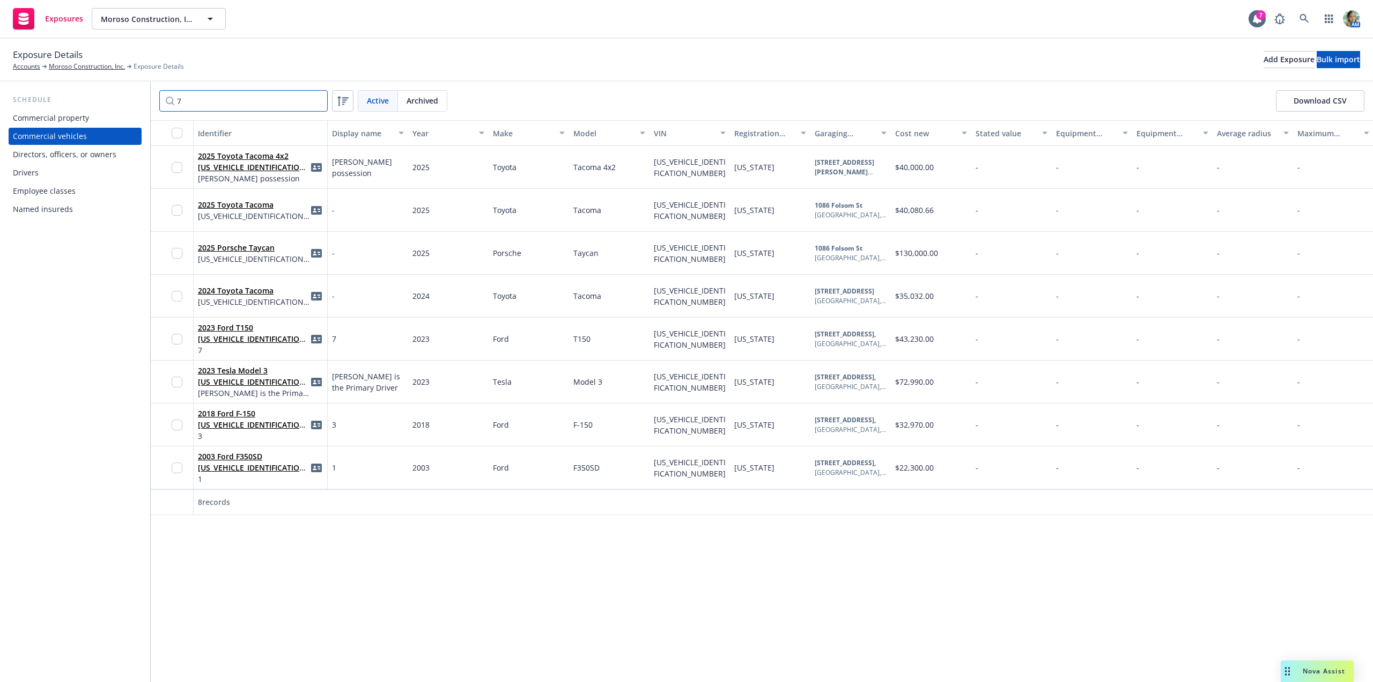
type input "73"
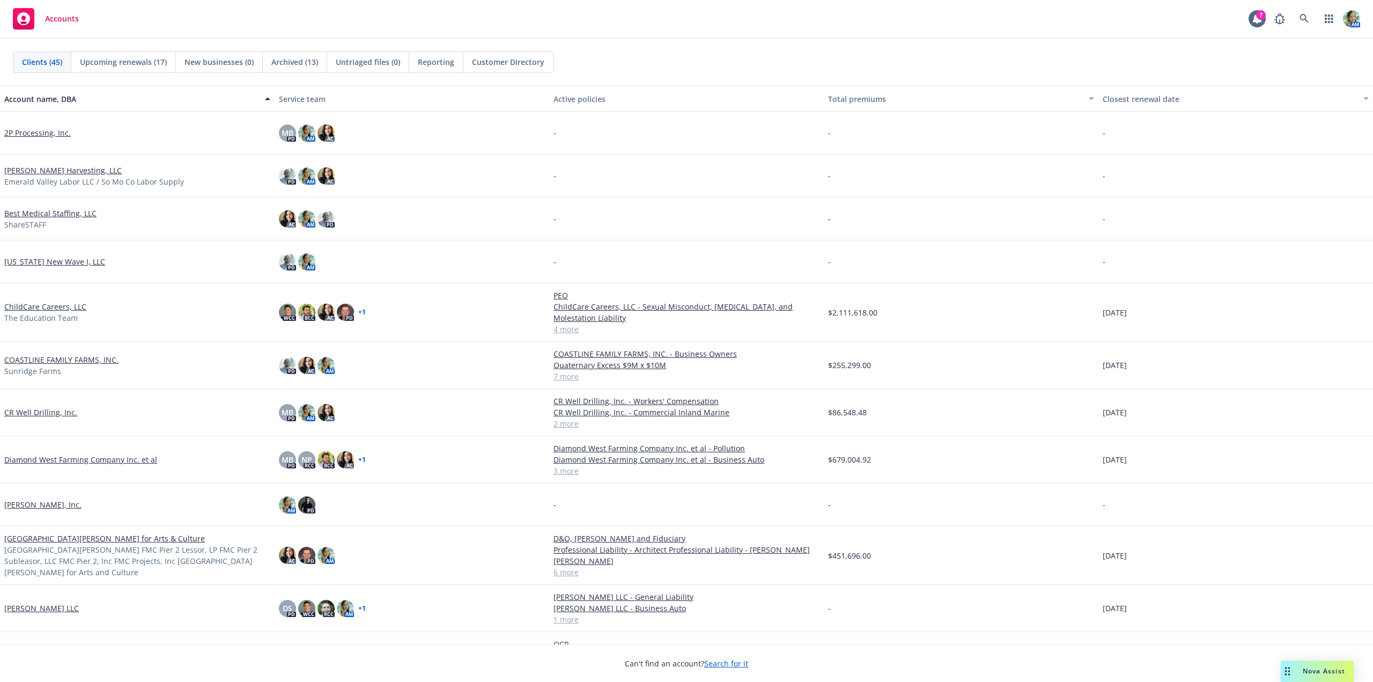
click at [437, 64] on span "Reporting" at bounding box center [436, 61] width 36 height 11
click at [123, 463] on link "Diamond West Farming Company Inc. et al" at bounding box center [80, 459] width 153 height 11
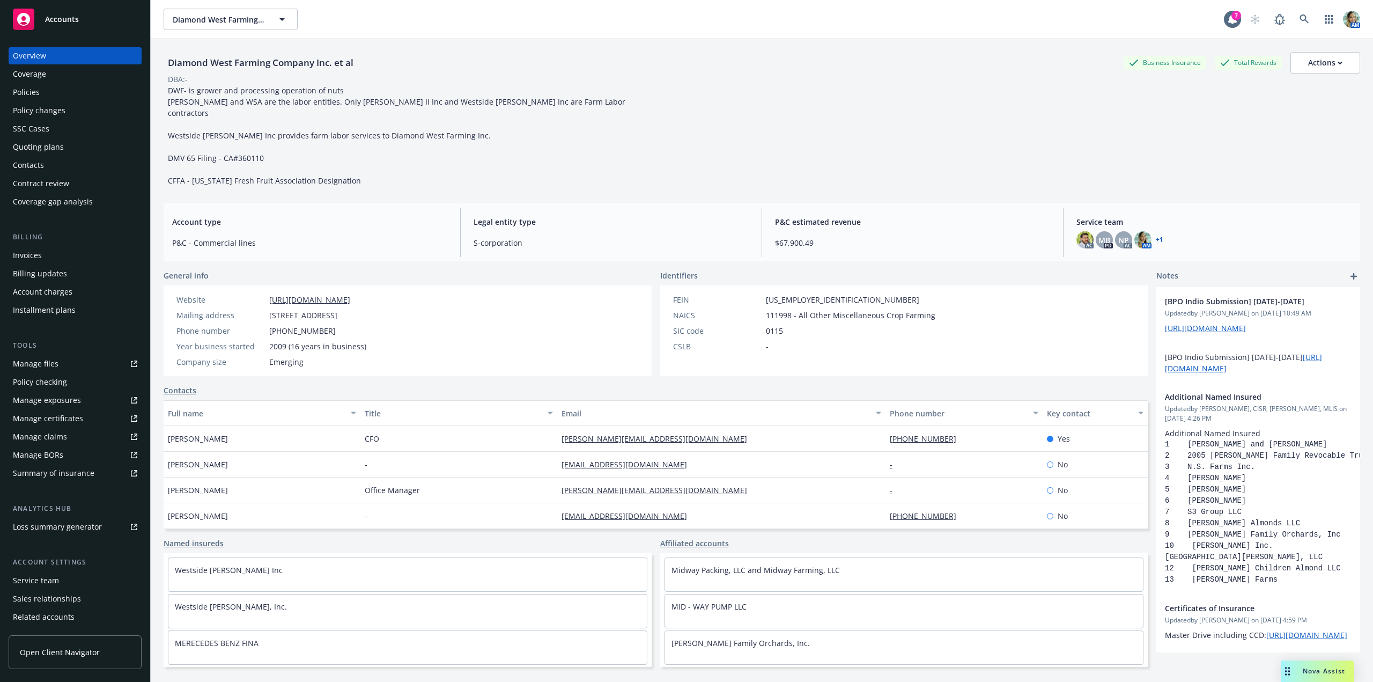
click at [49, 364] on div "Manage files" at bounding box center [36, 363] width 46 height 17
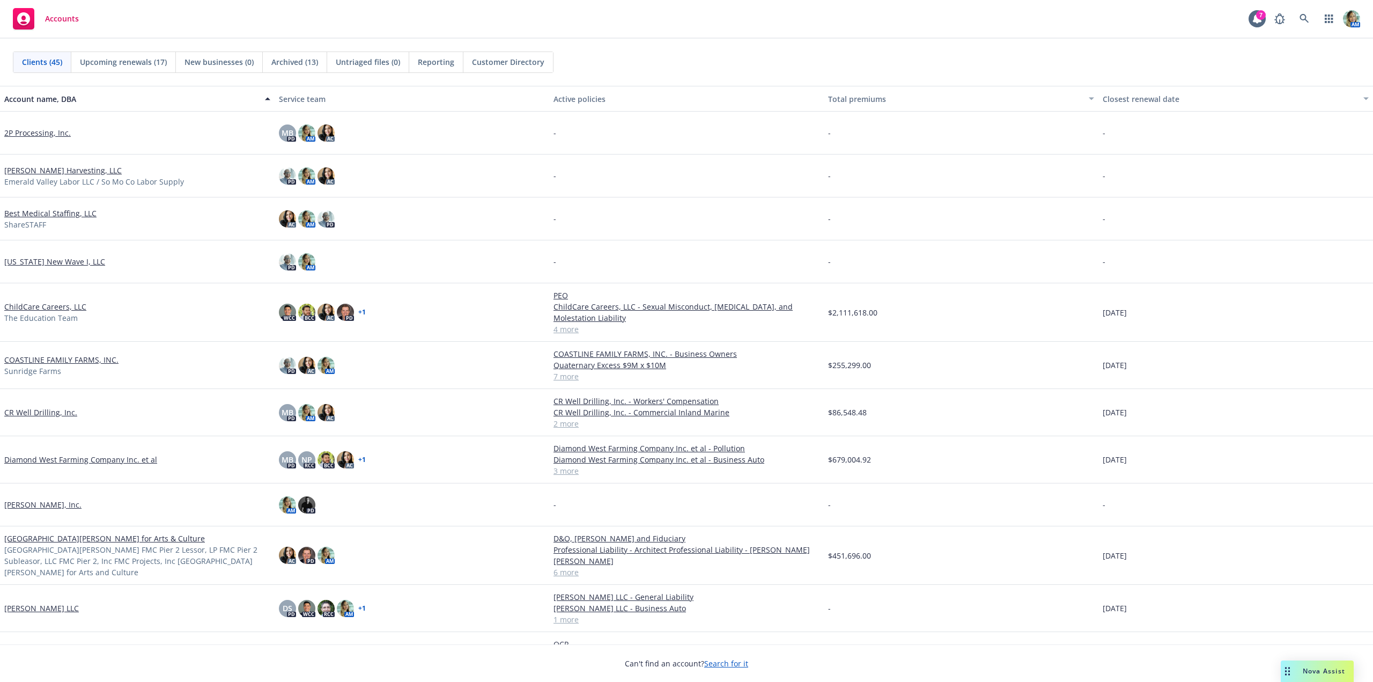
click at [56, 411] on link "CR Well Drilling, Inc." at bounding box center [40, 411] width 73 height 11
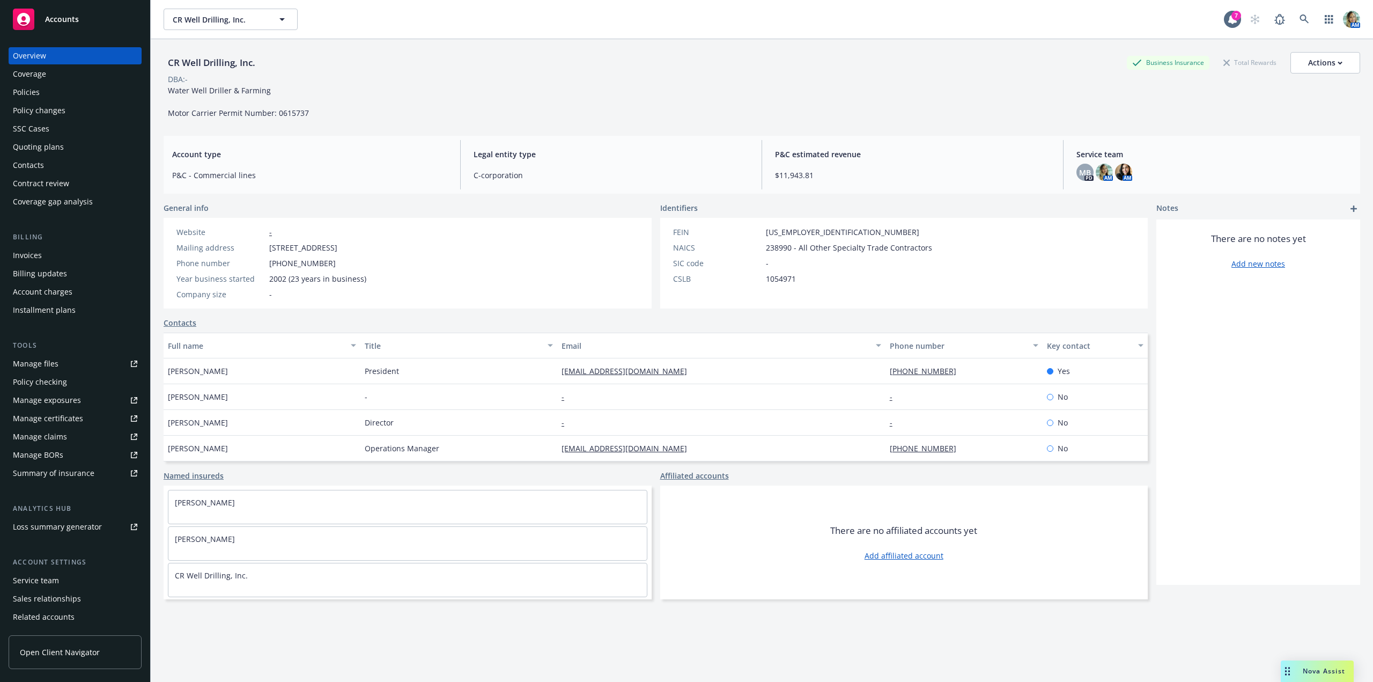
click at [48, 364] on div "Manage files" at bounding box center [36, 363] width 46 height 17
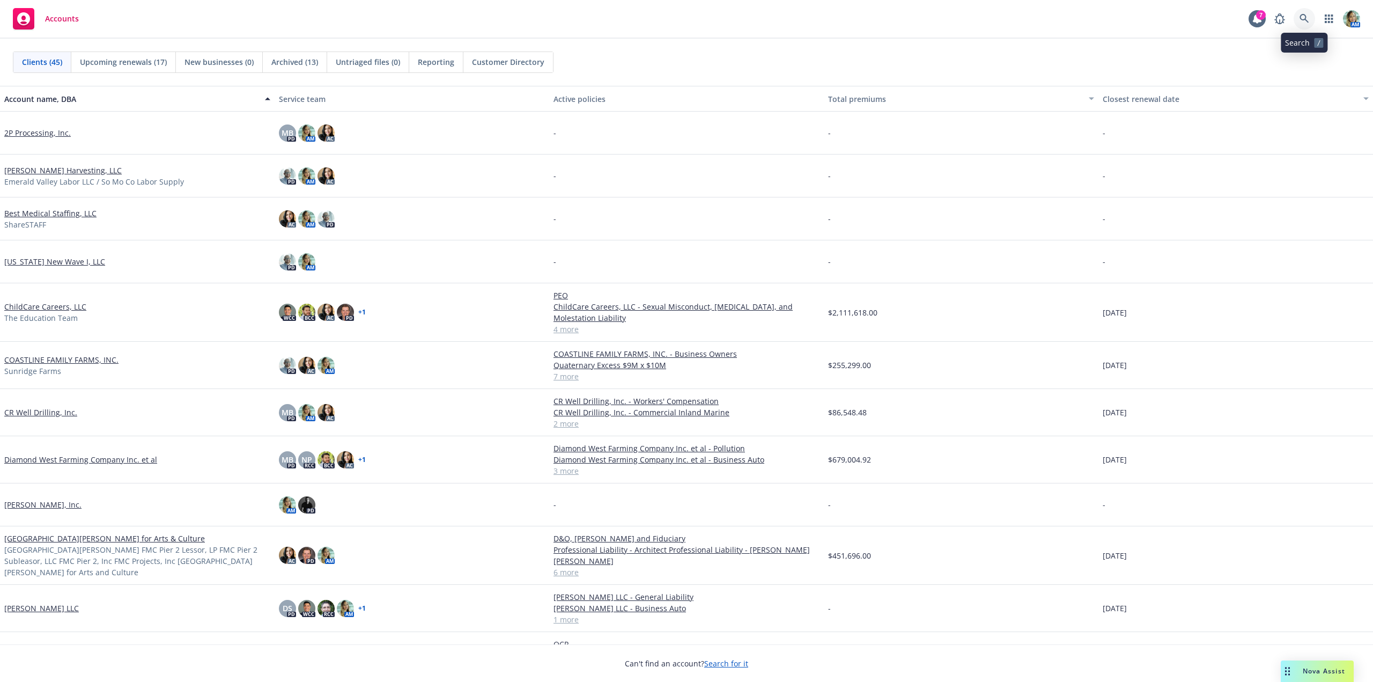
click at [1298, 17] on link at bounding box center [1303, 18] width 21 height 21
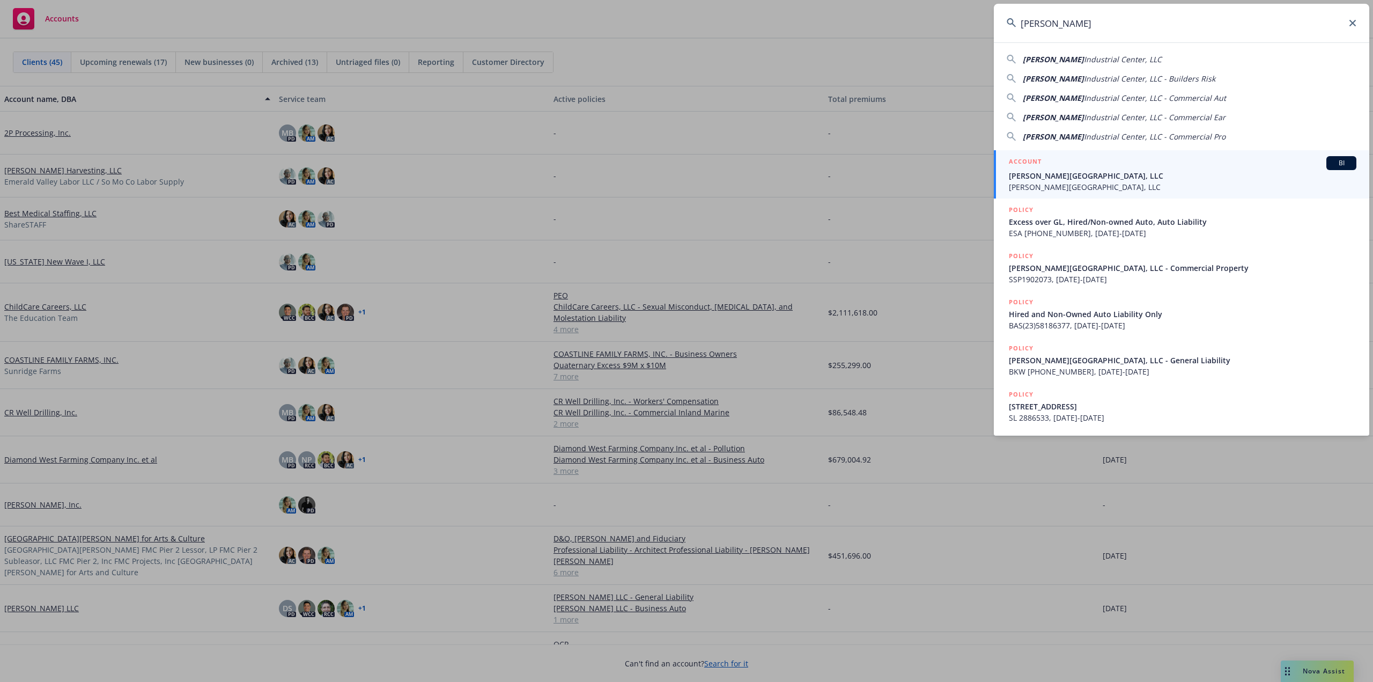
type input "EC Palomar"
click at [1028, 170] on span "[PERSON_NAME][GEOGRAPHIC_DATA], LLC" at bounding box center [1182, 175] width 347 height 11
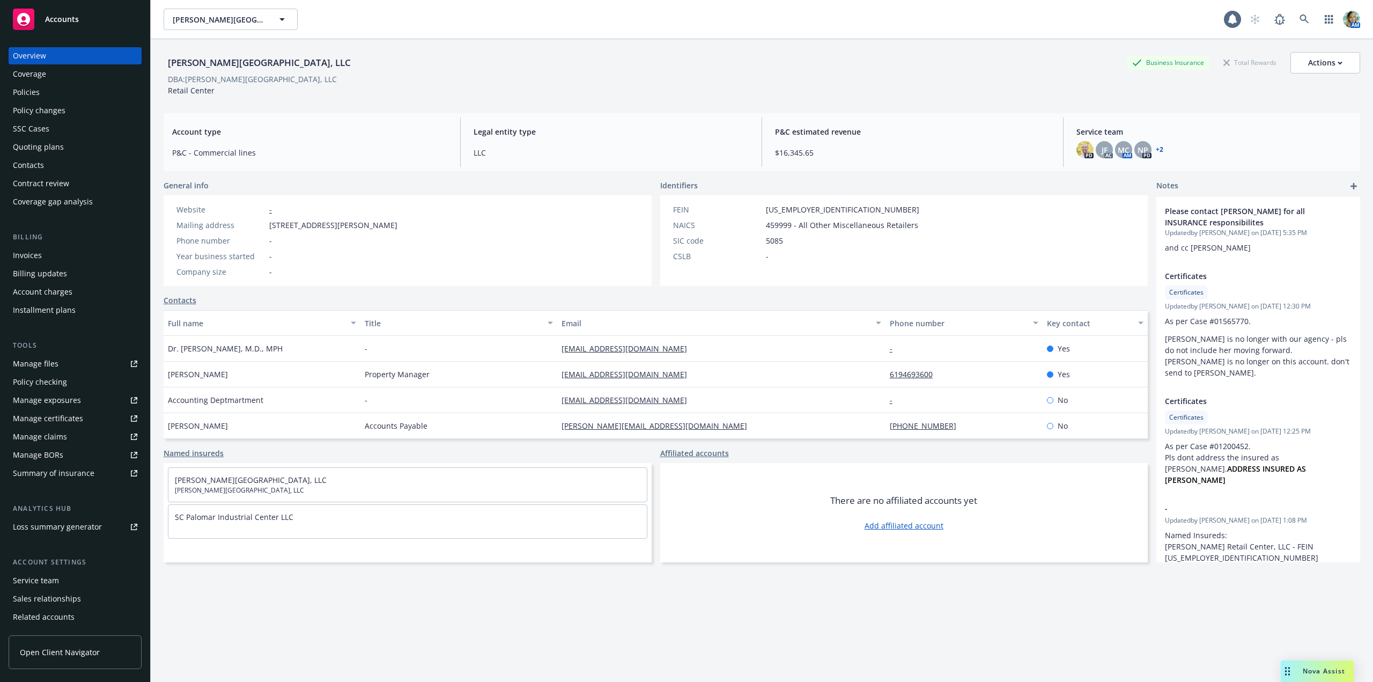
click at [45, 113] on div "Policy changes" at bounding box center [39, 110] width 53 height 17
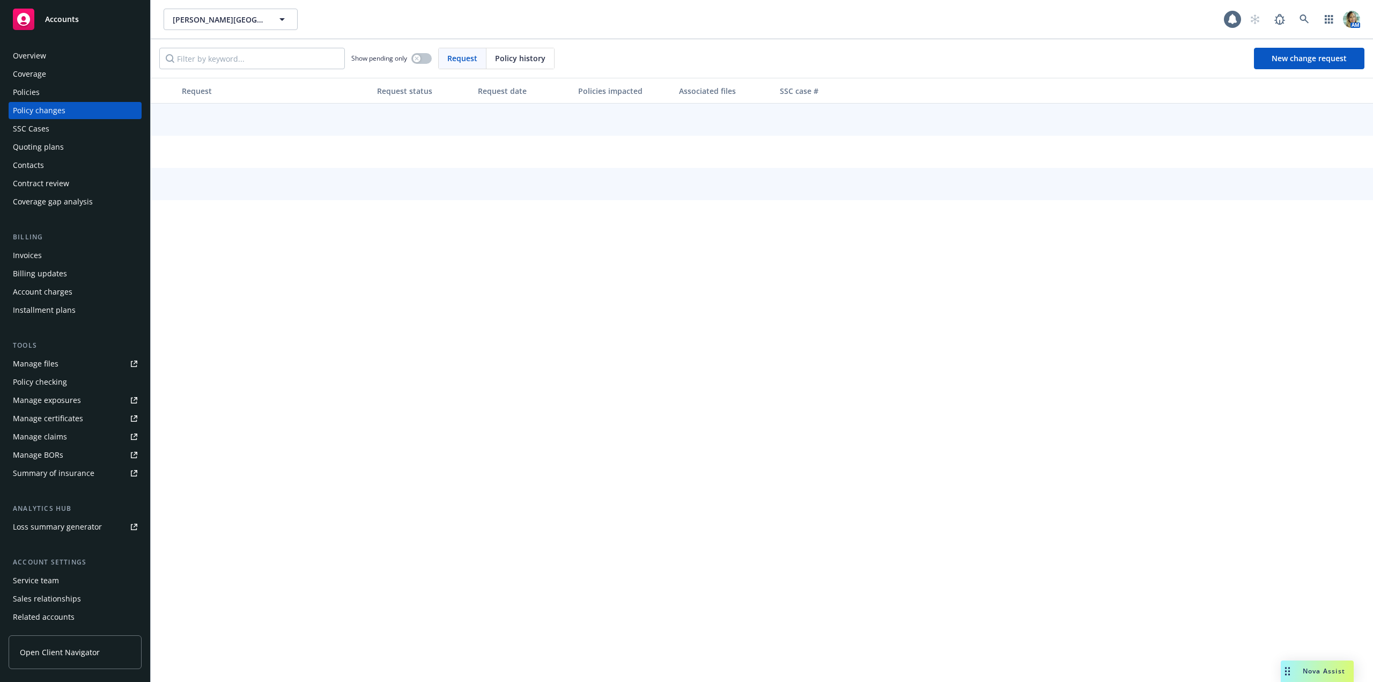
click at [42, 98] on div "Policies" at bounding box center [75, 92] width 124 height 17
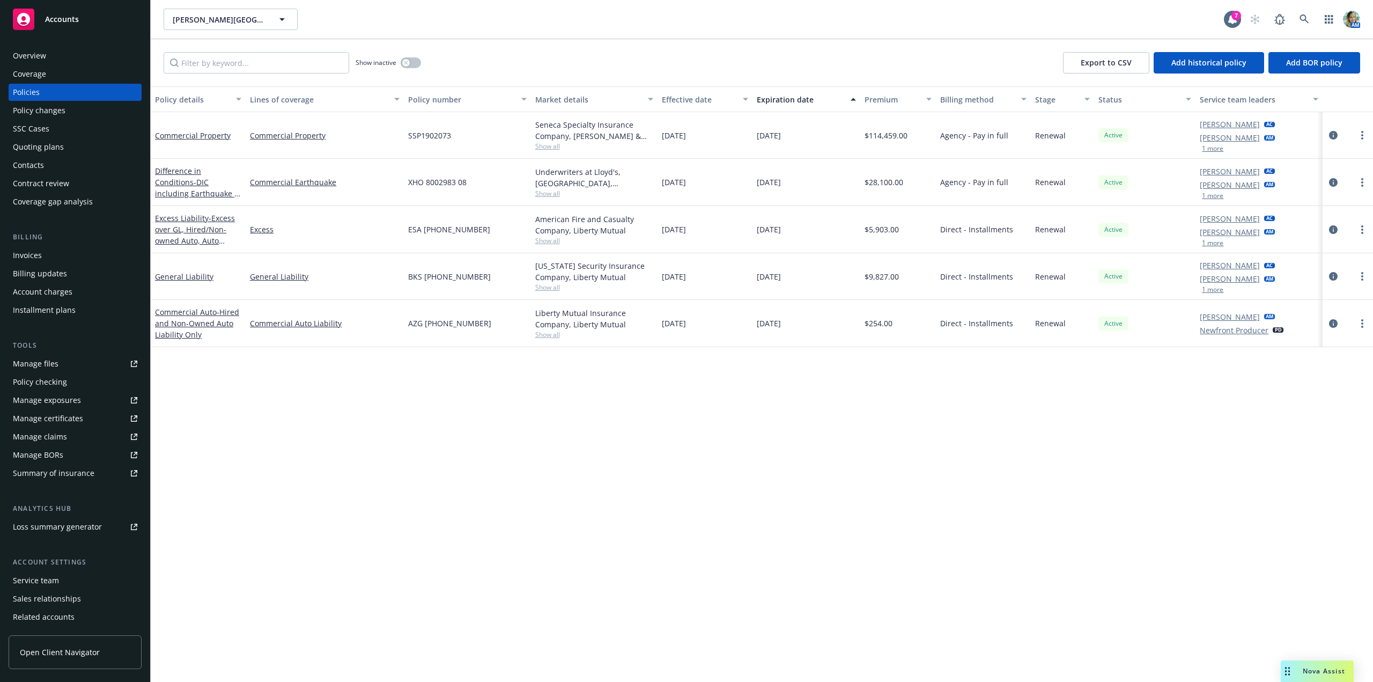
click at [50, 147] on div "Quoting plans" at bounding box center [38, 146] width 51 height 17
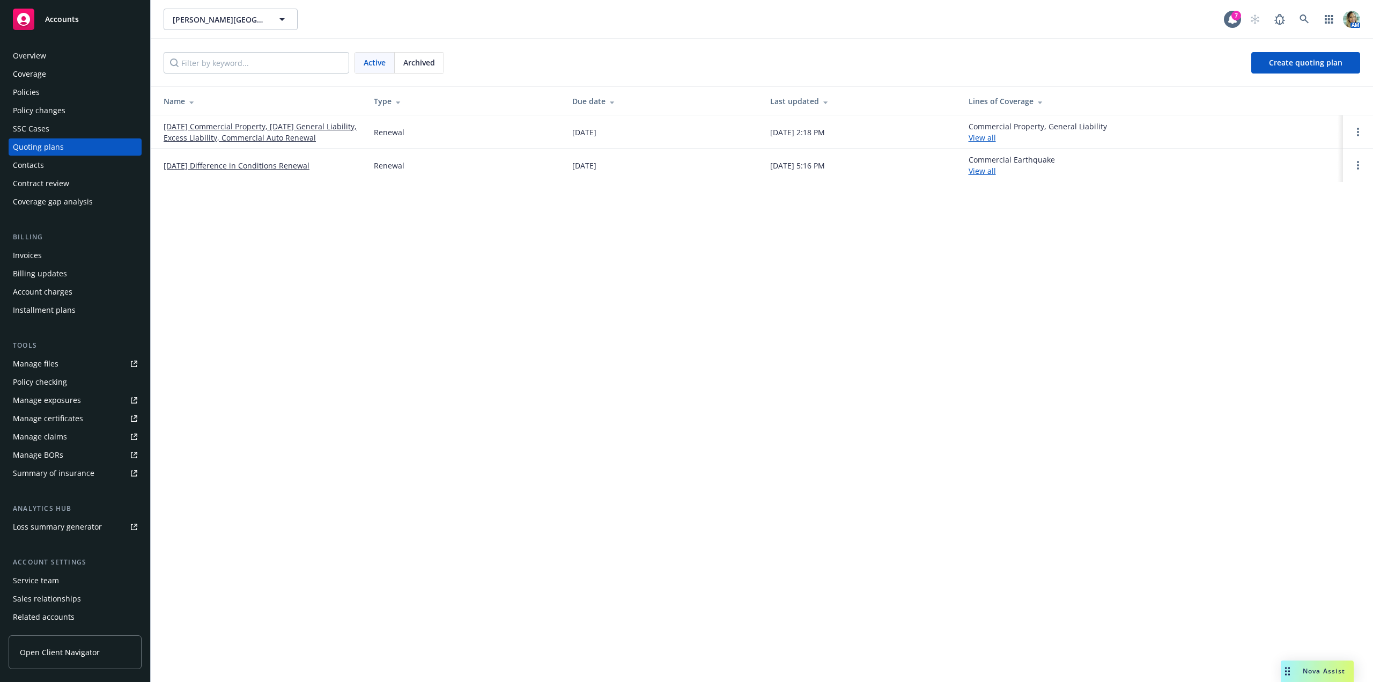
click at [251, 132] on link "09/18/25 Commercial Property, 09/04/25 General Liability, Excess Liability, Com…" at bounding box center [260, 132] width 193 height 23
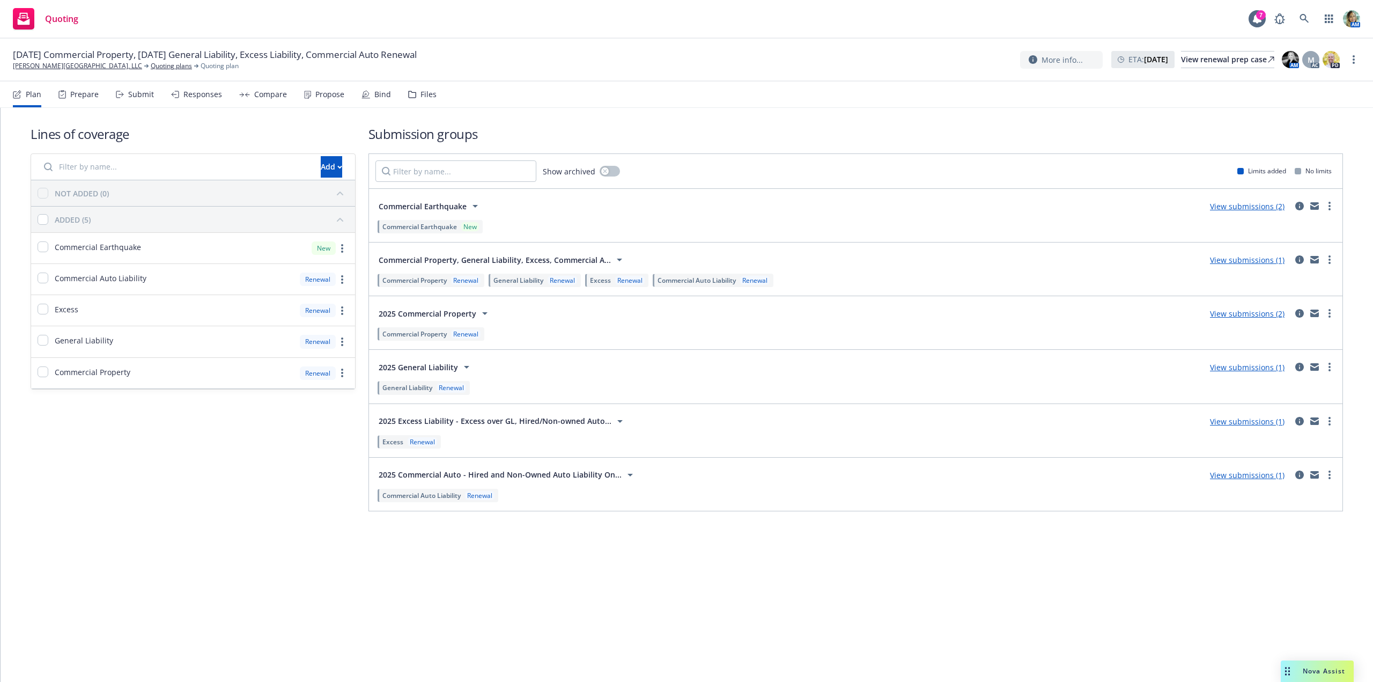
click at [1238, 314] on link "View submissions (2)" at bounding box center [1247, 313] width 75 height 10
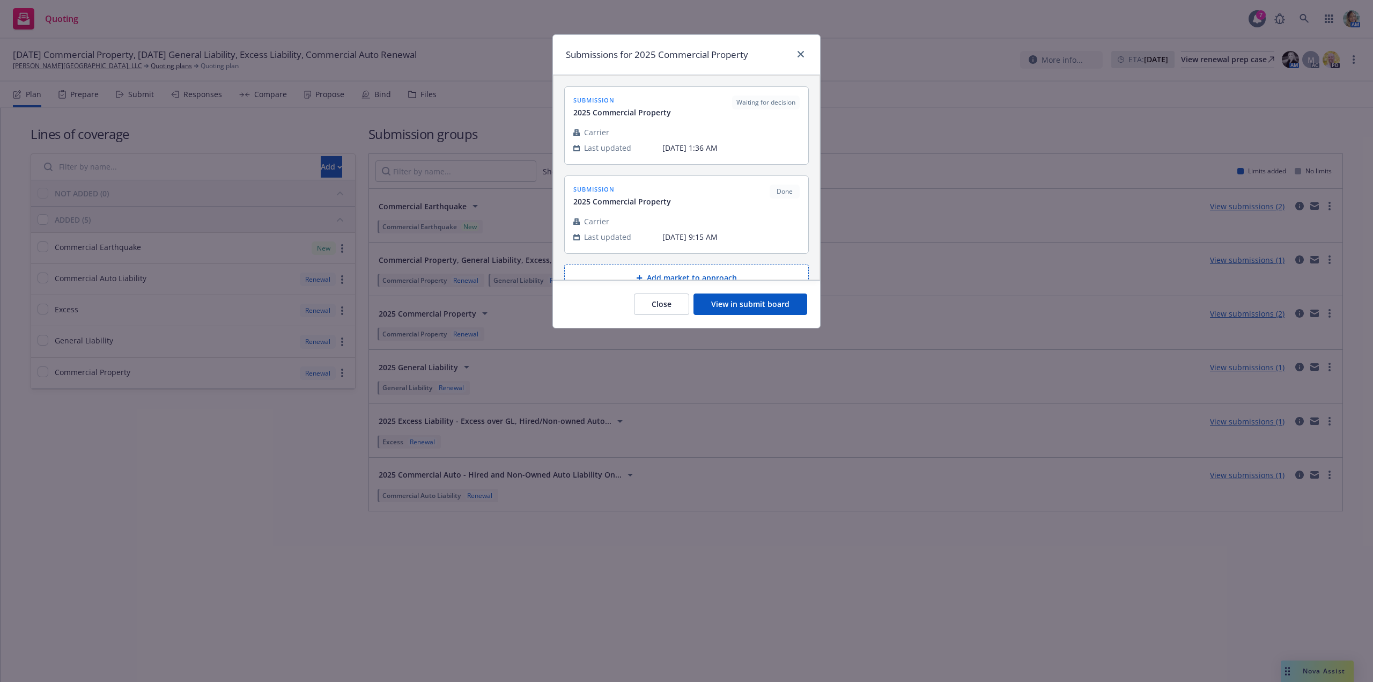
click at [766, 305] on button "View in submit board" at bounding box center [750, 303] width 114 height 21
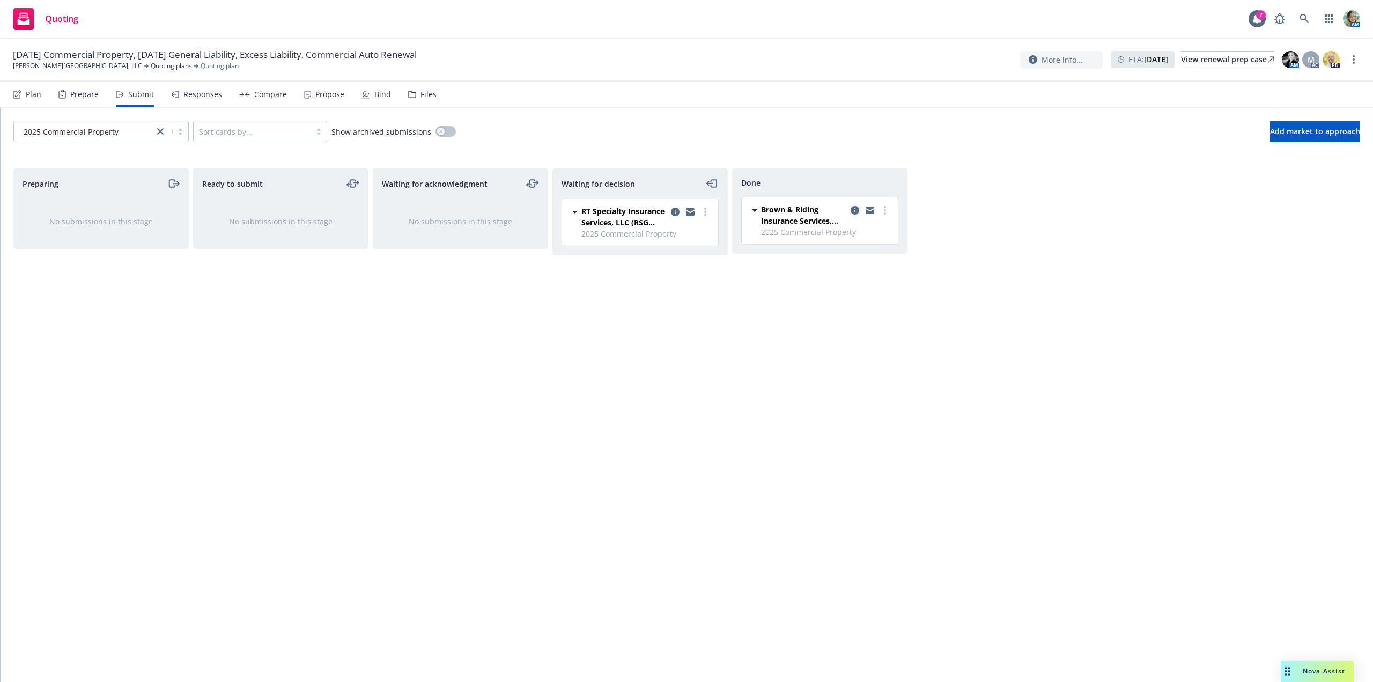
click at [854, 209] on icon "copy logging email" at bounding box center [854, 210] width 9 height 9
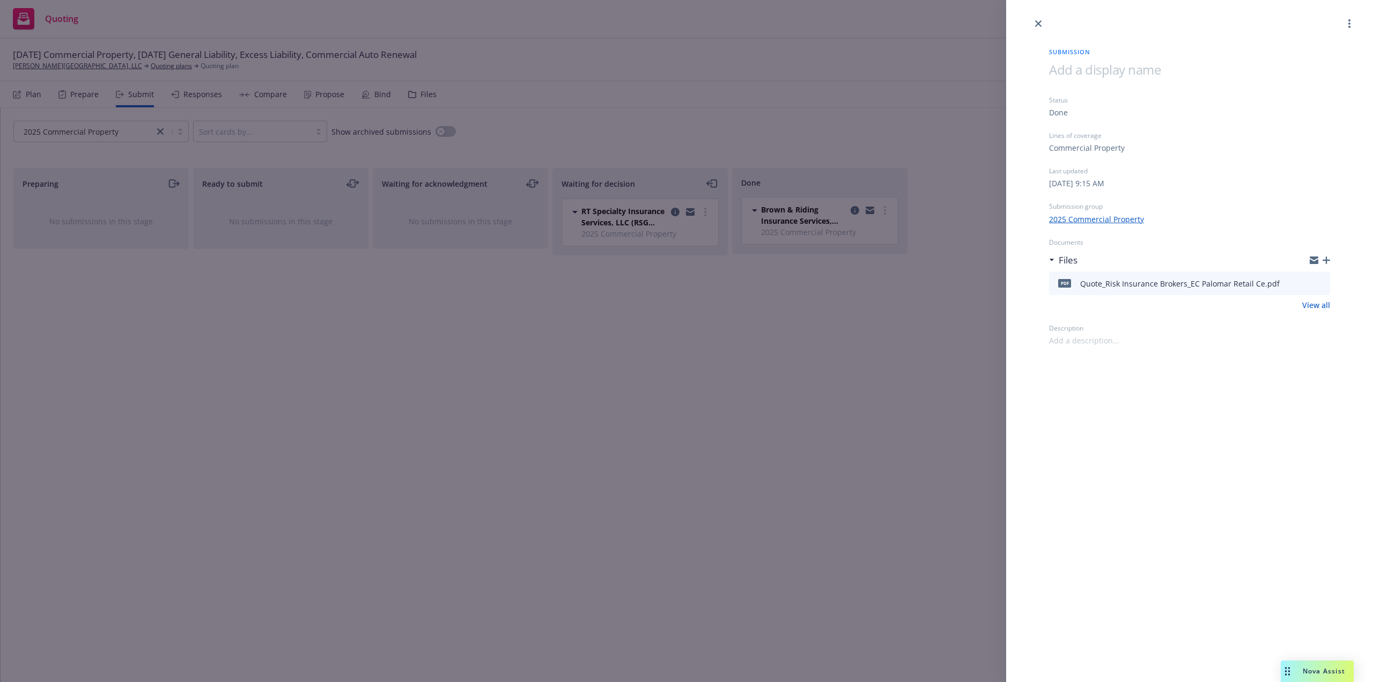
click at [1078, 72] on span at bounding box center [1105, 70] width 112 height 18
paste span
click at [1182, 488] on div "Submission 09/18/2025 Property Status Done Lines of coverage Commercial Propert…" at bounding box center [1189, 341] width 367 height 682
click at [1042, 29] on div at bounding box center [1189, 15] width 367 height 30
click at [1040, 26] on icon "close" at bounding box center [1038, 23] width 6 height 6
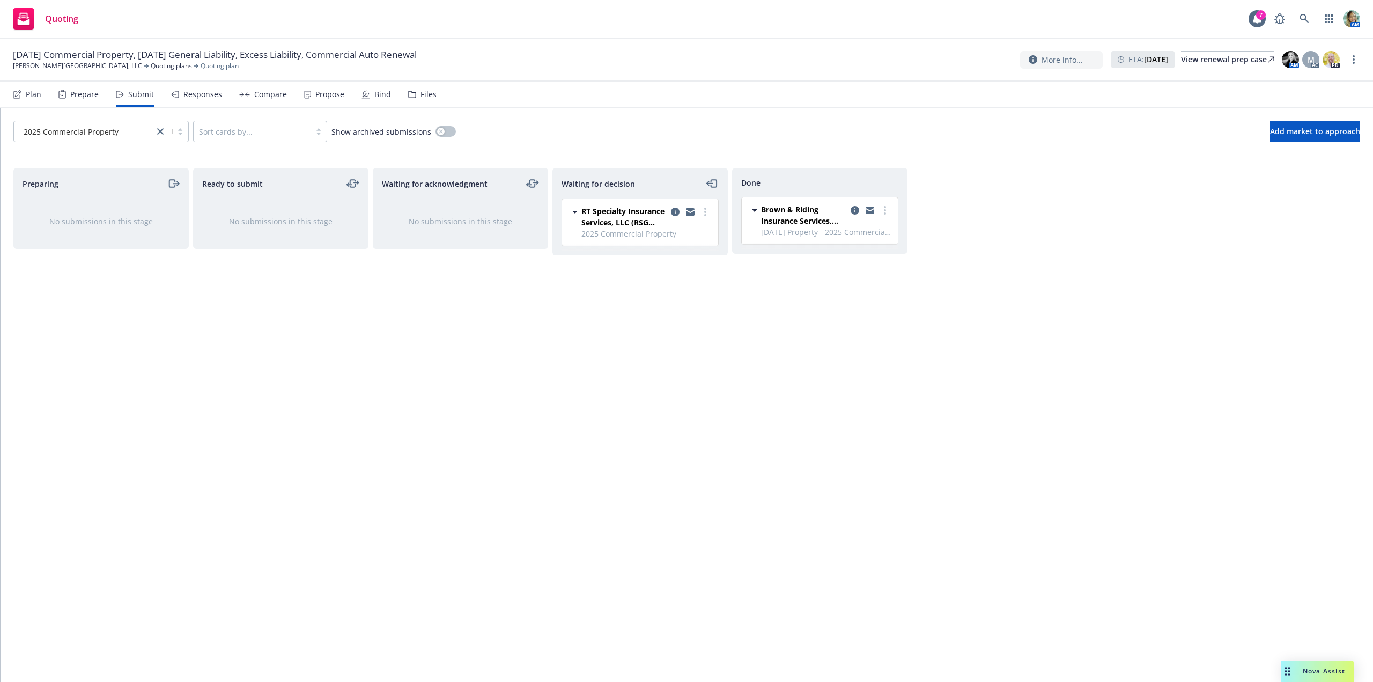
click at [315, 92] on div "Propose" at bounding box center [329, 94] width 29 height 9
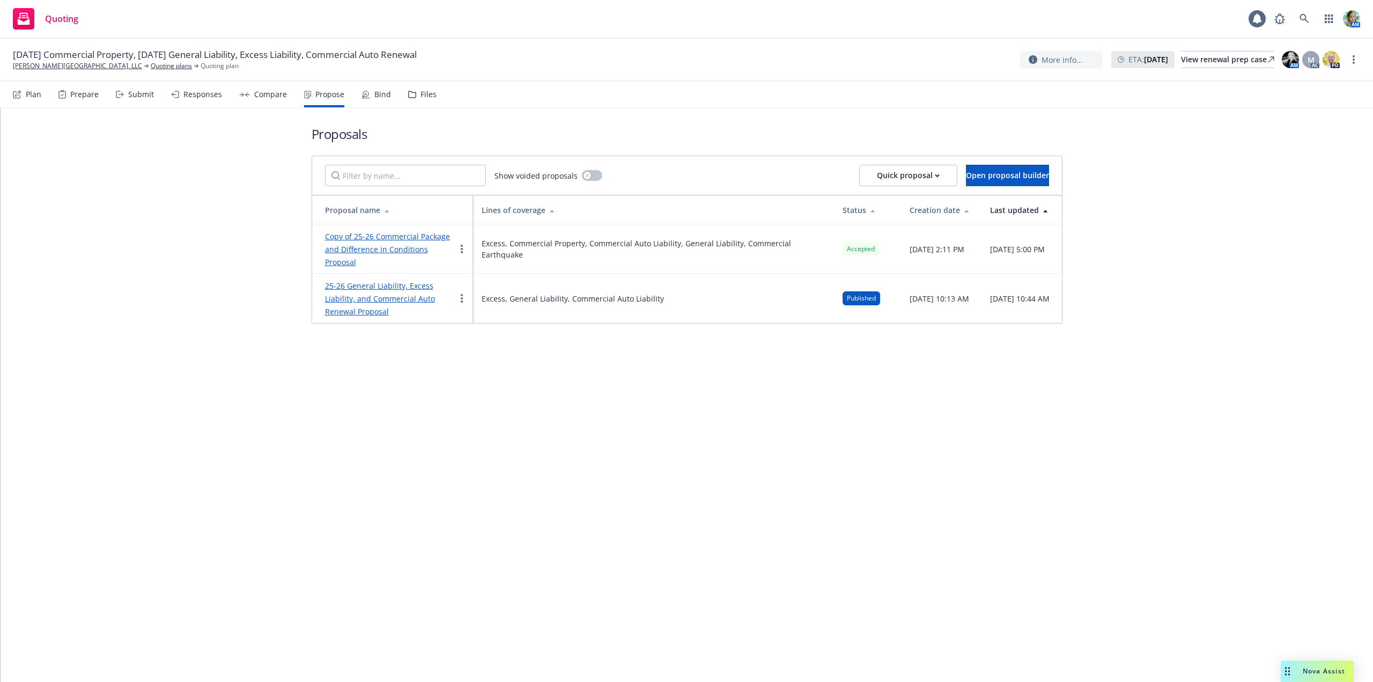
click at [370, 94] on div "Bind" at bounding box center [375, 95] width 29 height 26
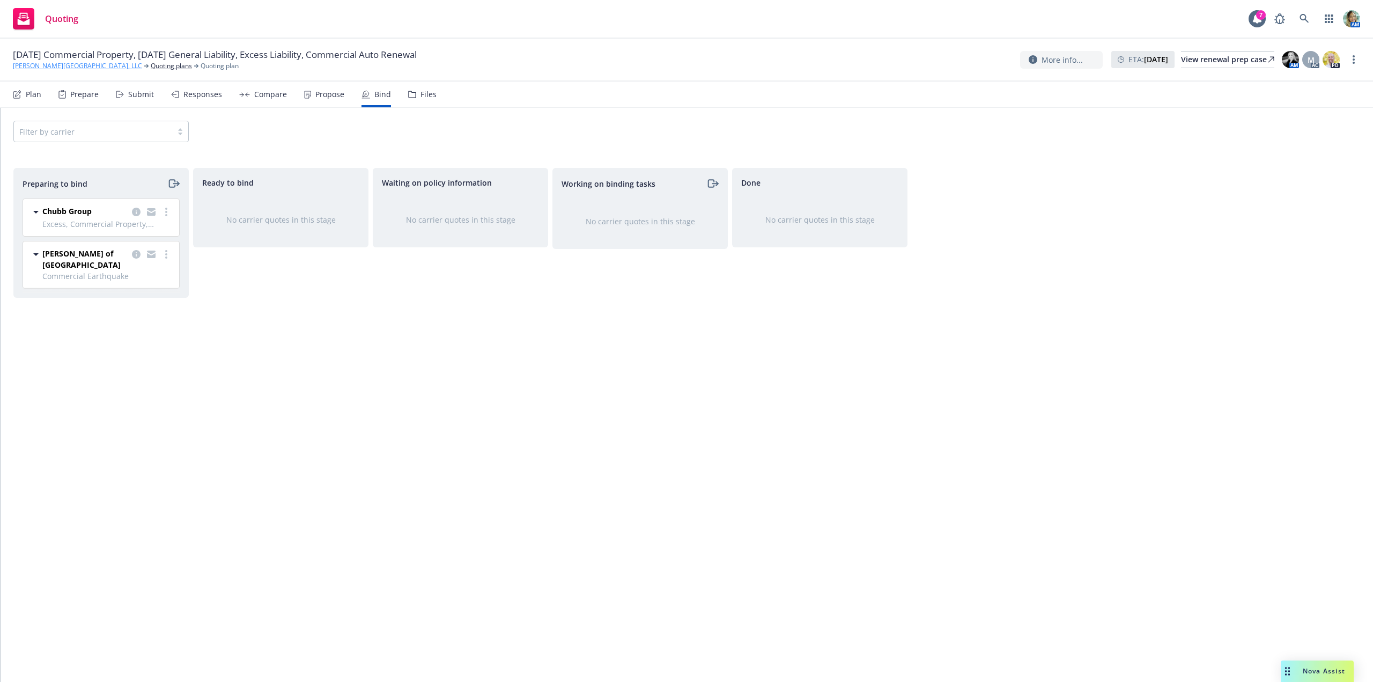
click at [62, 66] on link "[PERSON_NAME][GEOGRAPHIC_DATA], LLC" at bounding box center [77, 66] width 129 height 10
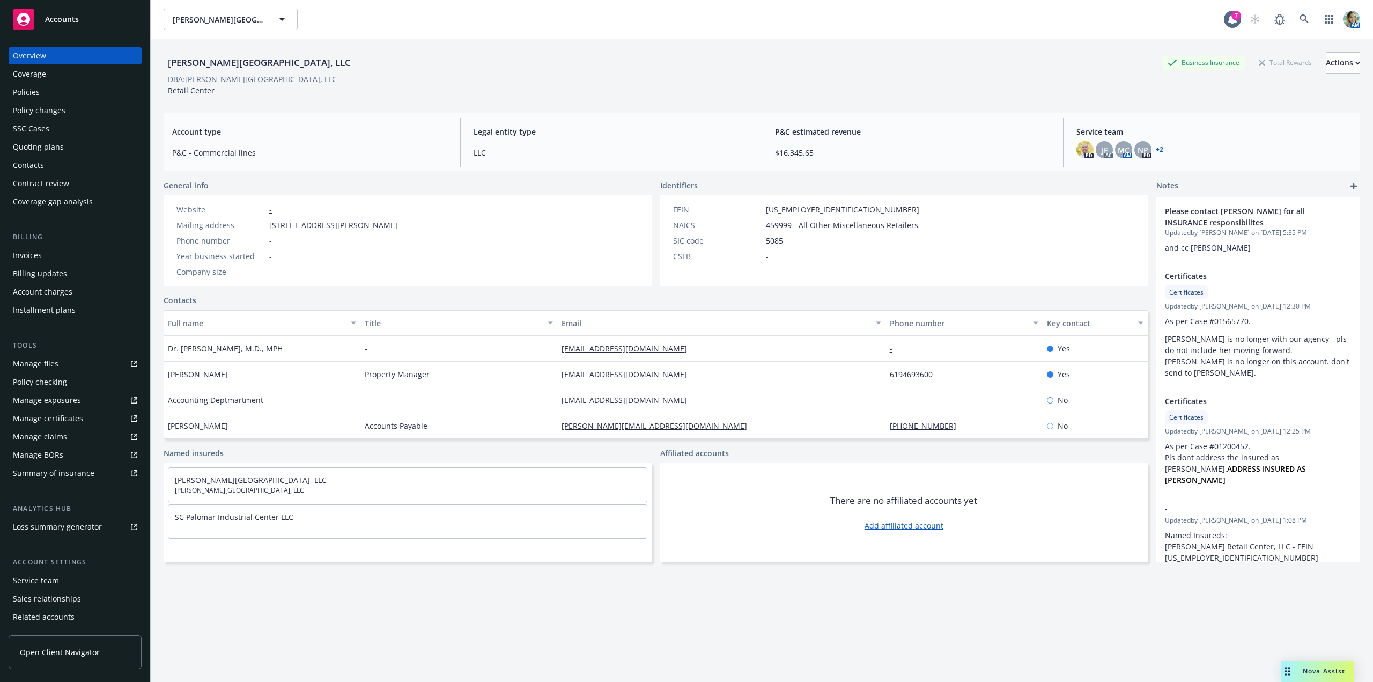
click at [1156, 153] on link "+ 2" at bounding box center [1160, 149] width 8 height 6
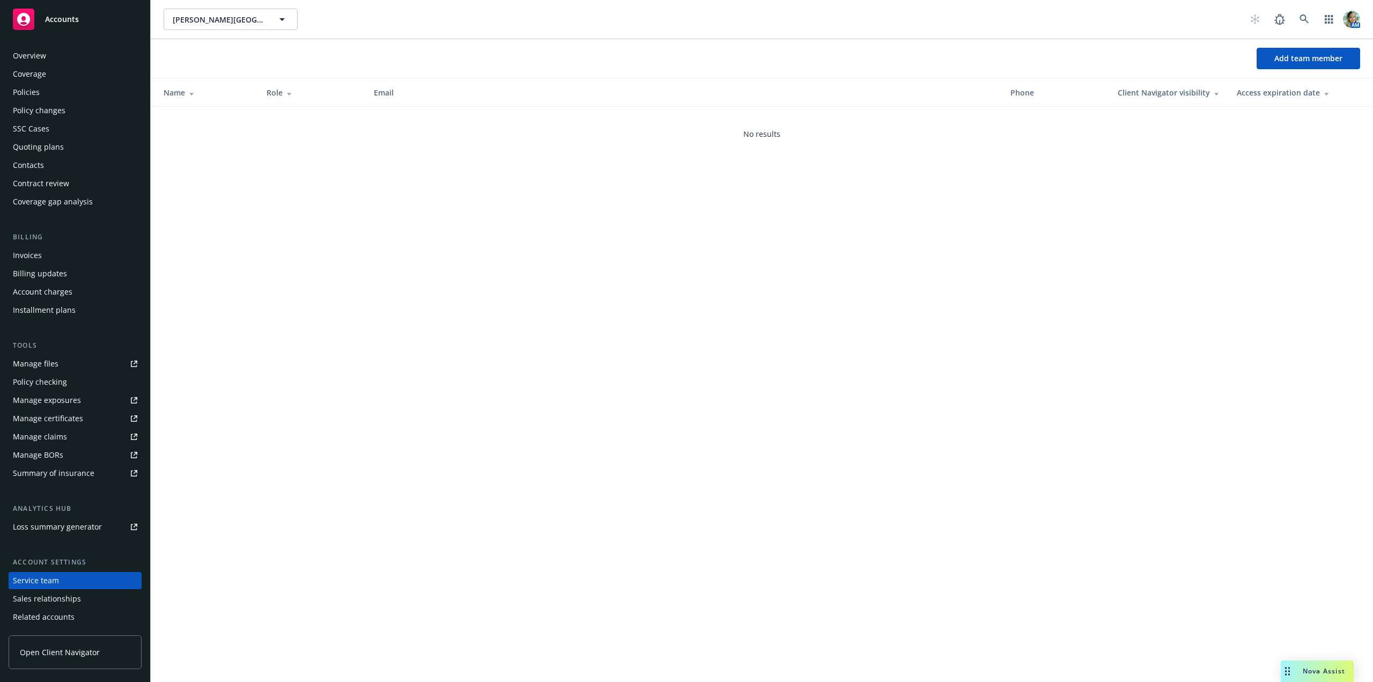
scroll to position [35, 0]
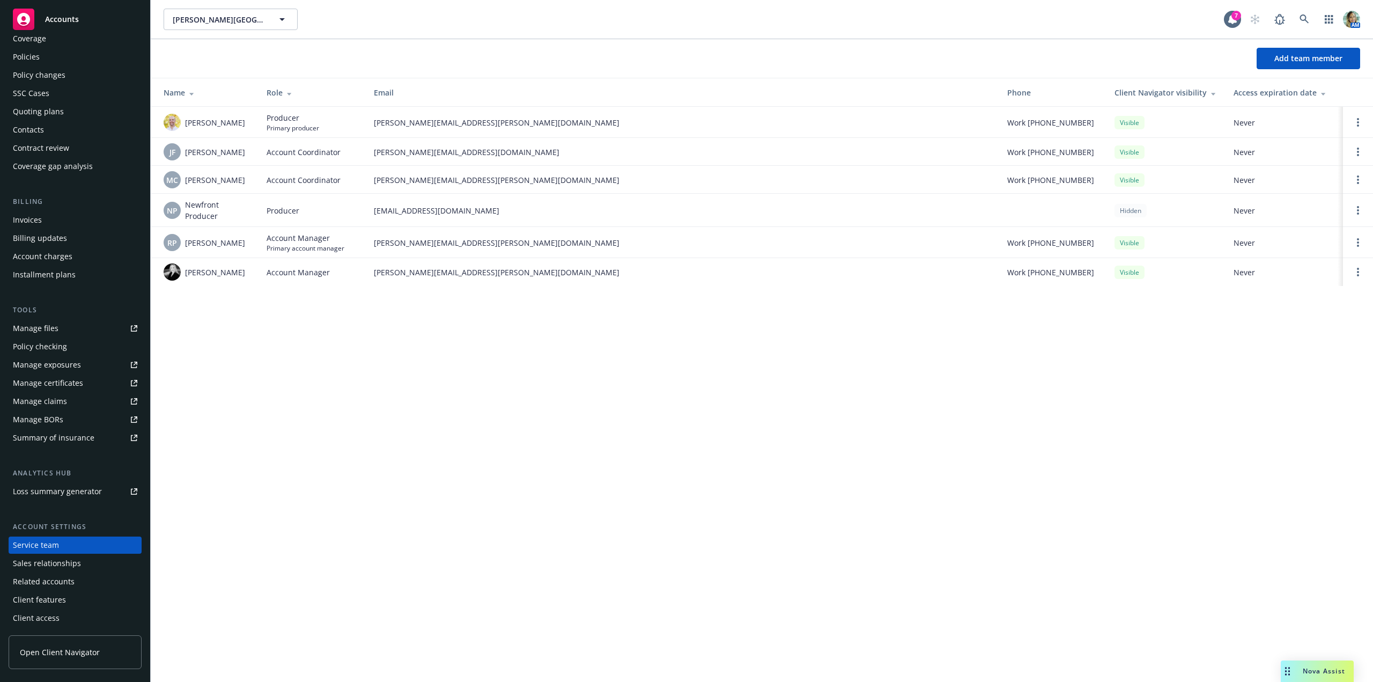
click at [373, 388] on div "[PERSON_NAME][GEOGRAPHIC_DATA], LLC [PERSON_NAME][GEOGRAPHIC_DATA], LLC 7 AM Ad…" at bounding box center [762, 341] width 1222 height 682
